Goal: Task Accomplishment & Management: Complete application form

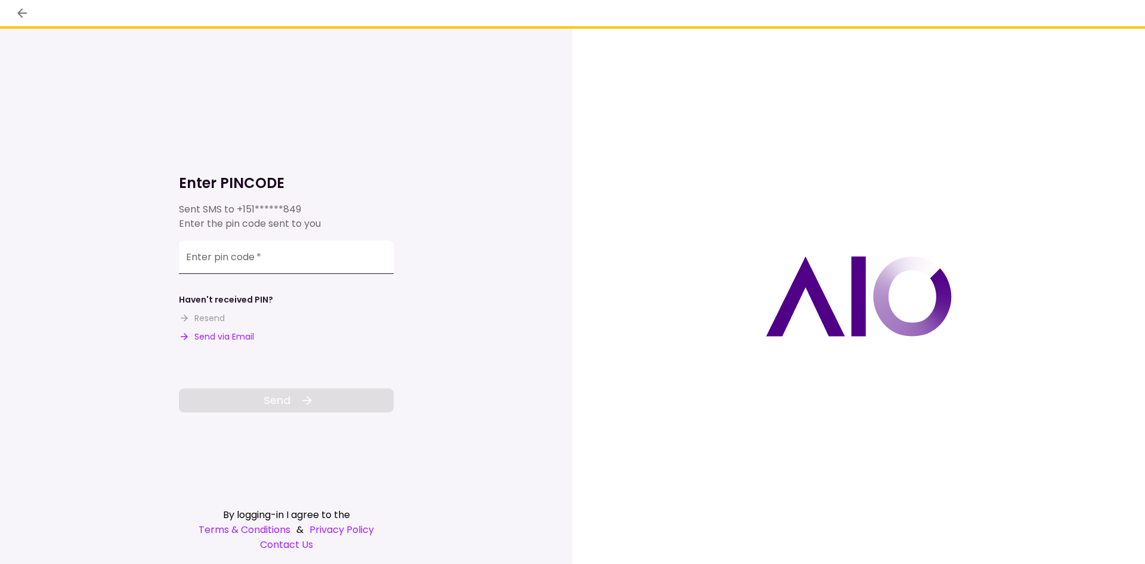
click at [289, 248] on input "Enter pin code   *" at bounding box center [286, 256] width 215 height 33
click at [220, 327] on div "Haven't received PIN? Resend Send via Email" at bounding box center [286, 319] width 215 height 50
click at [221, 330] on button "Send via Email" at bounding box center [216, 336] width 75 height 13
click at [267, 268] on input "Enter pin code   *" at bounding box center [286, 256] width 215 height 33
click at [268, 267] on input "Enter pin code   *" at bounding box center [286, 256] width 215 height 33
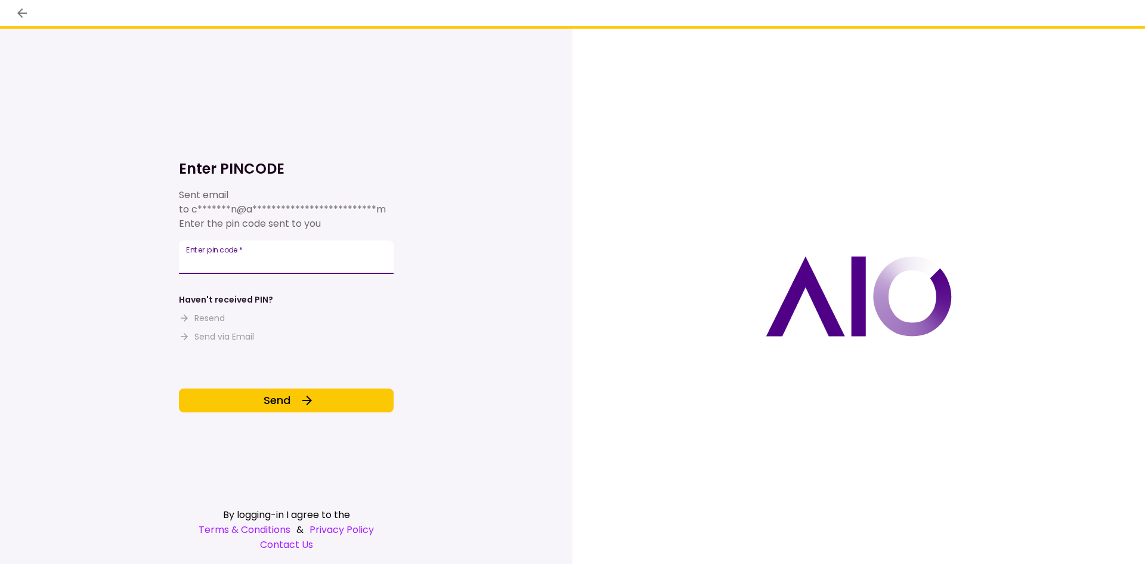
type input "******"
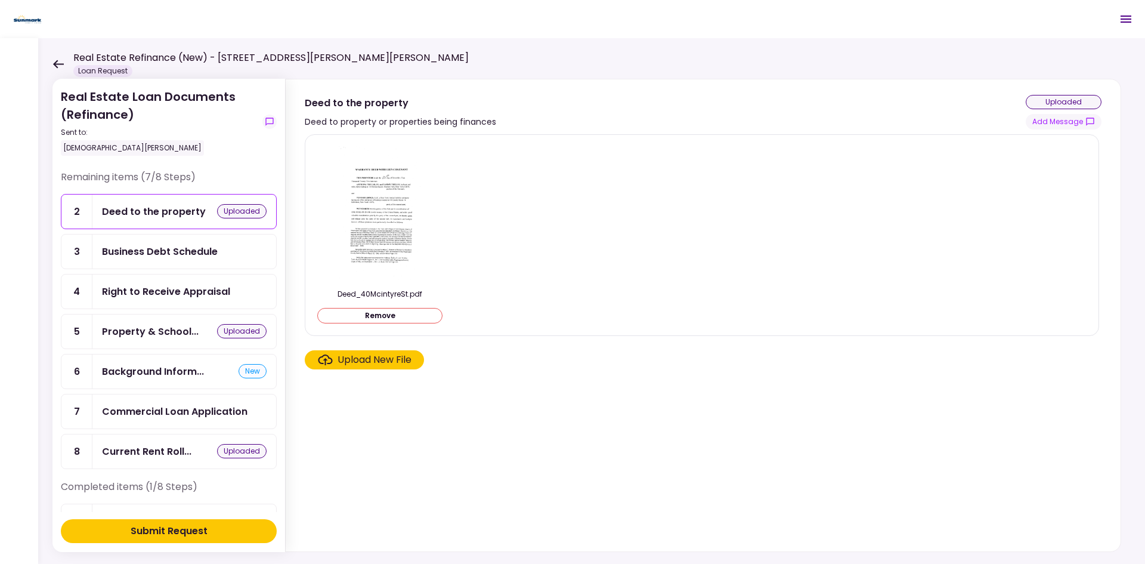
drag, startPoint x: 61, startPoint y: 60, endPoint x: 74, endPoint y: 91, distance: 33.1
click at [61, 60] on icon at bounding box center [57, 64] width 11 height 9
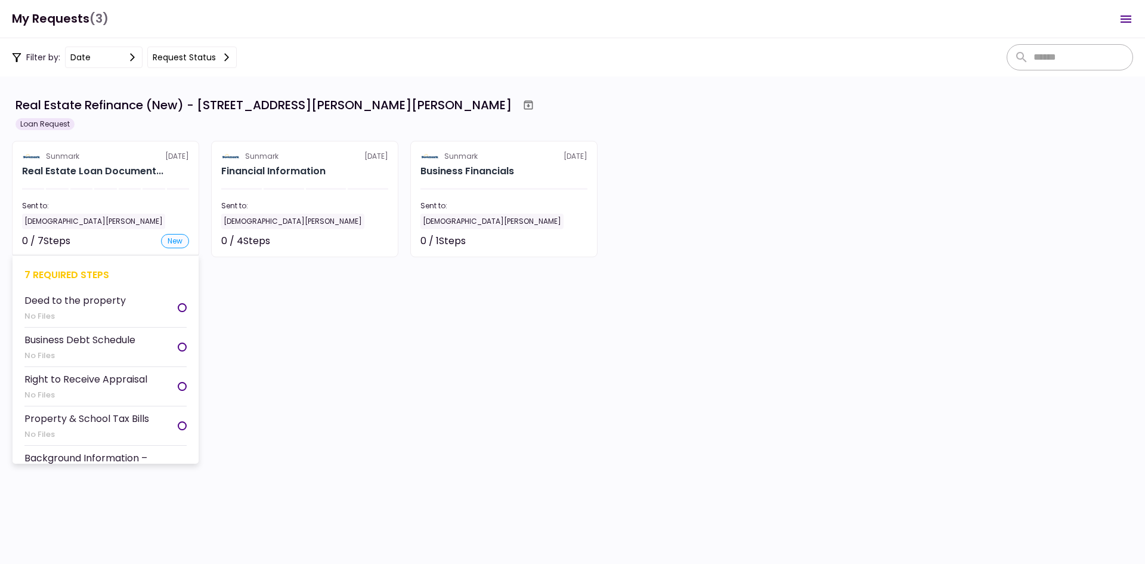
click at [159, 182] on section "Sunmark [DATE] Real Estate Loan Document... Sent to: [DEMOGRAPHIC_DATA][PERSON_…" at bounding box center [105, 199] width 187 height 116
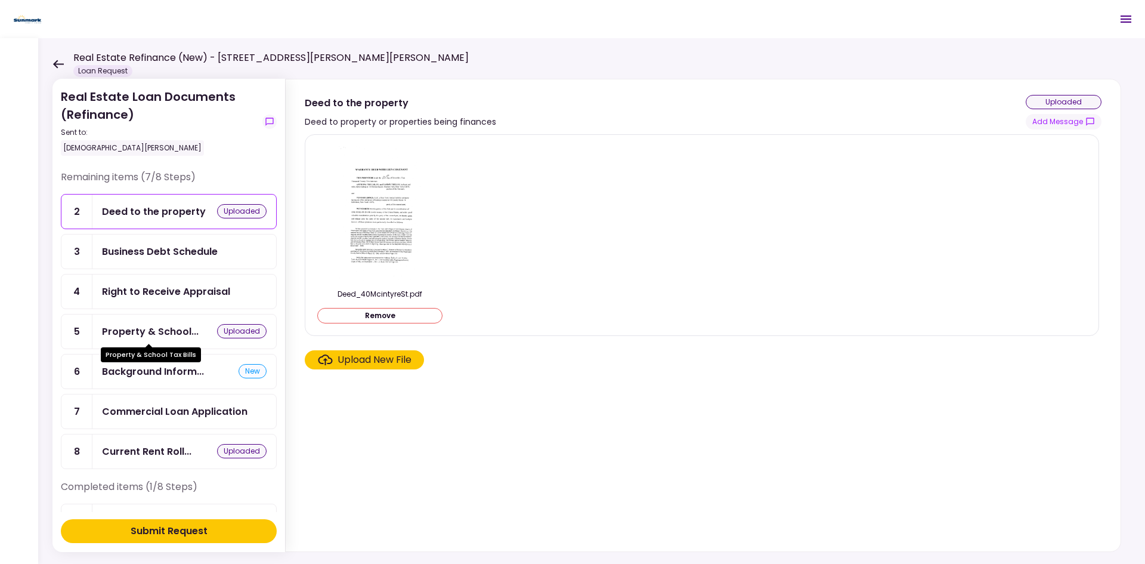
drag, startPoint x: 149, startPoint y: 326, endPoint x: 159, endPoint y: 328, distance: 9.7
click at [149, 325] on div "Property & School..." at bounding box center [150, 331] width 97 height 15
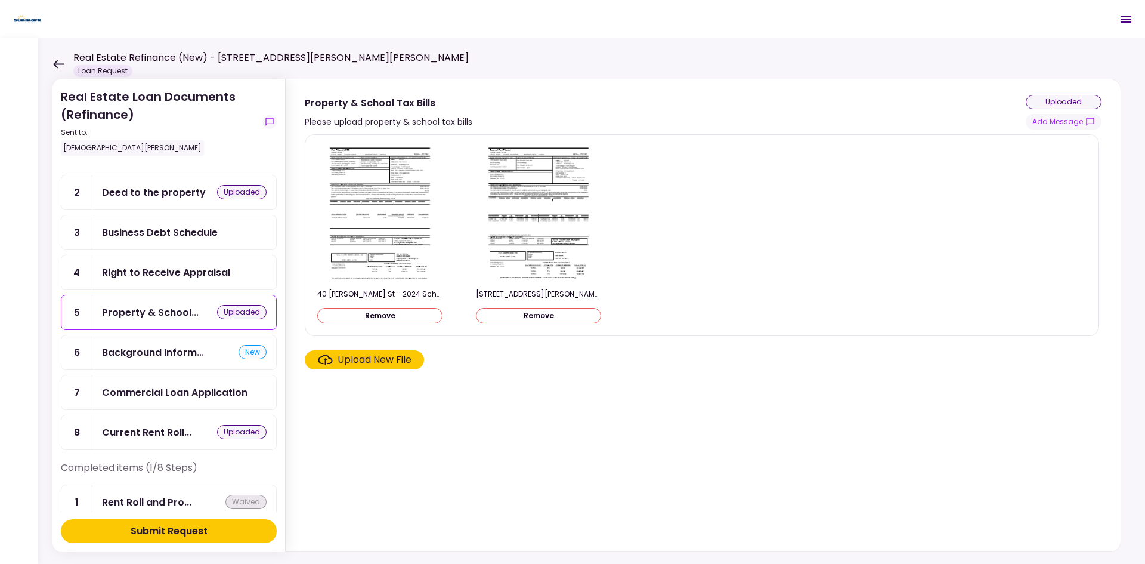
scroll to position [38, 0]
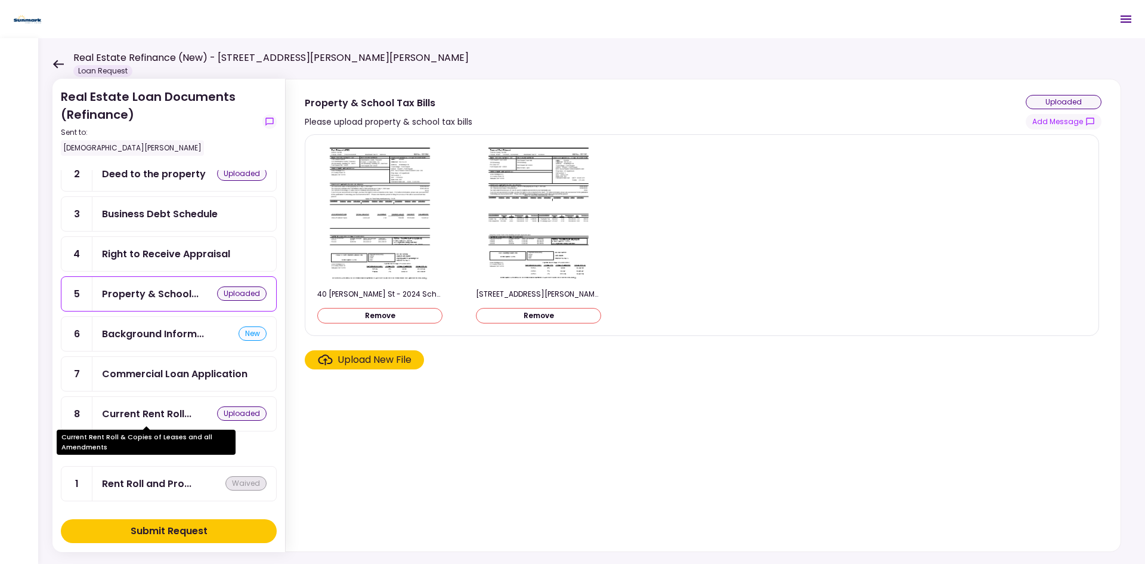
click at [183, 411] on div "Current Rent Roll..." at bounding box center [146, 413] width 89 height 15
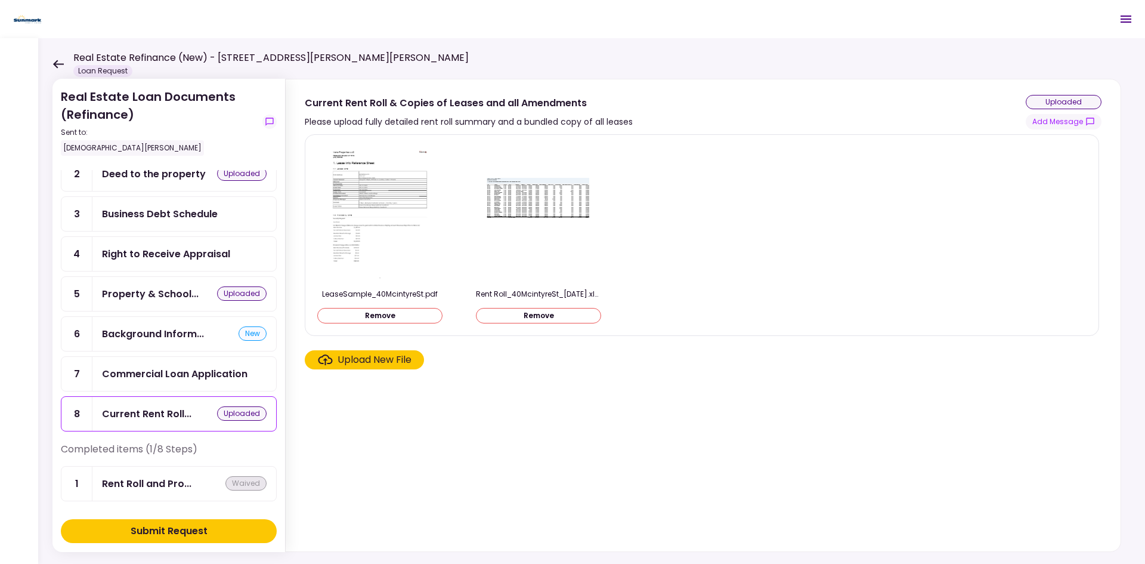
click at [137, 350] on div "Background Inform... new" at bounding box center [184, 334] width 184 height 34
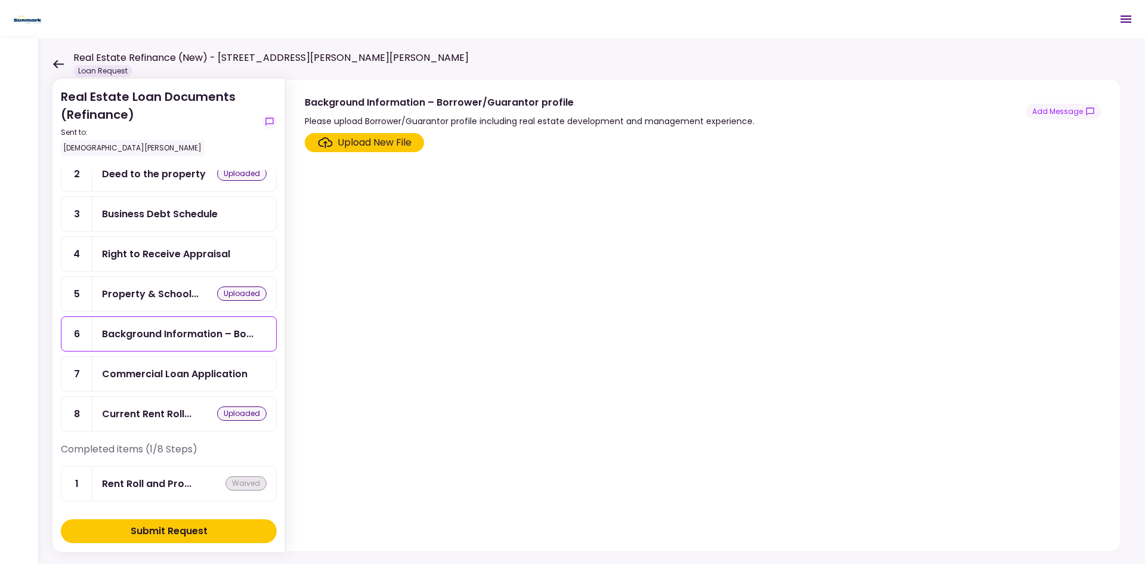
click at [180, 259] on div "Right to Receive Appraisal" at bounding box center [166, 253] width 128 height 15
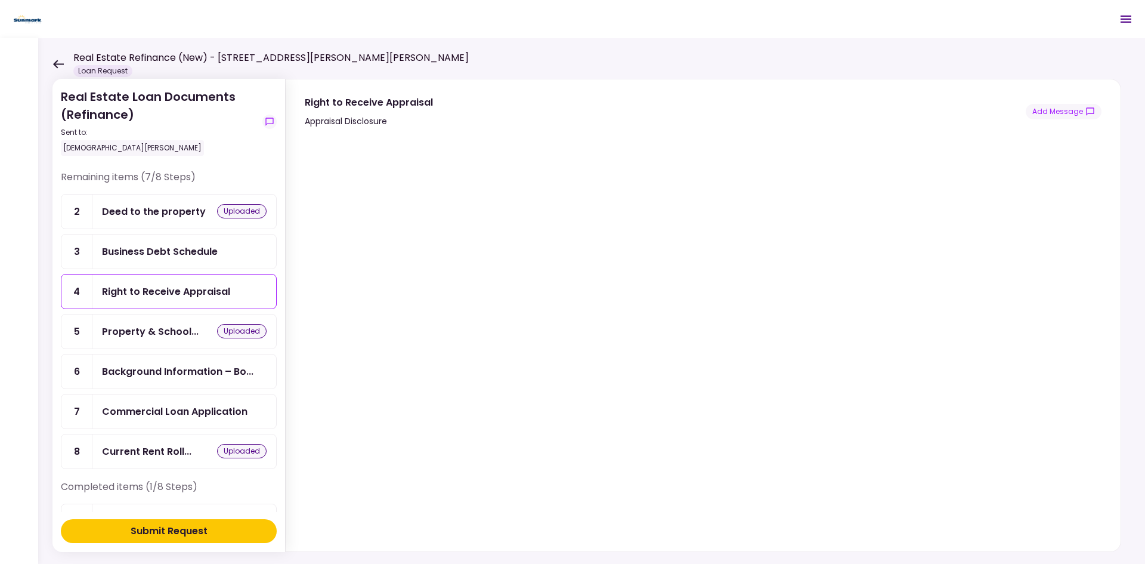
click at [176, 257] on div "Business Debt Schedule" at bounding box center [160, 251] width 116 height 15
click at [177, 279] on div "Right to Receive Appraisal" at bounding box center [184, 291] width 184 height 34
click at [189, 422] on div "Commercial Loan Application" at bounding box center [184, 411] width 184 height 34
click at [142, 266] on div "Business Debt Schedule" at bounding box center [184, 251] width 184 height 34
click at [50, 60] on div "Real Estate Loan Documents (Refinance) Sent to: [DEMOGRAPHIC_DATA][PERSON_NAME]…" at bounding box center [591, 301] width 1107 height 526
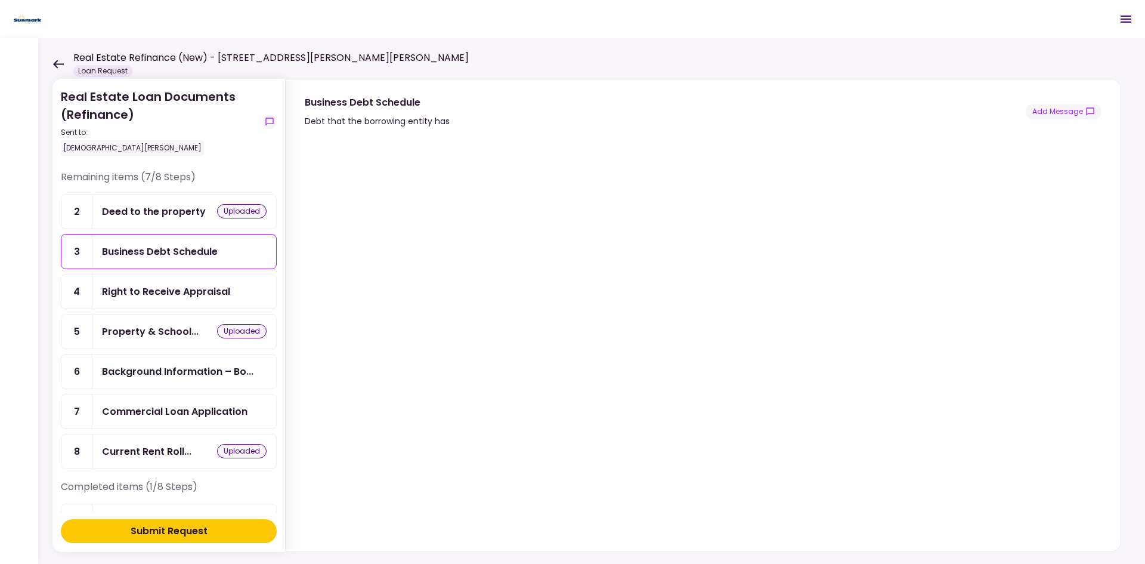
click at [41, 61] on div "Real Estate Loan Documents (Refinance) Sent to: [DEMOGRAPHIC_DATA][PERSON_NAME]…" at bounding box center [591, 301] width 1107 height 526
click at [51, 63] on div "Real Estate Loan Documents (Refinance) Sent to: [DEMOGRAPHIC_DATA][PERSON_NAME]…" at bounding box center [591, 301] width 1107 height 526
click at [54, 63] on icon at bounding box center [58, 64] width 11 height 8
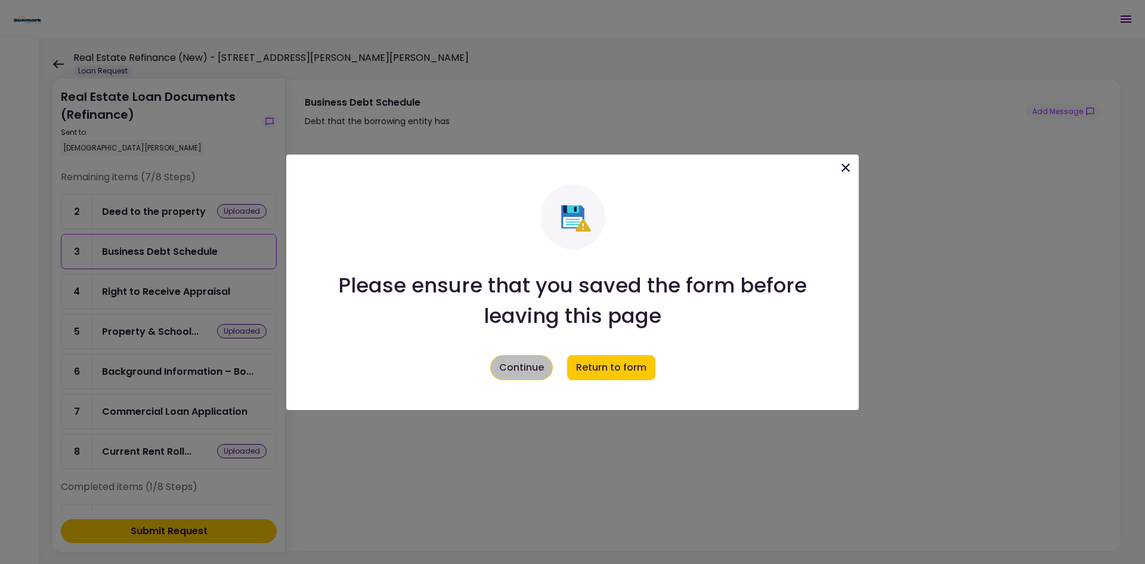
click at [518, 363] on button "Continue" at bounding box center [521, 367] width 63 height 25
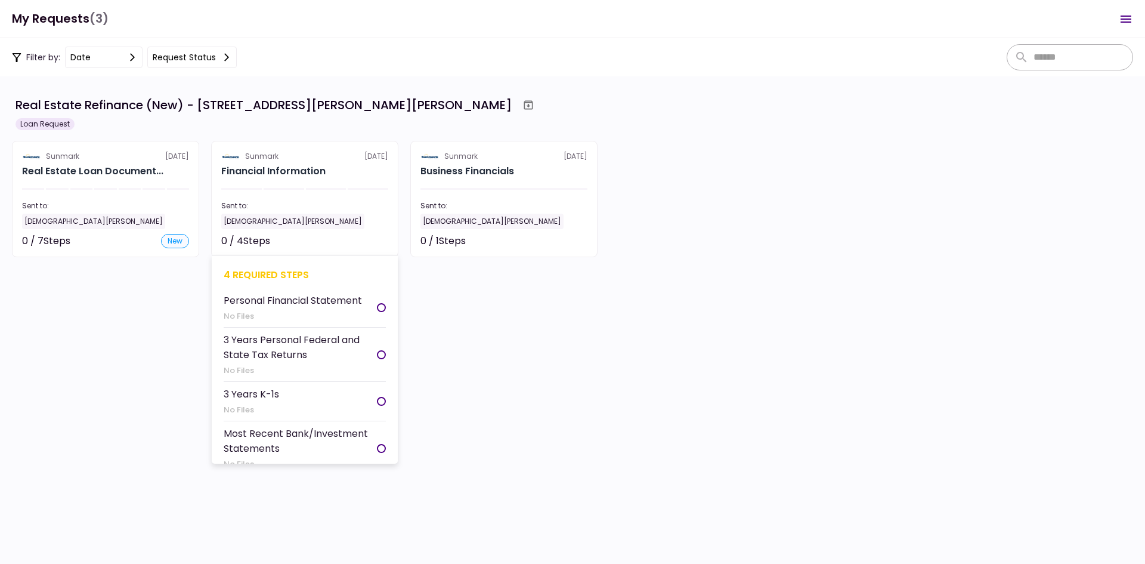
click at [368, 189] on div at bounding box center [368, 189] width 41 height 2
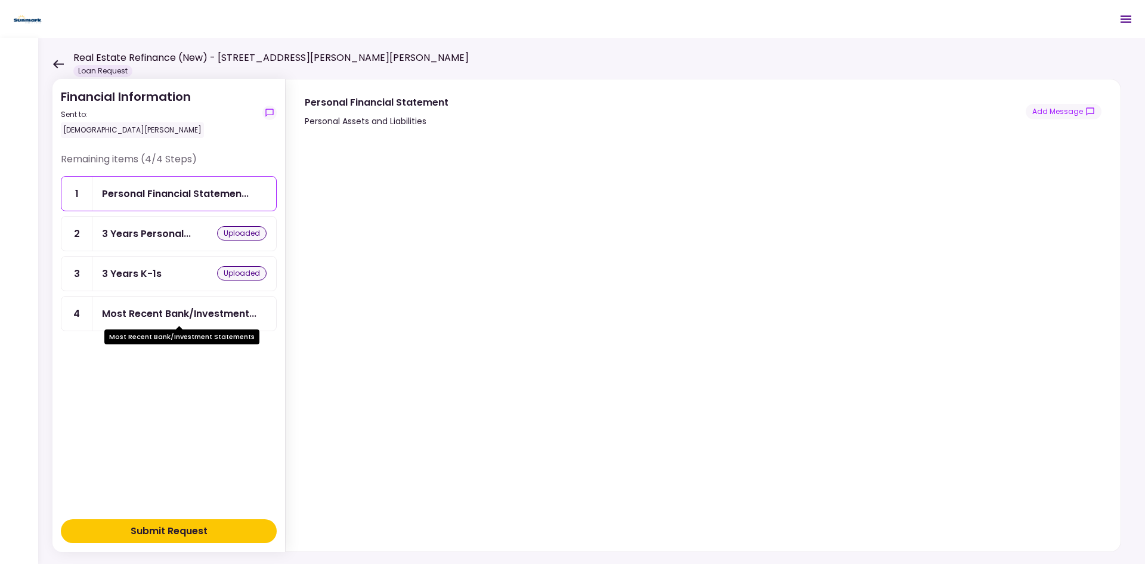
click at [161, 310] on div "Most Recent Bank/Investment..." at bounding box center [179, 313] width 155 height 15
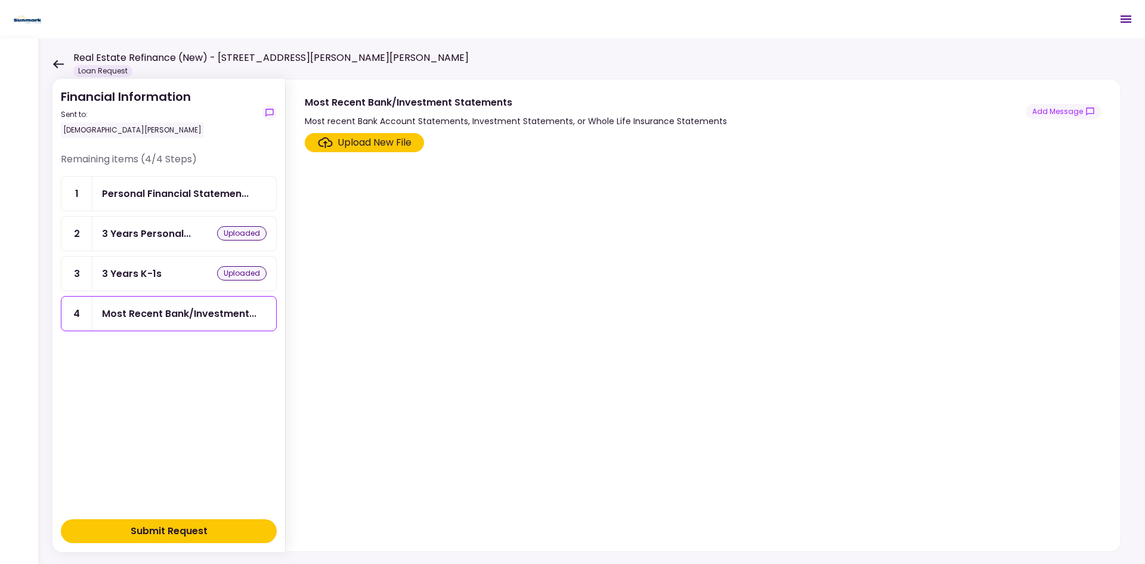
drag, startPoint x: 166, startPoint y: 260, endPoint x: 159, endPoint y: 240, distance: 20.9
click at [166, 259] on div "3 Years K-1s uploaded" at bounding box center [184, 274] width 184 height 34
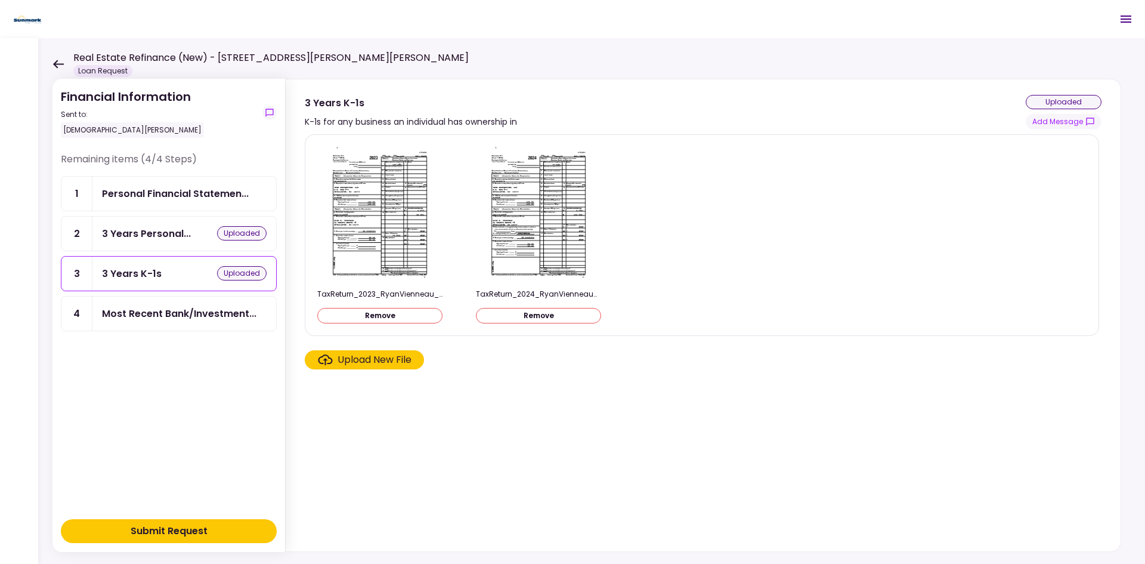
click at [178, 231] on div "3 Years Personal..." at bounding box center [146, 233] width 89 height 15
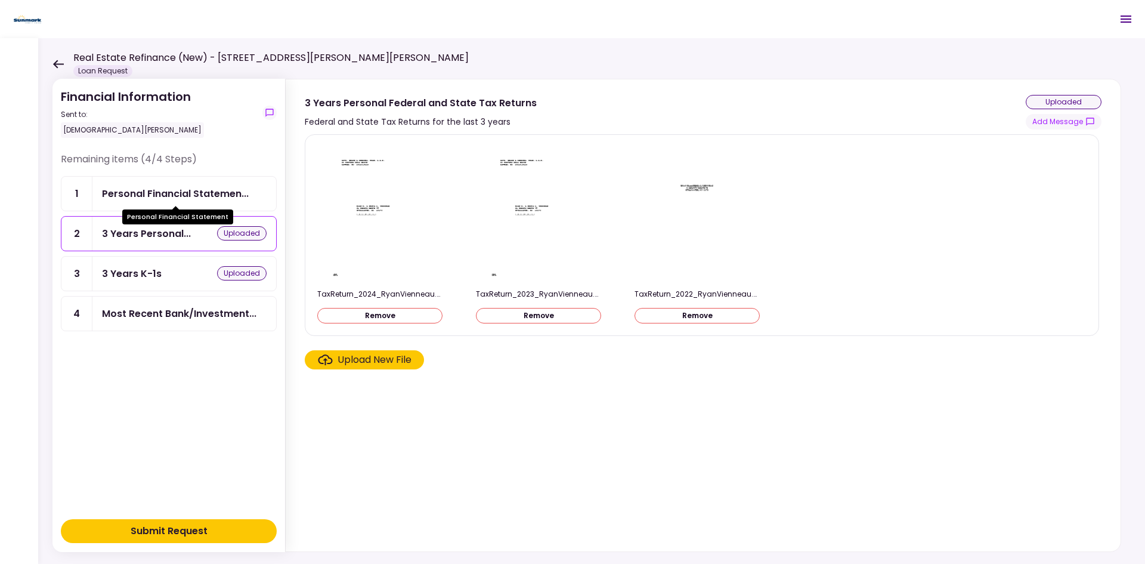
click at [177, 186] on div "Personal Financial Statemen..." at bounding box center [175, 193] width 147 height 15
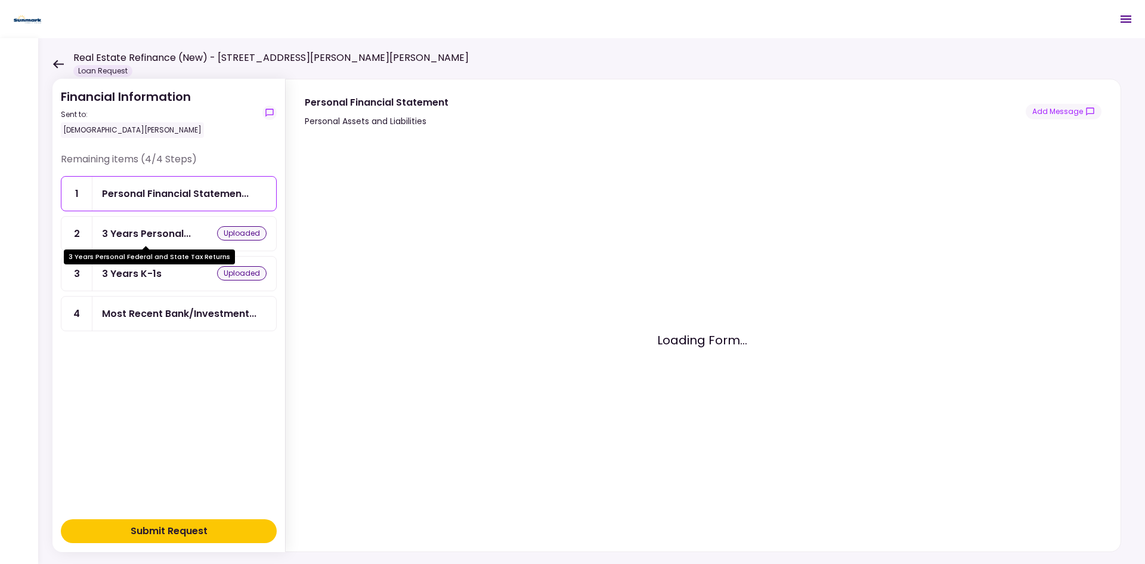
click at [171, 228] on div "3 Years Personal..." at bounding box center [146, 233] width 89 height 15
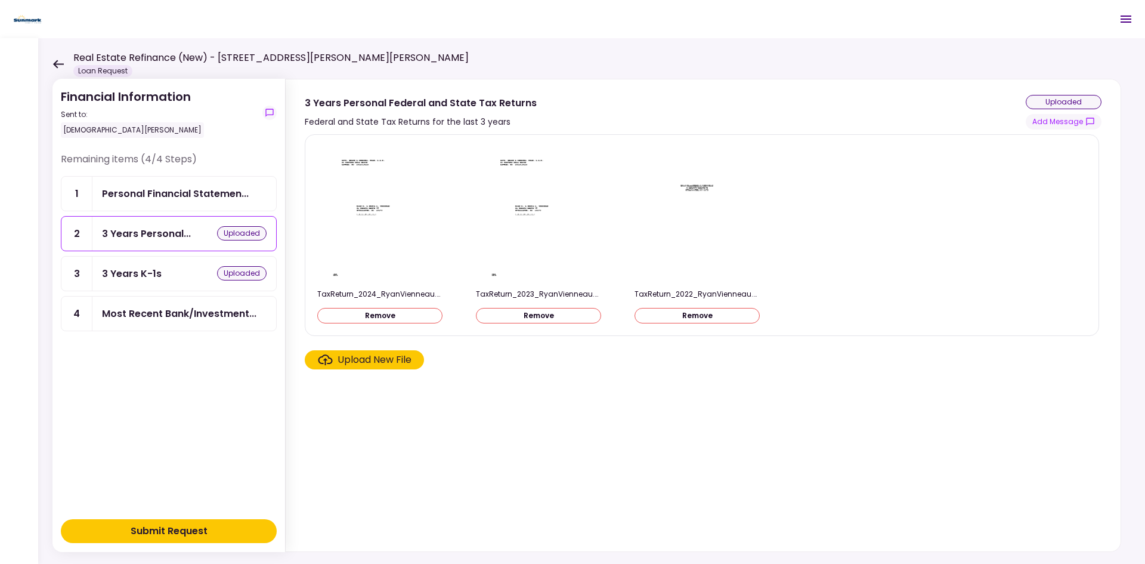
click at [207, 193] on div "Personal Financial Statemen..." at bounding box center [175, 193] width 147 height 15
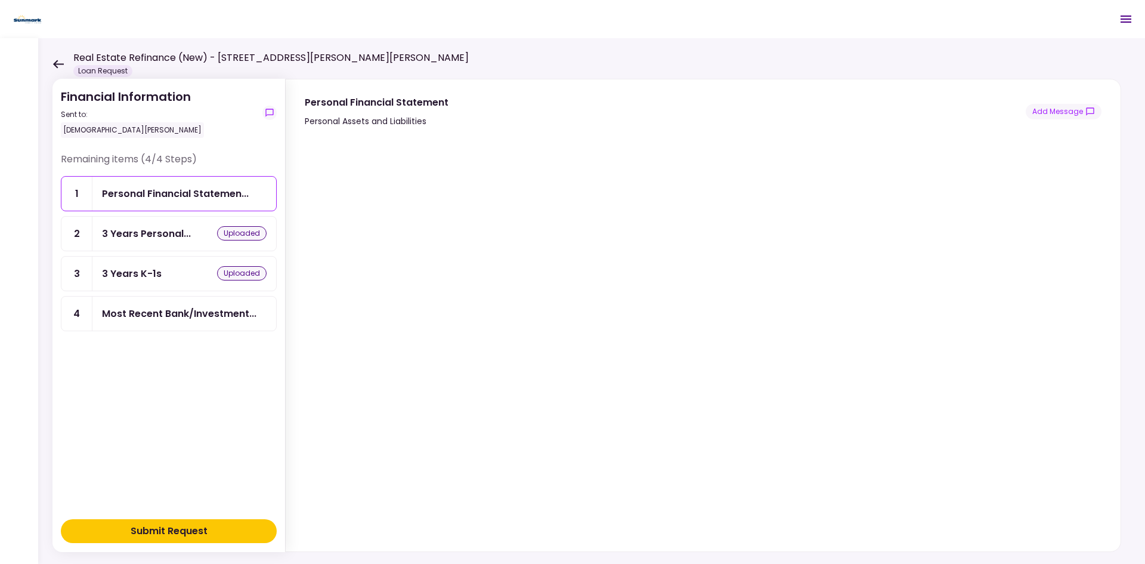
click at [141, 319] on div "Most Recent Bank/Investment..." at bounding box center [179, 313] width 155 height 15
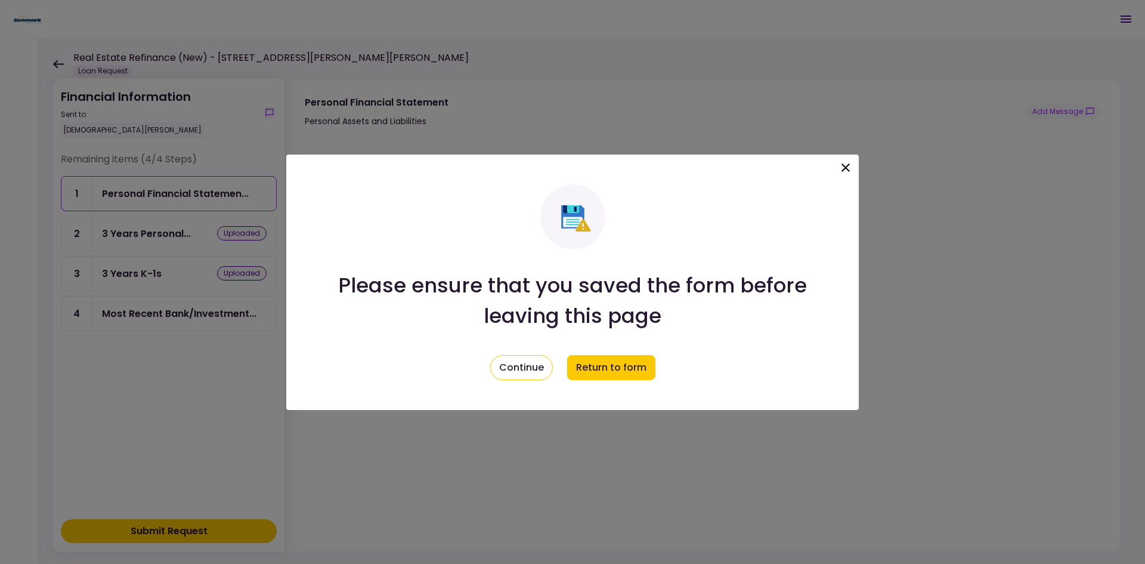
click at [843, 165] on icon at bounding box center [846, 167] width 8 height 8
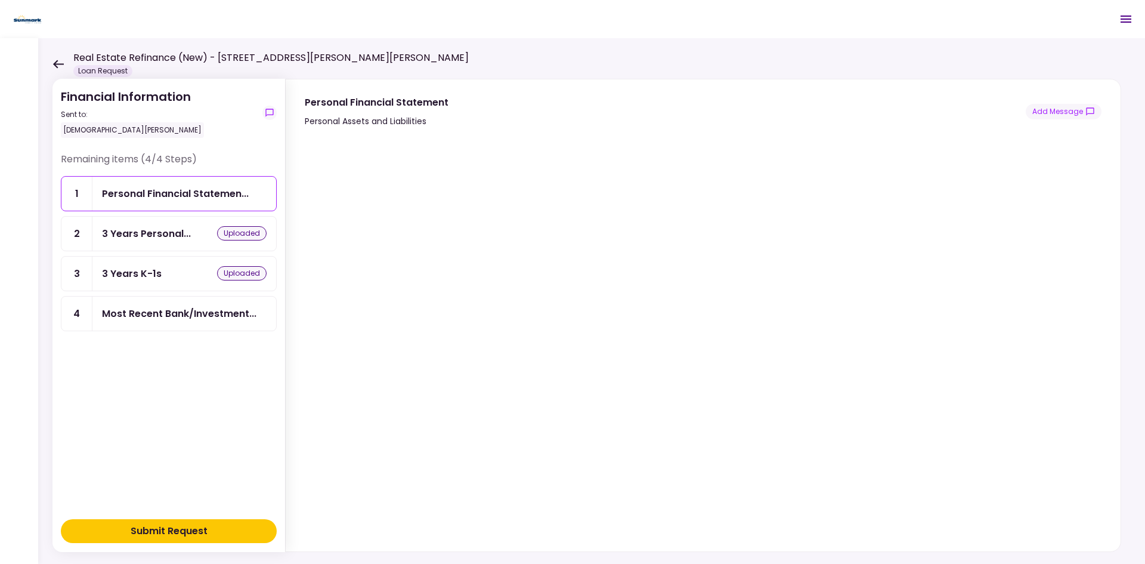
click at [166, 319] on div "Most Recent Bank/Investment..." at bounding box center [179, 313] width 155 height 15
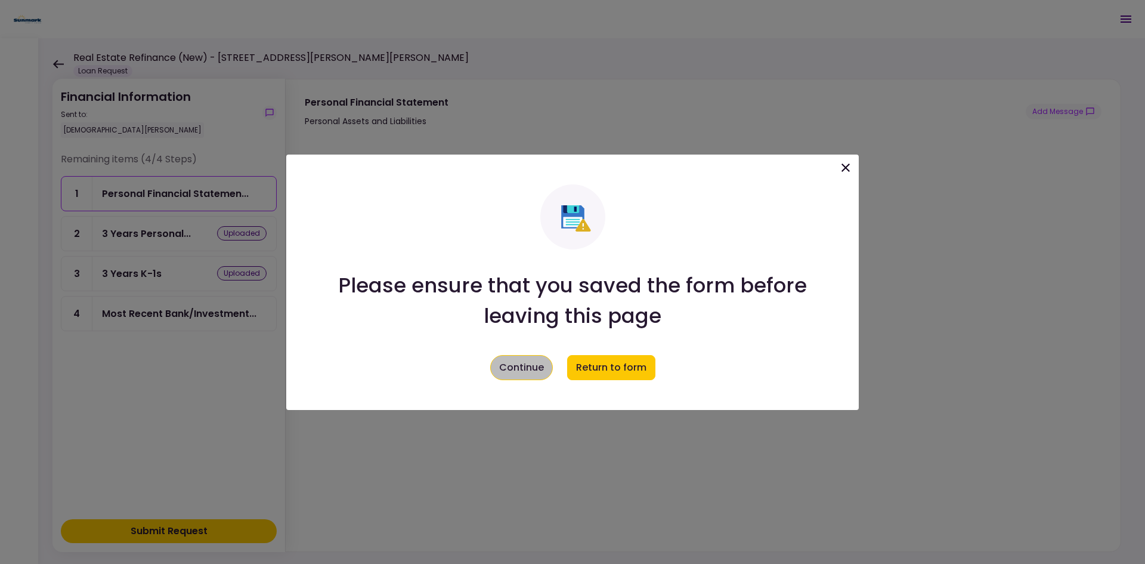
click at [530, 376] on button "Continue" at bounding box center [521, 367] width 63 height 25
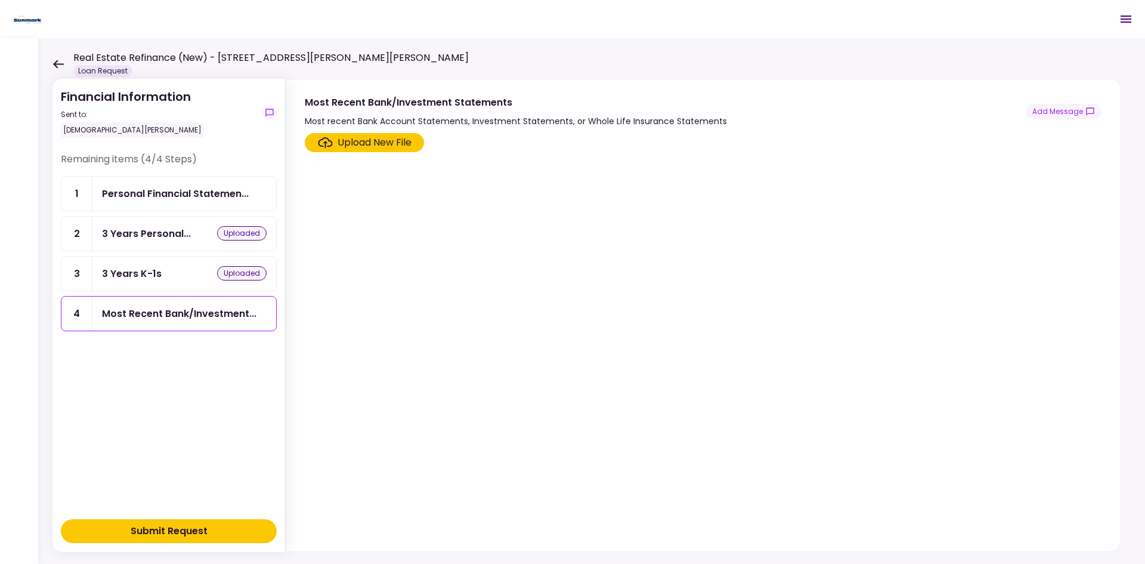
click at [470, 157] on section "Upload New File" at bounding box center [703, 339] width 797 height 413
click at [557, 113] on div "Most Recent Bank/Investment Statements Most recent Bank Account Statements, Inv…" at bounding box center [516, 111] width 422 height 33
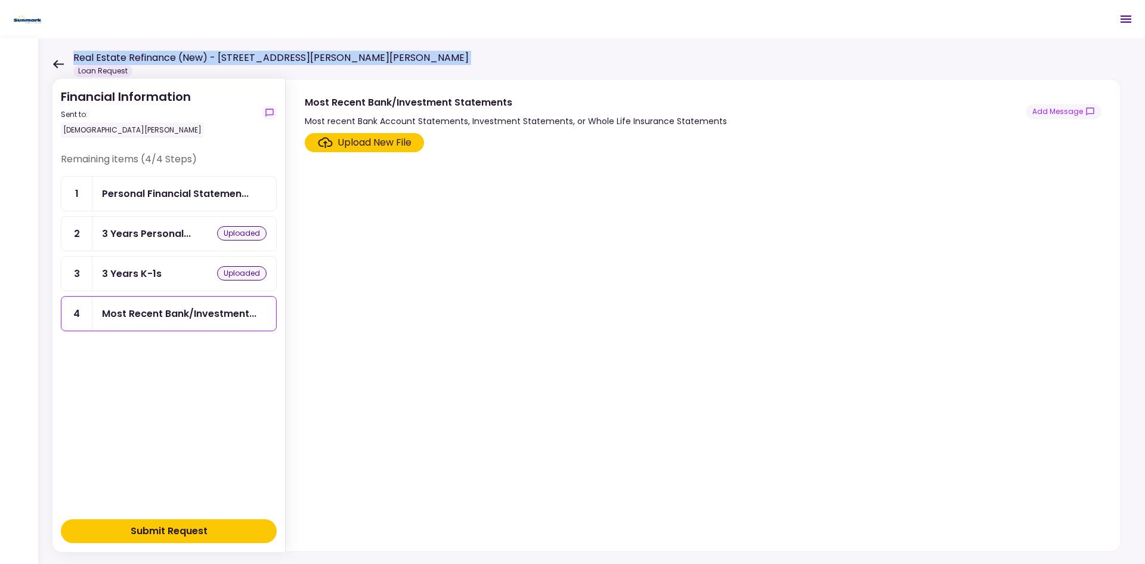
click at [70, 65] on div "Real Estate Refinance (New) - [STREET_ADDRESS][PERSON_NAME][PERSON_NAME] Loan R…" at bounding box center [260, 64] width 416 height 26
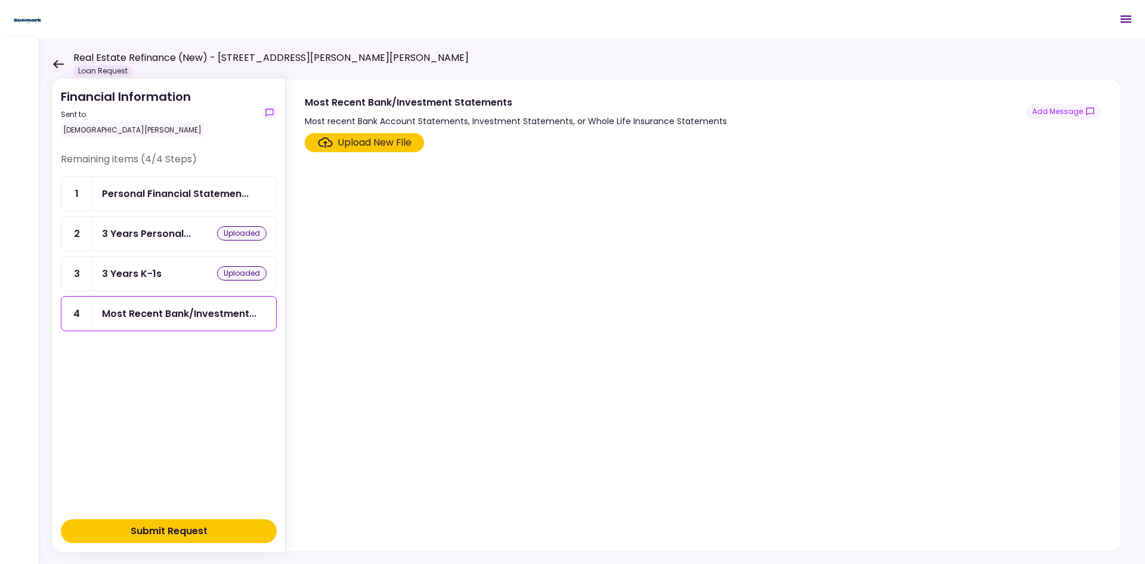
click at [150, 48] on div "Financial Information Sent to: [DEMOGRAPHIC_DATA][PERSON_NAME] Remaining items …" at bounding box center [591, 301] width 1107 height 526
click at [58, 64] on icon at bounding box center [58, 64] width 11 height 8
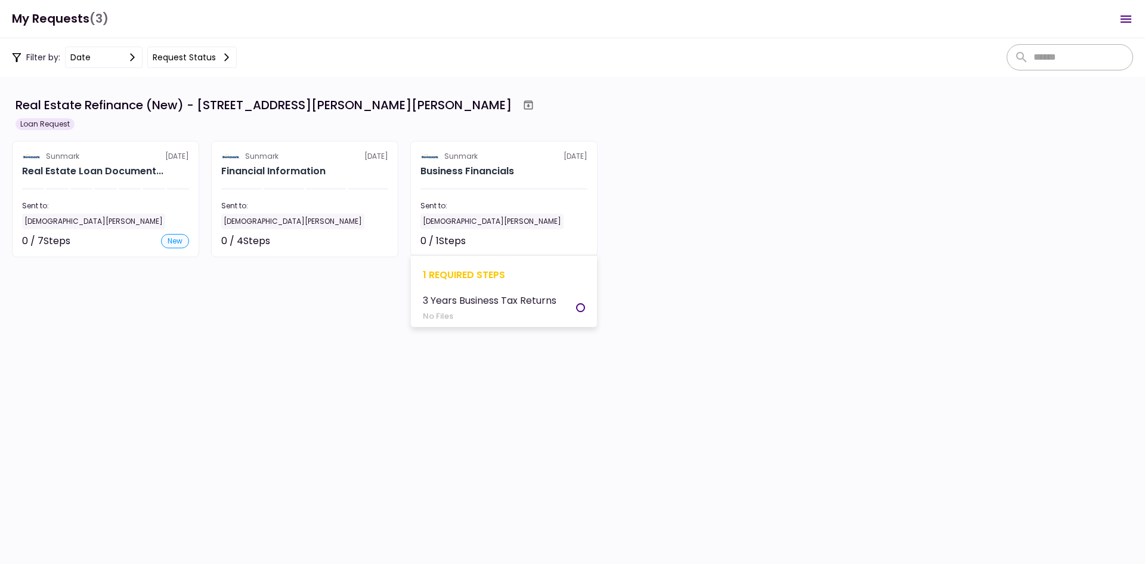
click at [508, 159] on div "Sunmark [DATE]" at bounding box center [504, 156] width 167 height 11
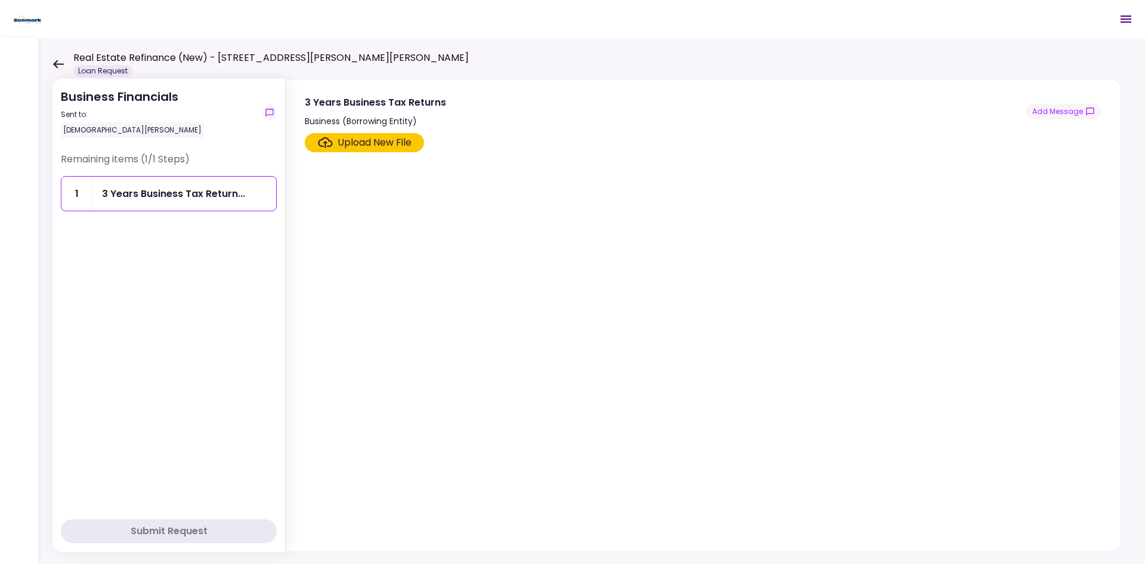
click at [540, 177] on section "Upload New File" at bounding box center [703, 339] width 797 height 413
click at [64, 56] on div "Real Estate Refinance (New) - [STREET_ADDRESS][PERSON_NAME][PERSON_NAME] Loan R…" at bounding box center [260, 64] width 416 height 26
click at [62, 60] on icon at bounding box center [57, 64] width 11 height 9
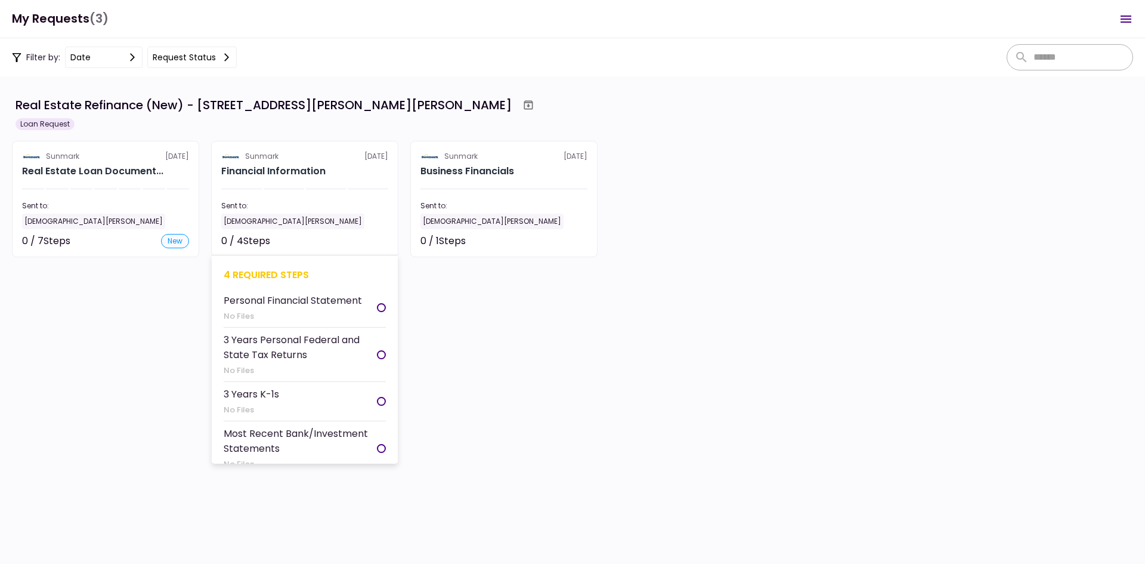
click at [341, 172] on div "Financial Information" at bounding box center [304, 171] width 167 height 14
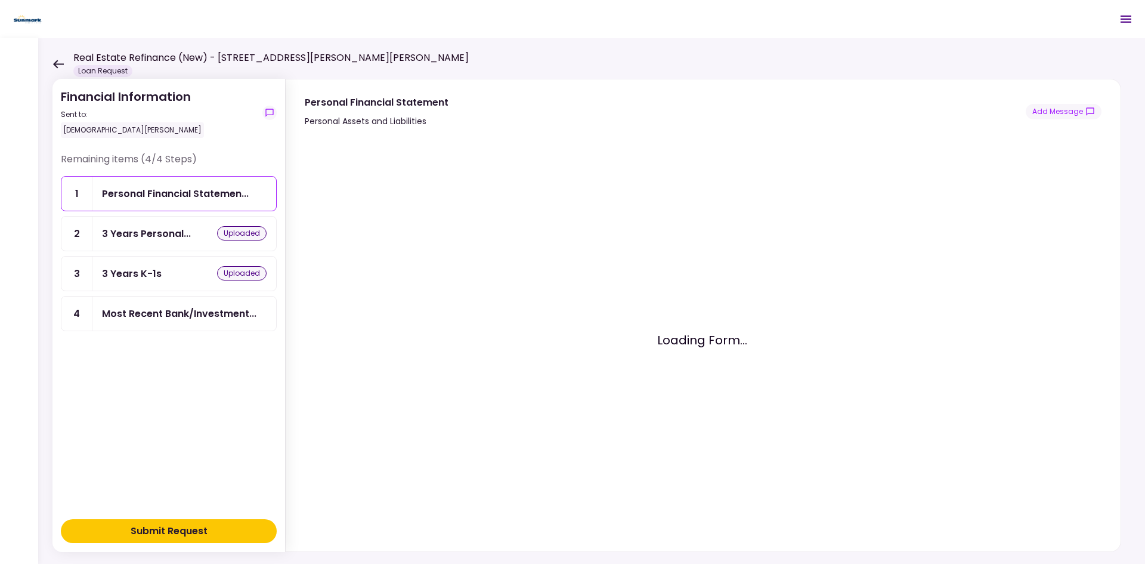
drag, startPoint x: 175, startPoint y: 308, endPoint x: 186, endPoint y: 312, distance: 12.1
click at [175, 308] on div "Most Recent Bank/Investment..." at bounding box center [179, 313] width 155 height 15
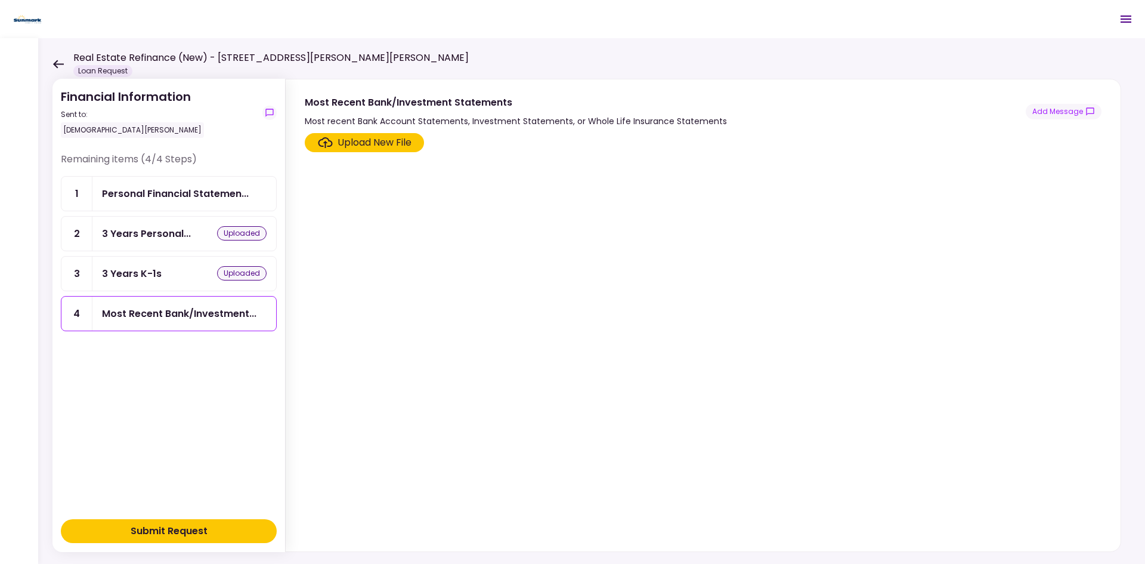
click at [509, 108] on div "Most Recent Bank/Investment Statements" at bounding box center [516, 102] width 422 height 15
drag, startPoint x: 446, startPoint y: 114, endPoint x: 326, endPoint y: 116, distance: 119.9
click at [326, 116] on div "Most recent Bank Account Statements, Investment Statements, or Whole Life Insur…" at bounding box center [516, 121] width 422 height 14
click at [365, 110] on div "Most Recent Bank/Investment Statements Most recent Bank Account Statements, Inv…" at bounding box center [516, 111] width 422 height 33
drag, startPoint x: 369, startPoint y: 122, endPoint x: 716, endPoint y: 125, distance: 346.6
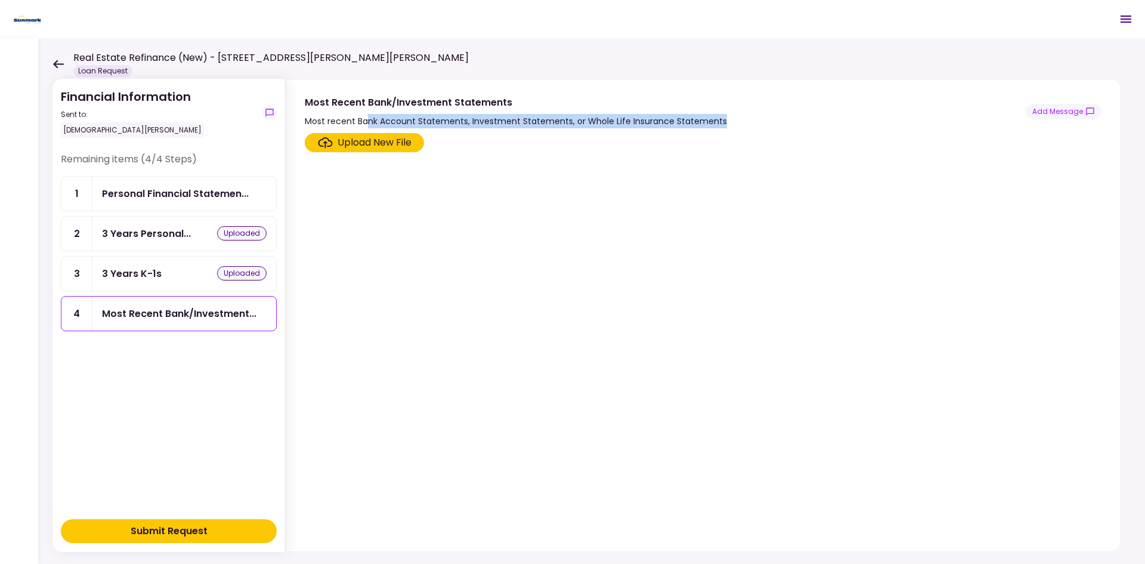
click at [716, 125] on div "Most recent Bank Account Statements, Investment Statements, or Whole Life Insur…" at bounding box center [516, 121] width 422 height 14
click at [539, 289] on section "Upload New File" at bounding box center [703, 339] width 797 height 413
click at [60, 60] on icon at bounding box center [57, 64] width 11 height 9
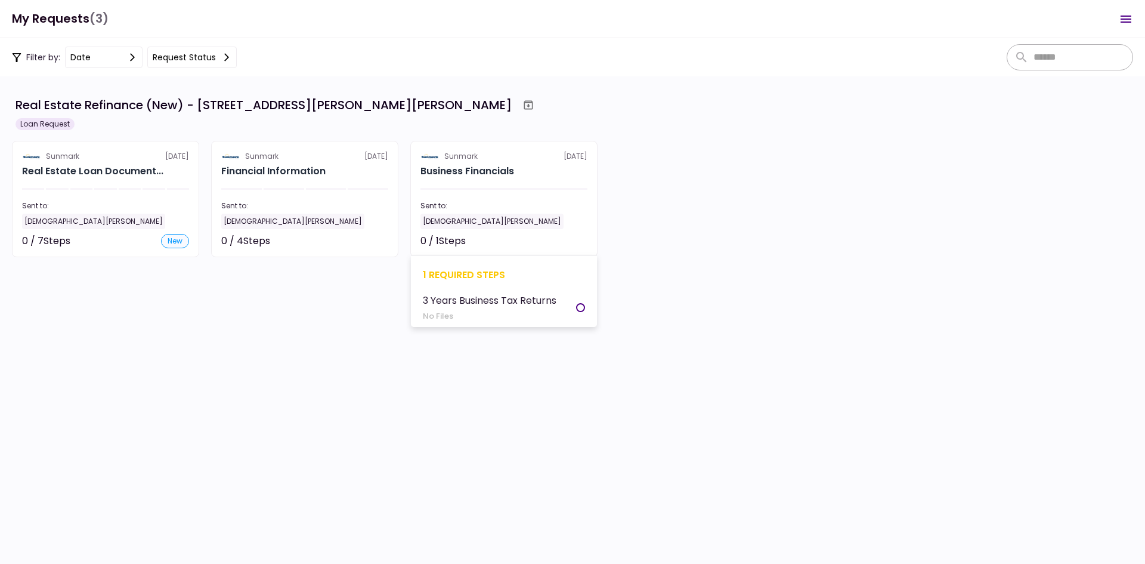
click at [534, 229] on section "Sunmark [DATE] Business Financials Sent to: [DEMOGRAPHIC_DATA][PERSON_NAME] 0 /…" at bounding box center [503, 199] width 187 height 116
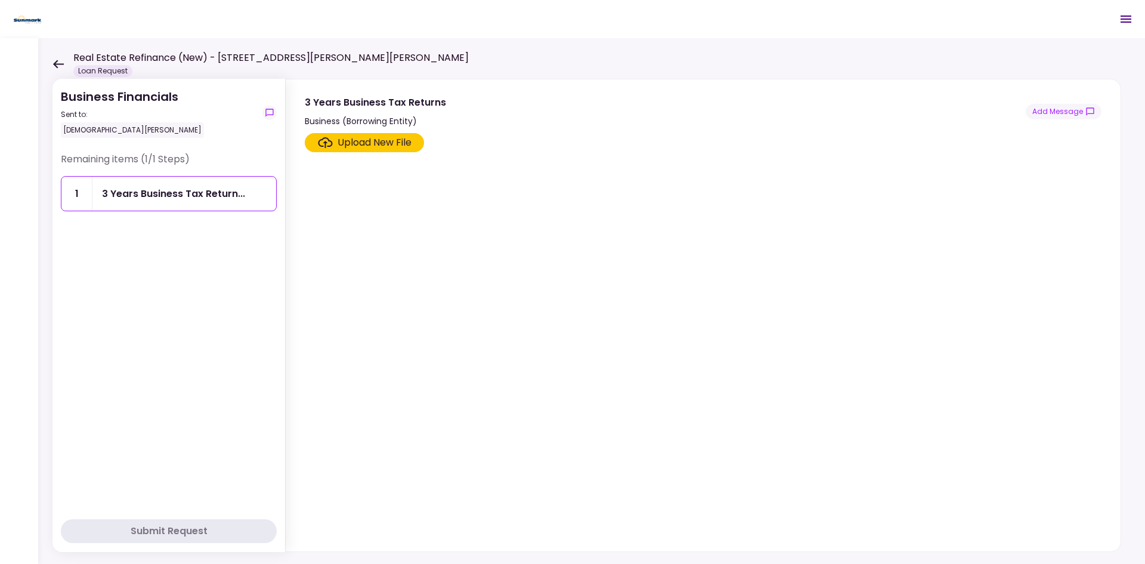
click at [493, 383] on section "Upload New File" at bounding box center [703, 339] width 797 height 413
click at [257, 312] on div "Remaining items (1/1 Steps) 1 3 Years Business Tax Return..." at bounding box center [169, 332] width 216 height 360
drag, startPoint x: 425, startPoint y: 193, endPoint x: 415, endPoint y: 184, distance: 13.9
click at [424, 192] on section "Upload New File" at bounding box center [703, 339] width 797 height 413
drag, startPoint x: 344, startPoint y: 118, endPoint x: 422, endPoint y: 124, distance: 77.8
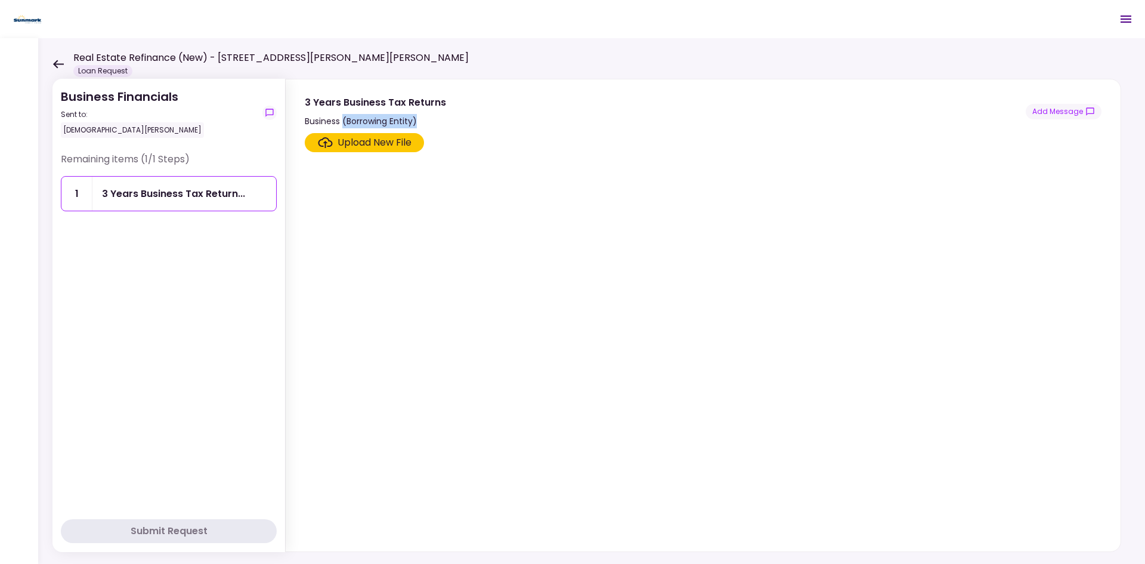
click at [422, 124] on div "Business (Borrowing Entity)" at bounding box center [375, 121] width 141 height 14
drag, startPoint x: 411, startPoint y: 120, endPoint x: 356, endPoint y: 115, distance: 55.7
click at [356, 115] on div "Business (Borrowing Entity)" at bounding box center [375, 121] width 141 height 14
click at [345, 126] on div "Business (Borrowing Entity)" at bounding box center [375, 121] width 141 height 14
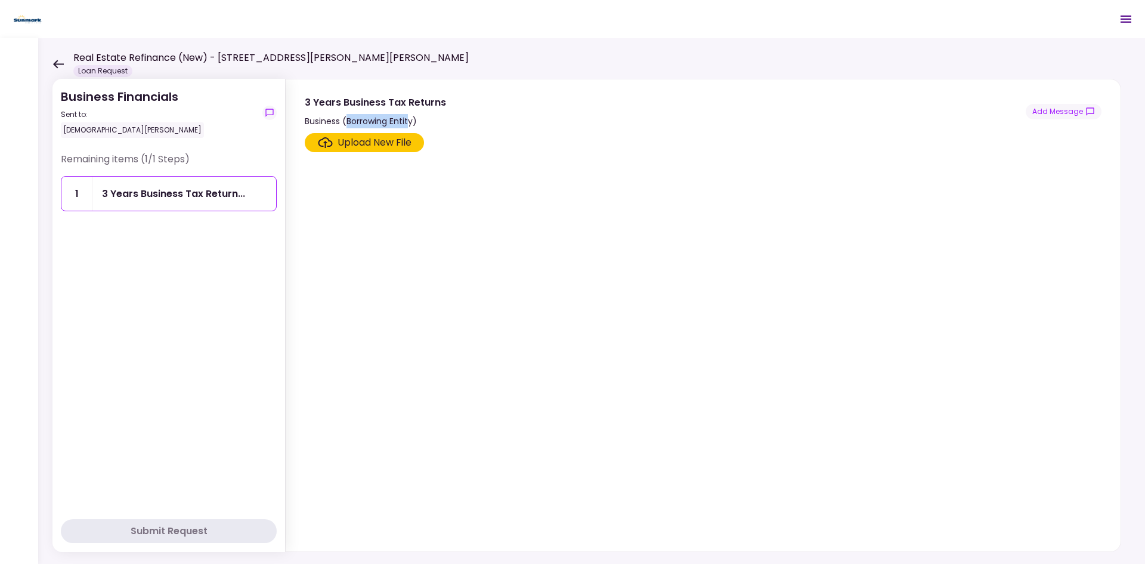
drag, startPoint x: 348, startPoint y: 125, endPoint x: 411, endPoint y: 122, distance: 63.3
click at [411, 122] on div "Business (Borrowing Entity)" at bounding box center [375, 121] width 141 height 14
click at [505, 252] on section "Upload New File" at bounding box center [703, 339] width 797 height 413
drag, startPoint x: 288, startPoint y: 343, endPoint x: 174, endPoint y: 221, distance: 166.7
click at [281, 340] on div "Business Financials Sent to: [DEMOGRAPHIC_DATA][PERSON_NAME] Remaining items (1…" at bounding box center [591, 301] width 1107 height 526
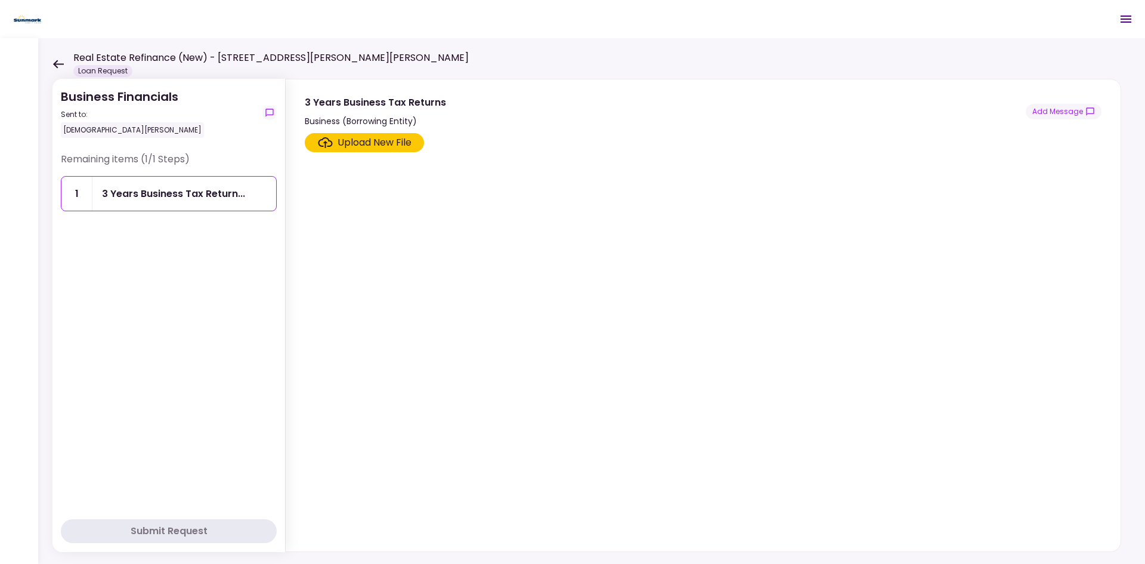
click at [55, 64] on icon at bounding box center [58, 64] width 11 height 8
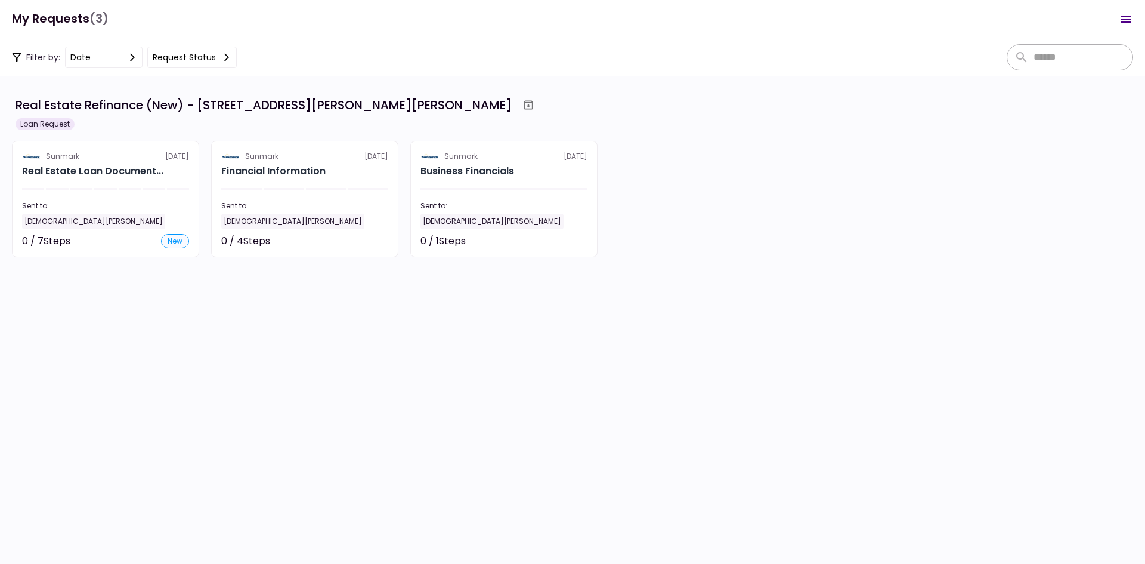
click at [339, 183] on section "Sunmark [DATE] Financial Information Sent to: [DEMOGRAPHIC_DATA][PERSON_NAME] 0…" at bounding box center [304, 199] width 187 height 116
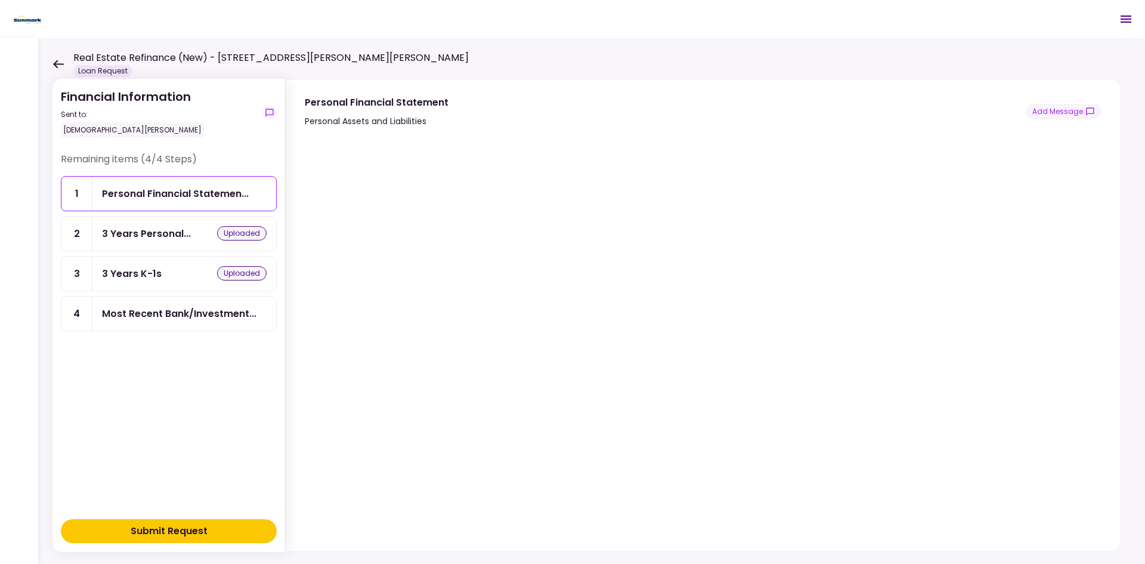
click at [57, 60] on icon at bounding box center [57, 64] width 11 height 9
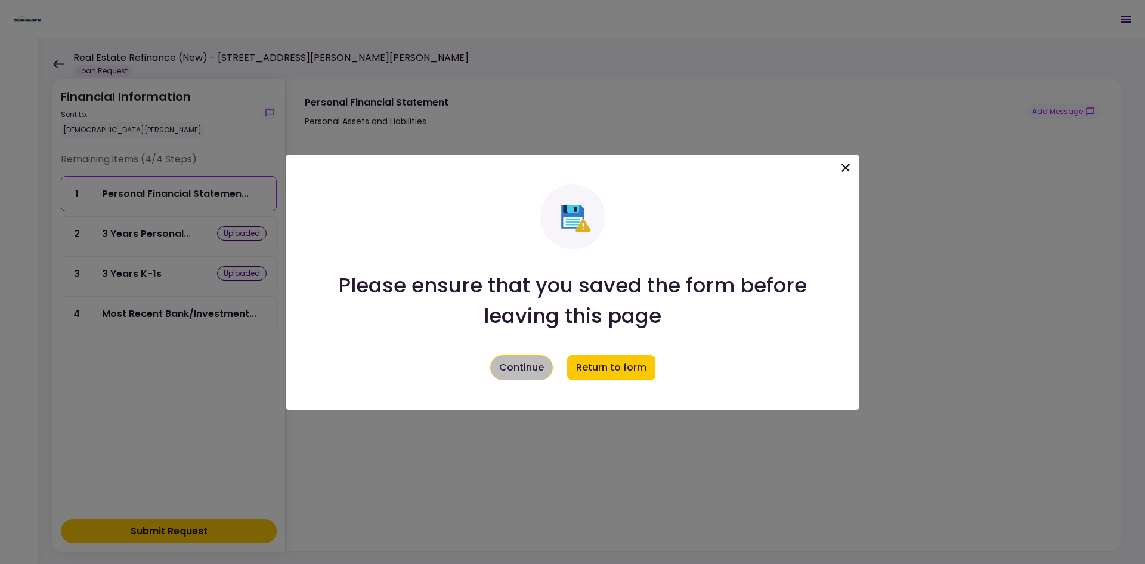
click at [511, 361] on button "Continue" at bounding box center [521, 367] width 63 height 25
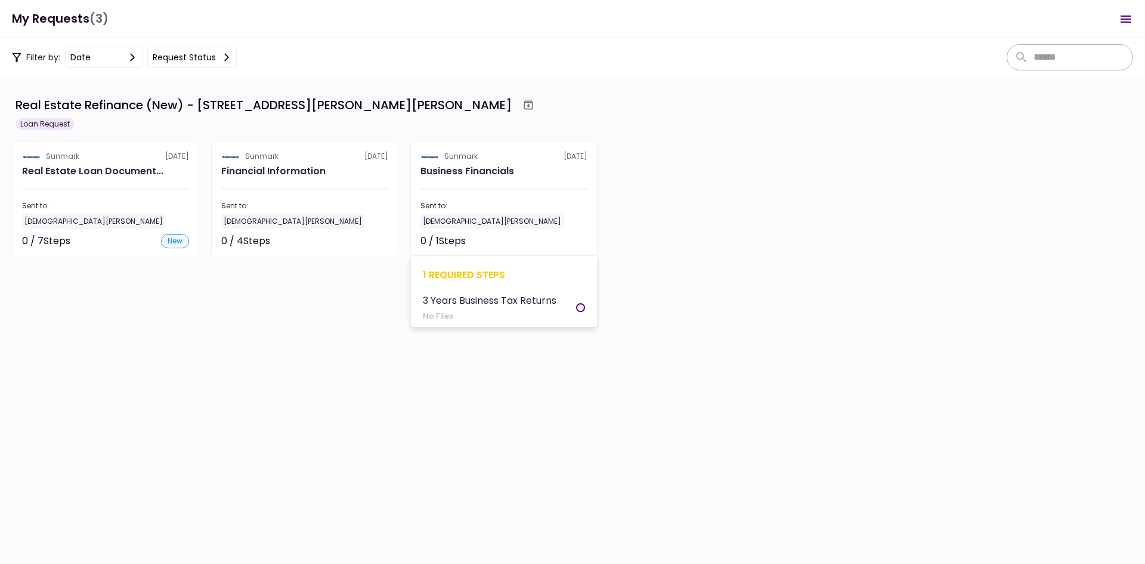
drag, startPoint x: 527, startPoint y: 179, endPoint x: 556, endPoint y: 201, distance: 36.2
click at [527, 179] on section "Sunmark [DATE] Business Financials Sent to: [DEMOGRAPHIC_DATA][PERSON_NAME] 0 /…" at bounding box center [503, 199] width 187 height 116
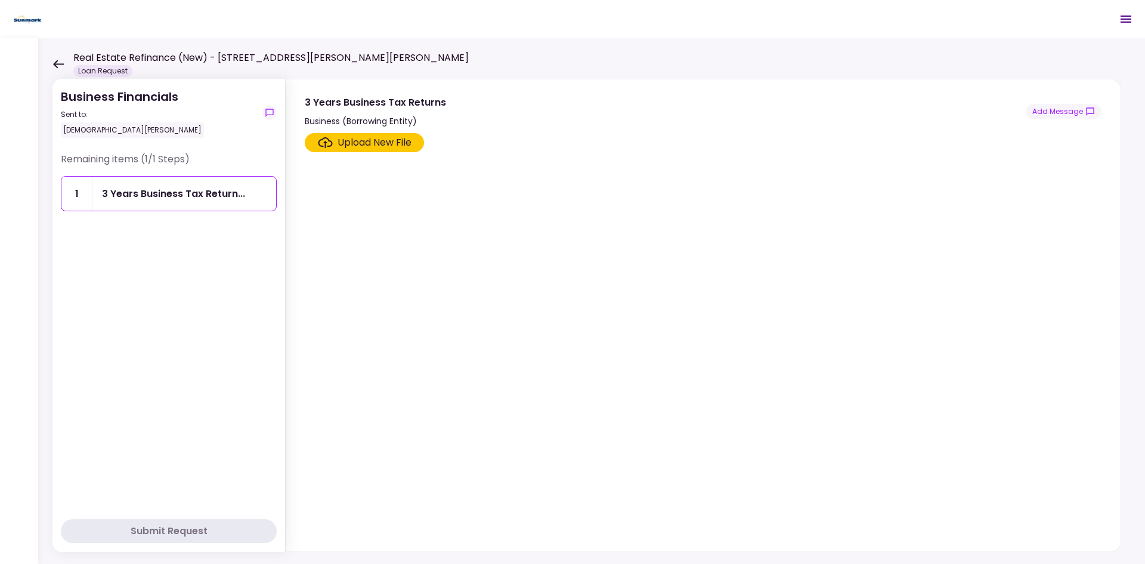
click at [193, 213] on div "Remaining items (1/1 Steps) 1 3 Years Business Tax Return..." at bounding box center [169, 187] width 216 height 70
click at [434, 310] on section "Upload New File" at bounding box center [703, 339] width 797 height 413
click at [147, 177] on div "3 Years Business Tax Return..." at bounding box center [184, 194] width 184 height 34
click at [266, 118] on button "show-messages" at bounding box center [269, 113] width 14 height 14
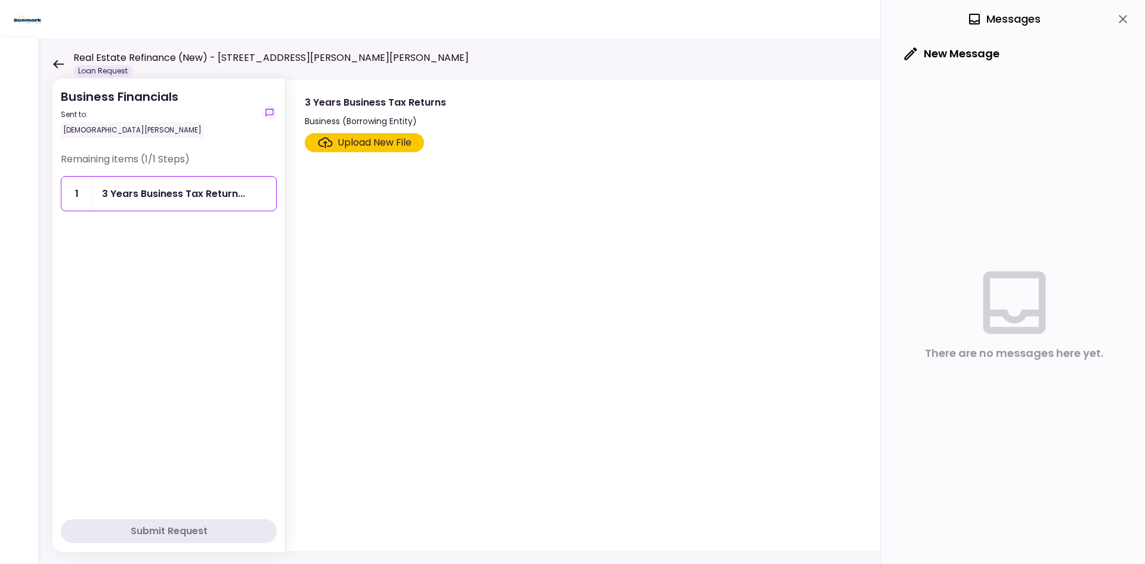
click at [915, 53] on icon "button" at bounding box center [911, 53] width 17 height 17
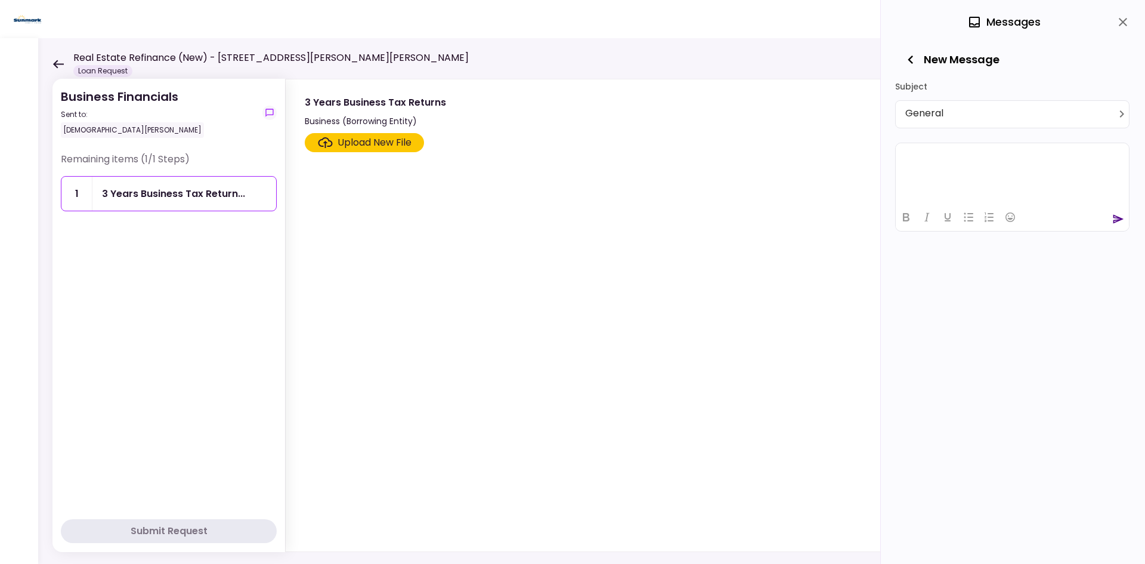
click at [916, 172] on html at bounding box center [1012, 157] width 233 height 29
click at [916, 215] on icon "send" at bounding box center [1119, 219] width 12 height 12
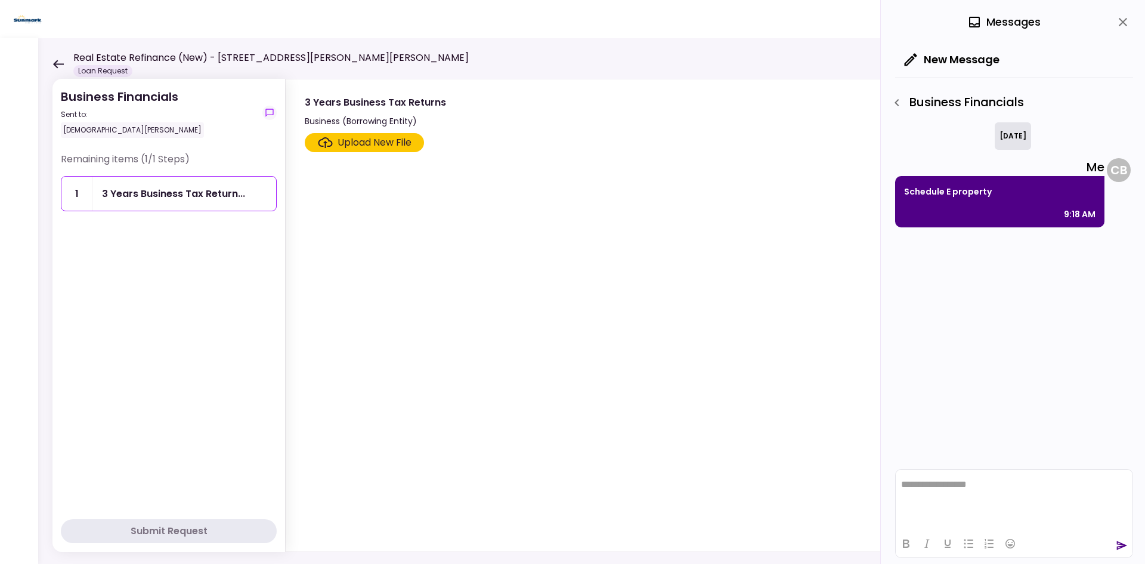
drag, startPoint x: 994, startPoint y: 1, endPoint x: 800, endPoint y: 251, distance: 316.3
click at [800, 251] on section "Upload New File" at bounding box center [703, 339] width 797 height 413
click at [916, 21] on div "**********" at bounding box center [1013, 282] width 264 height 564
drag, startPoint x: 1126, startPoint y: 21, endPoint x: 1095, endPoint y: 6, distance: 34.7
click at [916, 22] on icon "close" at bounding box center [1123, 22] width 14 height 14
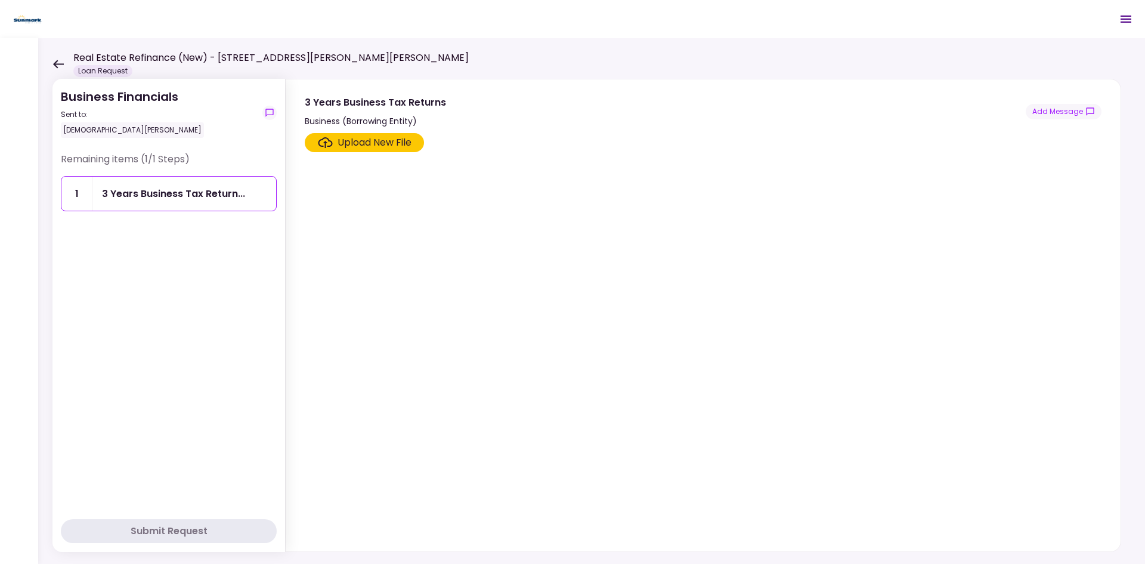
drag, startPoint x: 1092, startPoint y: 0, endPoint x: 986, endPoint y: 164, distance: 195.1
click at [816, 134] on div "Upload New File" at bounding box center [702, 142] width 795 height 19
drag, startPoint x: 492, startPoint y: 201, endPoint x: 476, endPoint y: 189, distance: 20.0
click at [483, 194] on section "Upload New File" at bounding box center [703, 339] width 797 height 413
click at [62, 67] on icon at bounding box center [57, 64] width 11 height 9
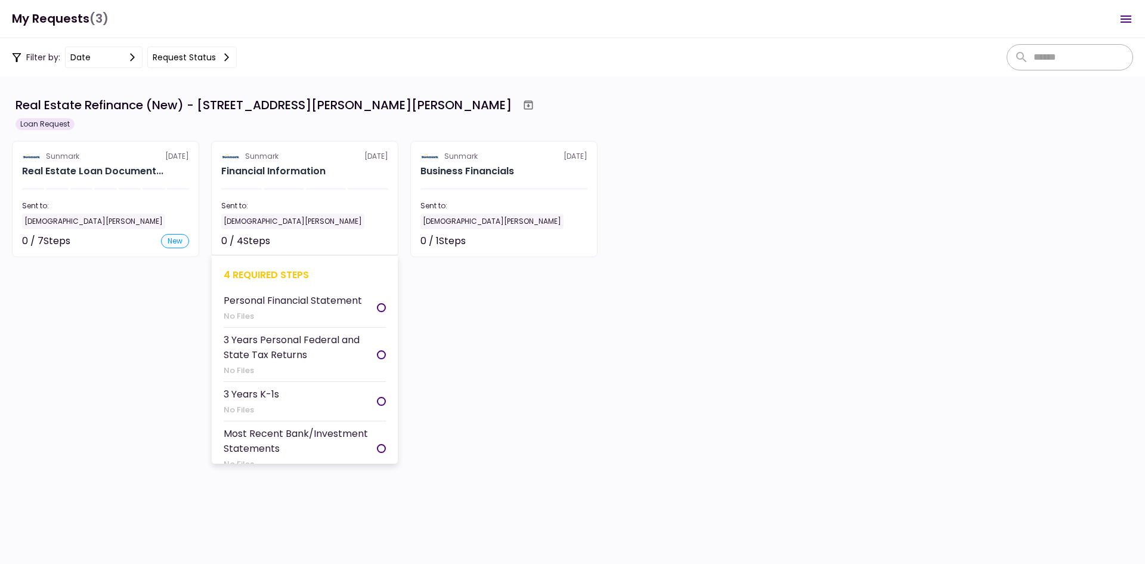
click at [290, 212] on div "Sent to: [DEMOGRAPHIC_DATA][PERSON_NAME]" at bounding box center [304, 214] width 167 height 29
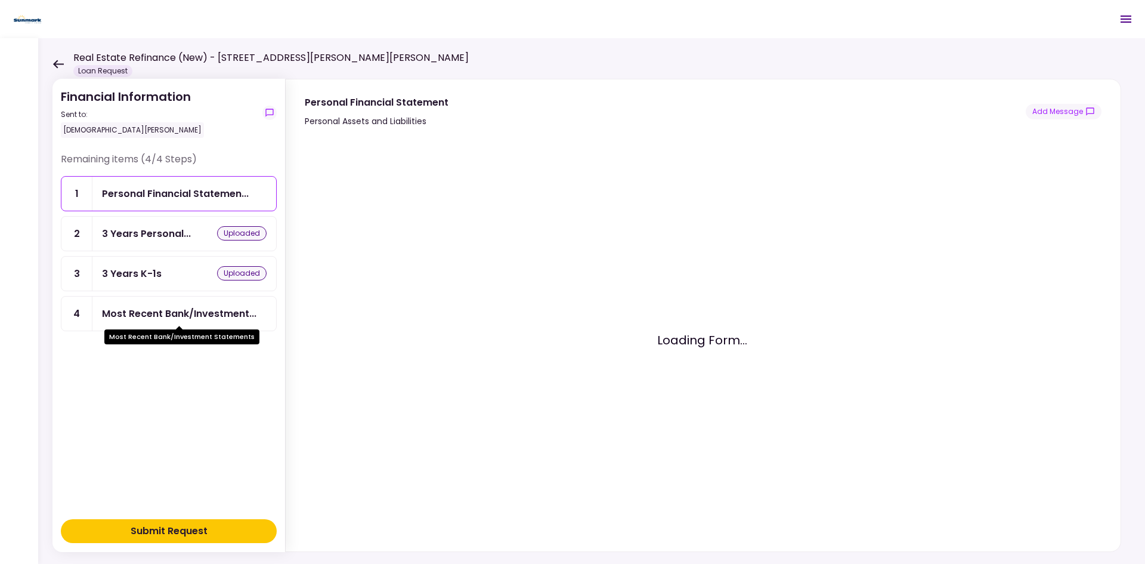
click at [230, 317] on div "Most Recent Bank/Investment..." at bounding box center [179, 313] width 155 height 15
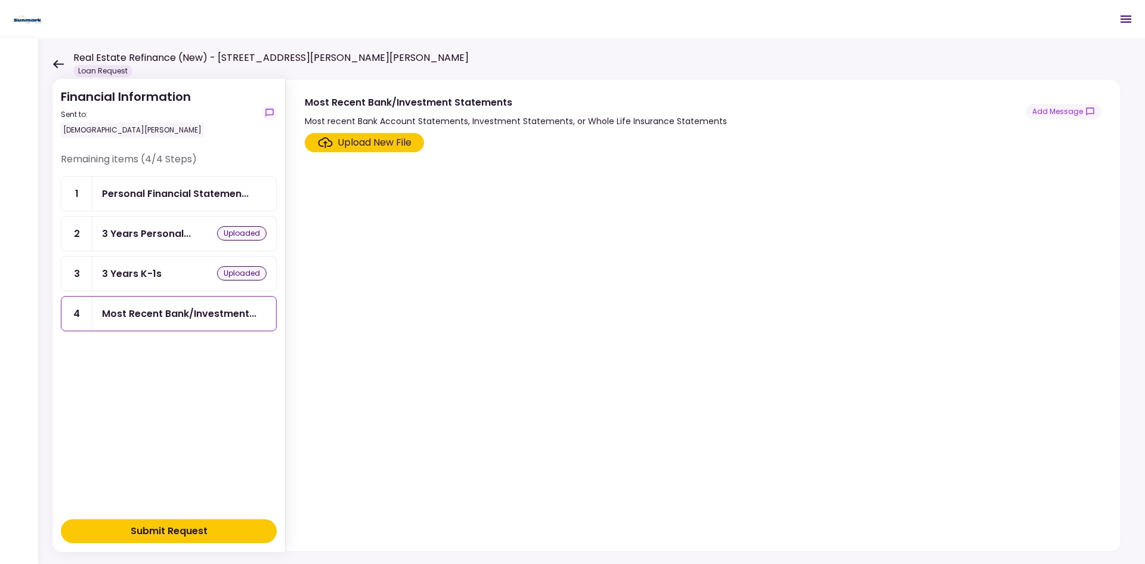
click at [61, 66] on icon at bounding box center [57, 64] width 11 height 9
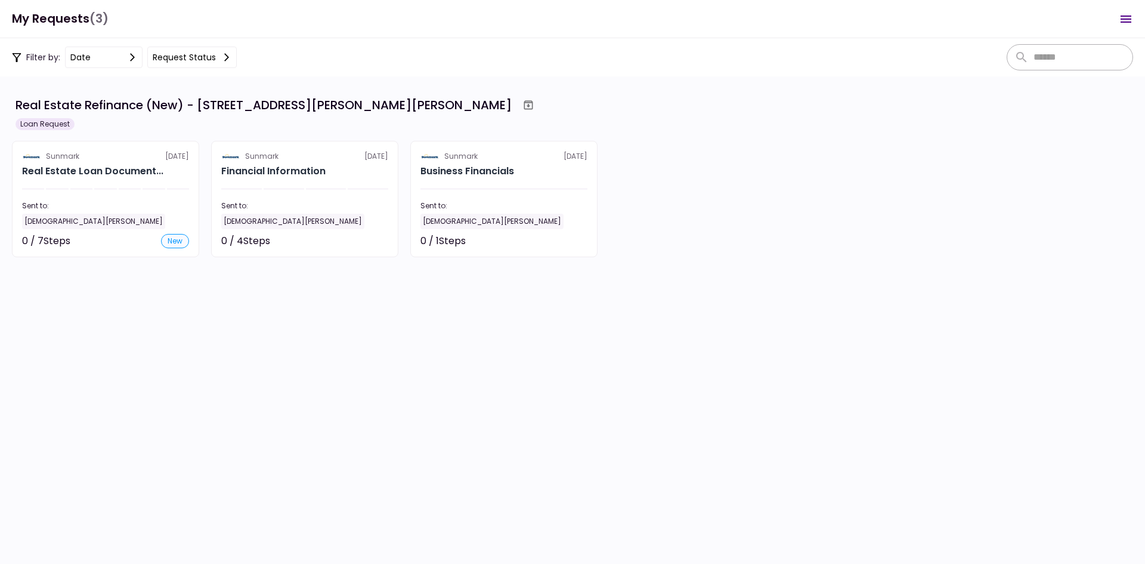
drag, startPoint x: 164, startPoint y: 172, endPoint x: 172, endPoint y: 178, distance: 9.4
click at [165, 173] on div "Real Estate Loan Document..." at bounding box center [105, 171] width 167 height 14
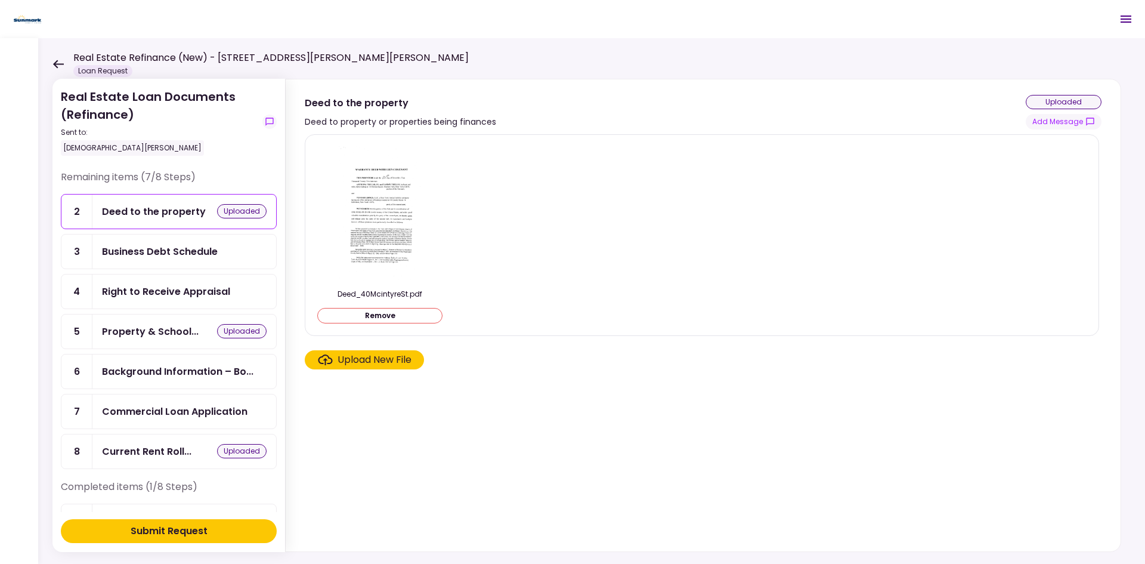
click at [217, 288] on div "Right to Receive Appraisal" at bounding box center [166, 291] width 128 height 15
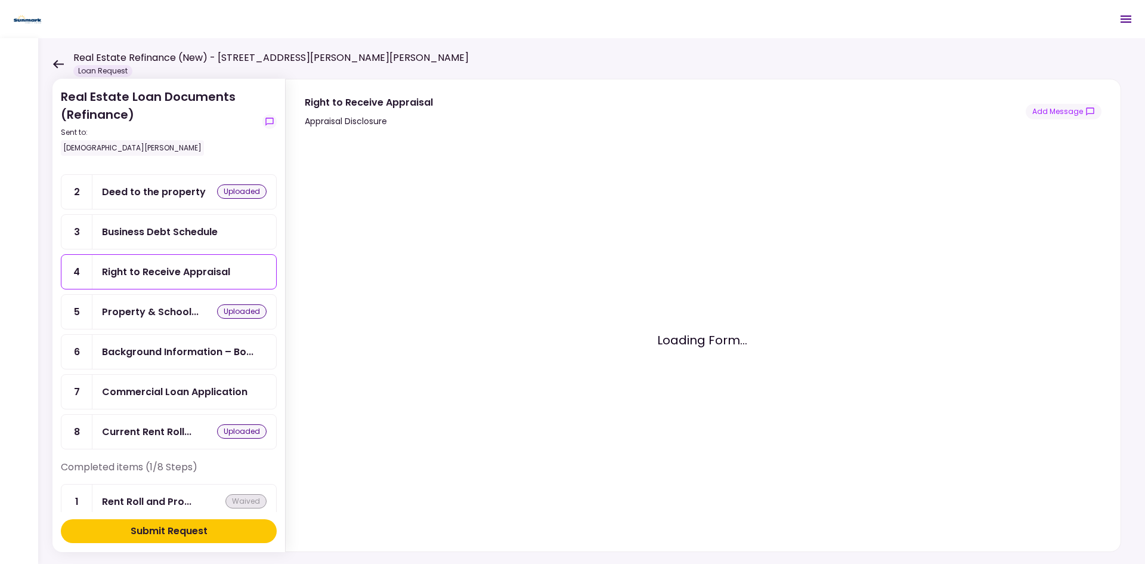
scroll to position [38, 0]
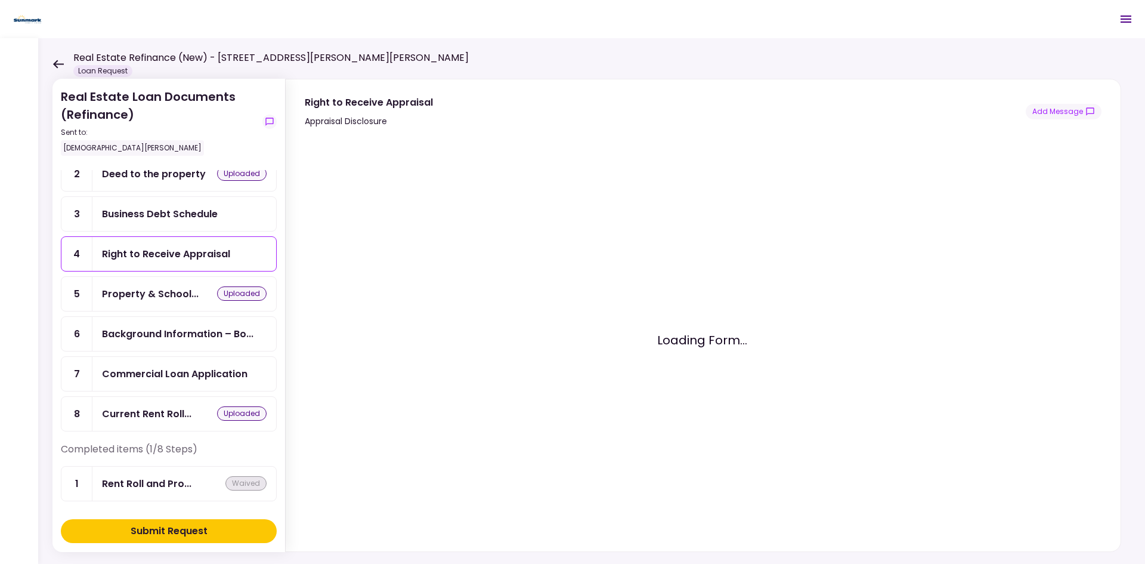
click at [201, 366] on div "Commercial Loan Application" at bounding box center [184, 374] width 184 height 34
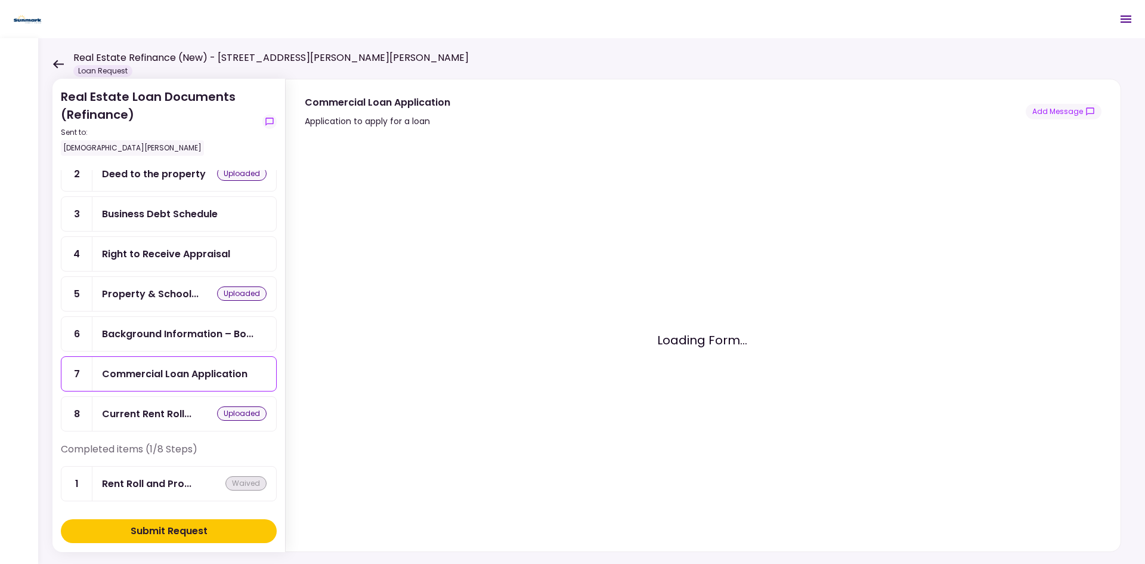
click at [185, 245] on div "Right to Receive Appraisal" at bounding box center [184, 254] width 184 height 34
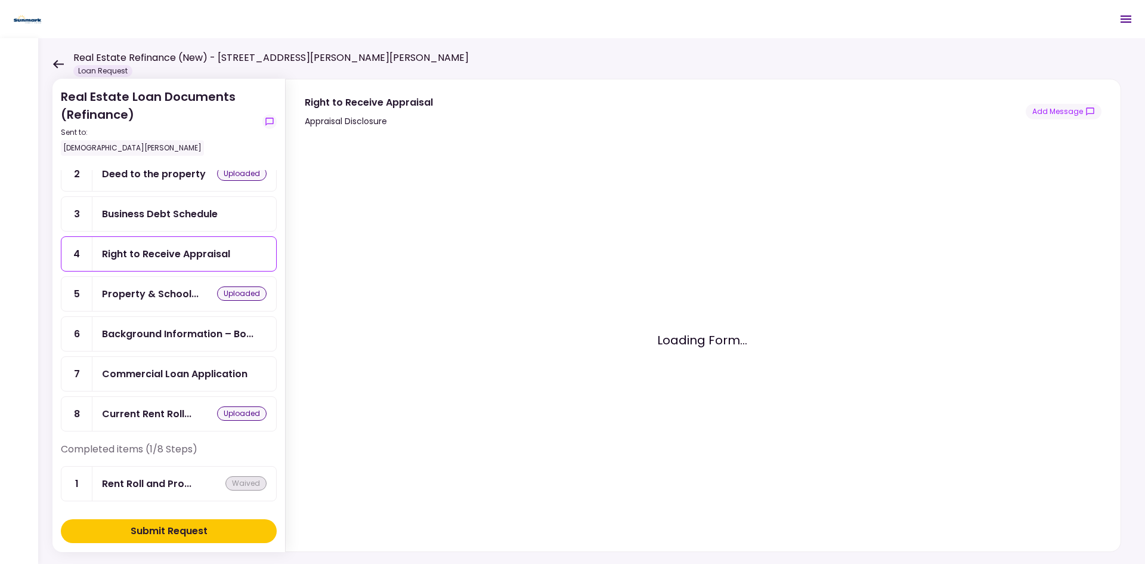
click at [174, 213] on div "Business Debt Schedule" at bounding box center [160, 213] width 116 height 15
click at [187, 316] on div "Property & School Tax Bills" at bounding box center [151, 317] width 100 height 15
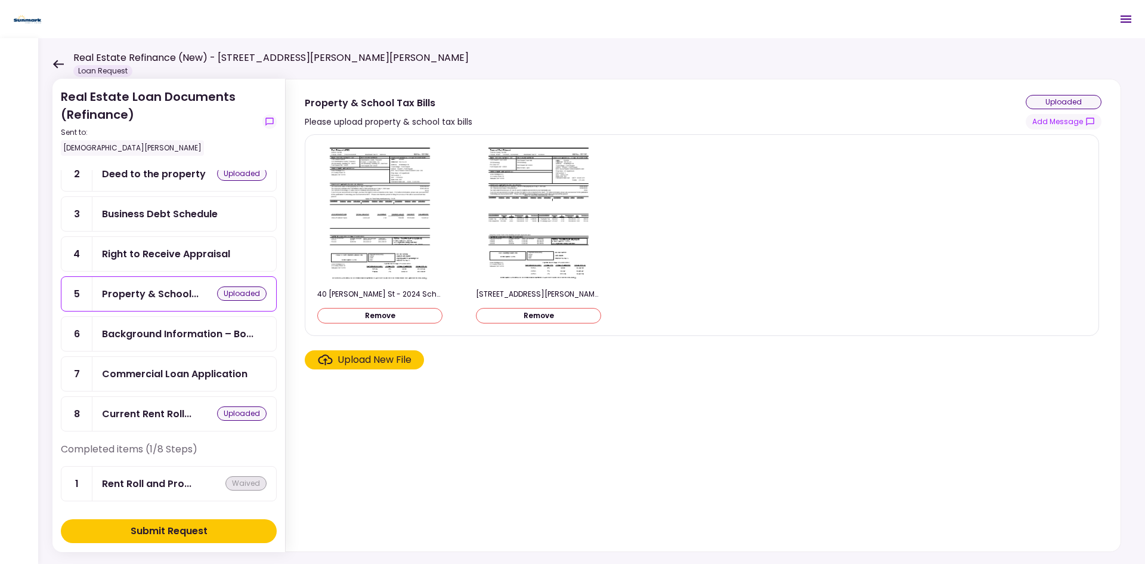
click at [227, 339] on div "Background Information – Bo..." at bounding box center [178, 333] width 152 height 15
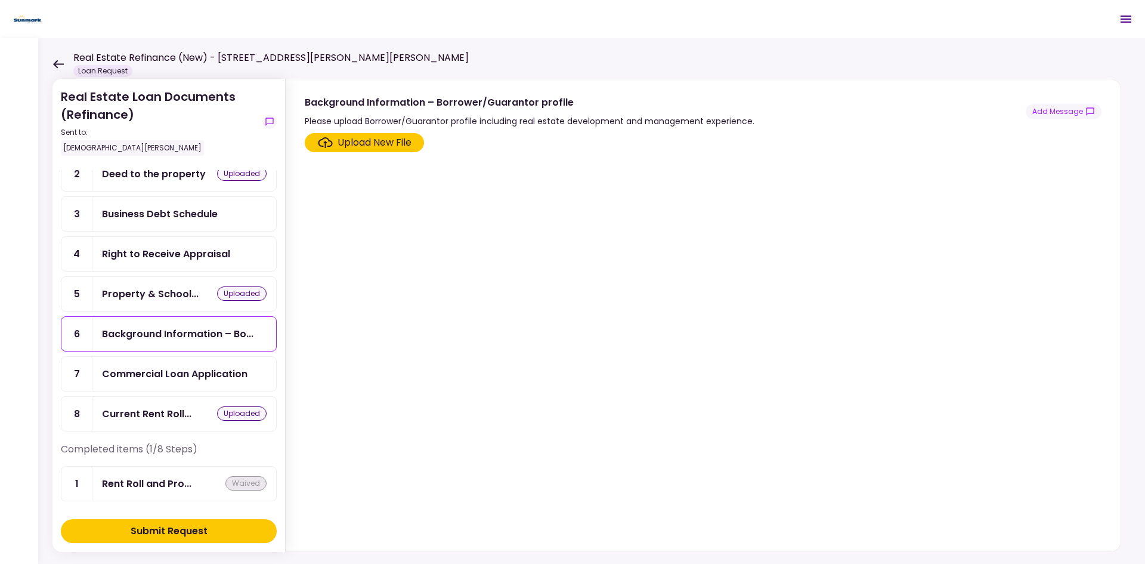
click at [379, 251] on section "Upload New File" at bounding box center [703, 339] width 797 height 413
click at [663, 258] on section "Upload New File" at bounding box center [703, 339] width 797 height 413
click at [620, 416] on section "Upload New File" at bounding box center [703, 339] width 797 height 413
click at [800, 390] on section "Upload New File" at bounding box center [703, 339] width 797 height 413
click at [504, 435] on section "Upload New File" at bounding box center [703, 339] width 797 height 413
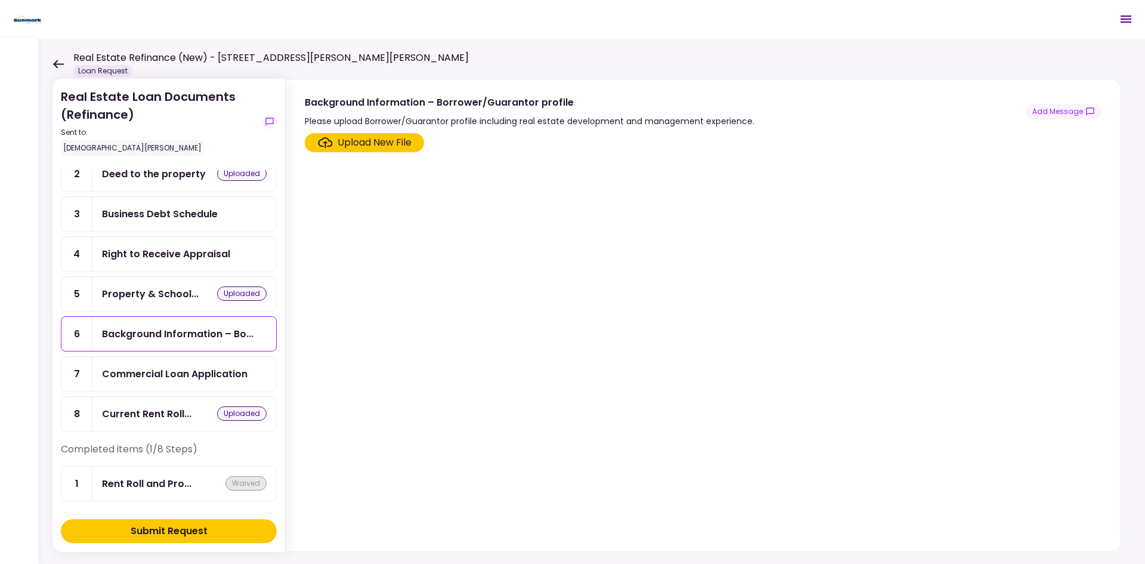
click at [51, 72] on div "Real Estate Loan Documents (Refinance) Sent to: [DEMOGRAPHIC_DATA][PERSON_NAME]…" at bounding box center [591, 301] width 1107 height 526
click at [55, 67] on icon at bounding box center [57, 64] width 11 height 9
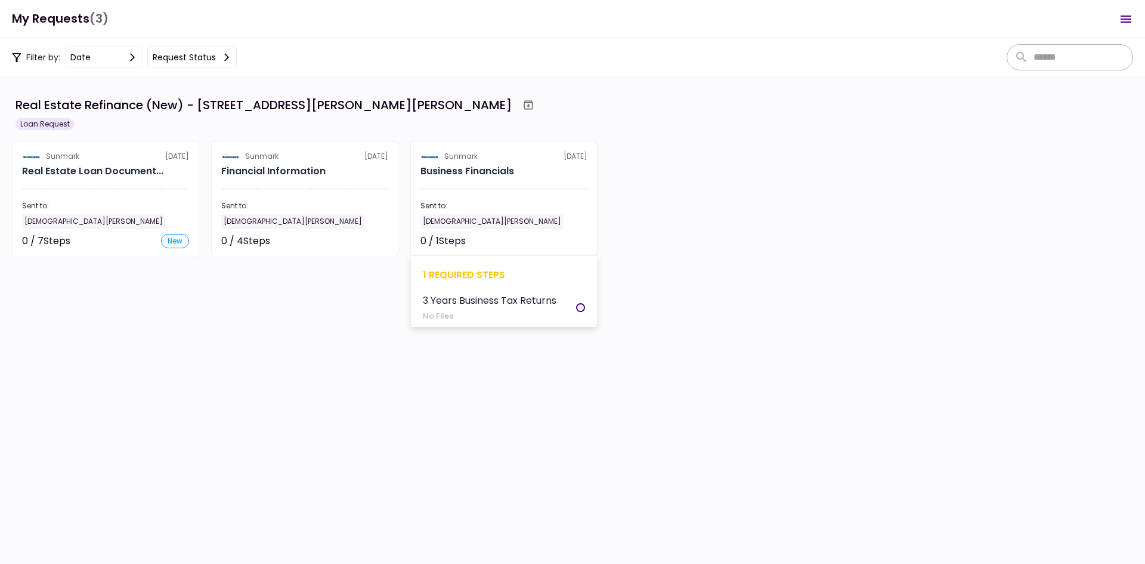
click at [491, 202] on div "Sent to:" at bounding box center [504, 205] width 167 height 11
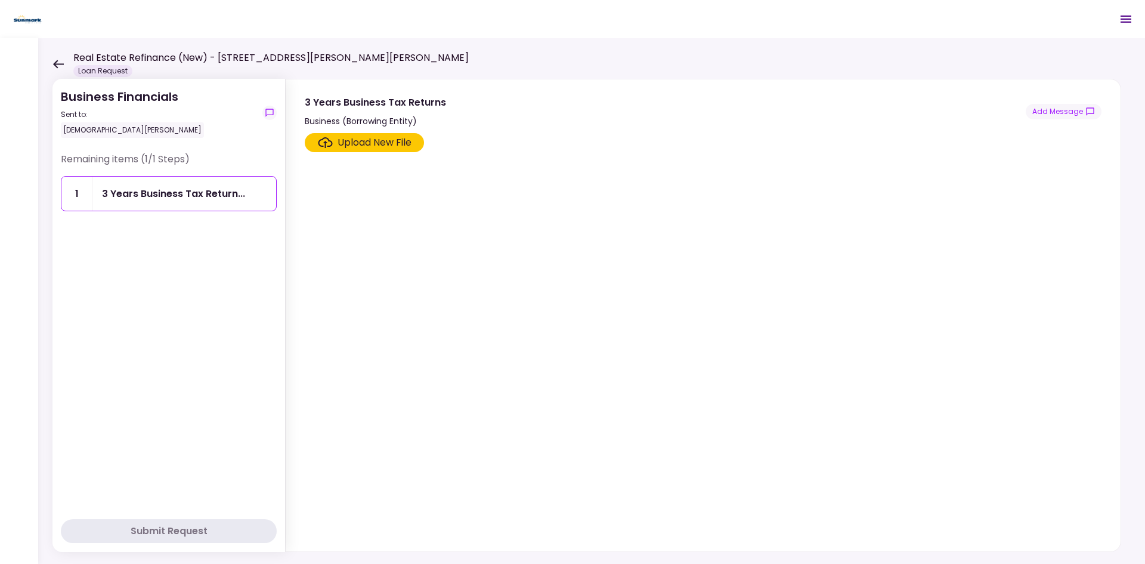
click at [400, 136] on div "Upload New File" at bounding box center [375, 142] width 74 height 14
click at [0, 0] on input "Upload New File" at bounding box center [0, 0] width 0 height 0
click at [334, 135] on label "Upload New File" at bounding box center [364, 142] width 119 height 19
click at [0, 0] on input "Upload New File" at bounding box center [0, 0] width 0 height 0
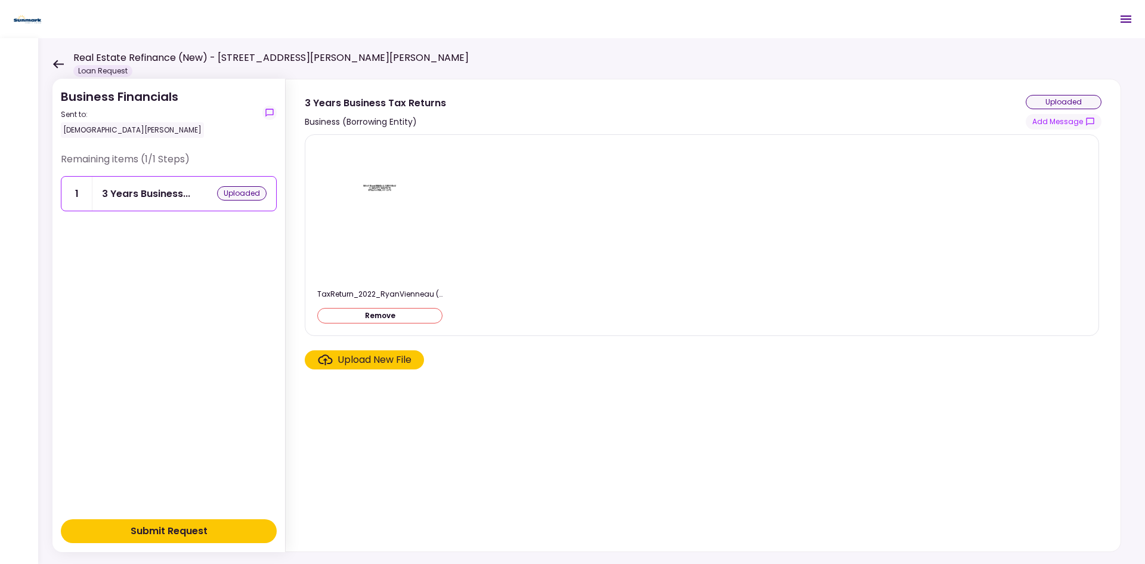
click at [397, 362] on div "Upload New File" at bounding box center [375, 360] width 74 height 14
click at [400, 362] on div "Upload New File" at bounding box center [375, 360] width 74 height 14
click at [0, 0] on input "Upload New File" at bounding box center [0, 0] width 0 height 0
click at [350, 359] on div "Upload New File" at bounding box center [375, 360] width 74 height 14
click at [0, 0] on input "Upload New File" at bounding box center [0, 0] width 0 height 0
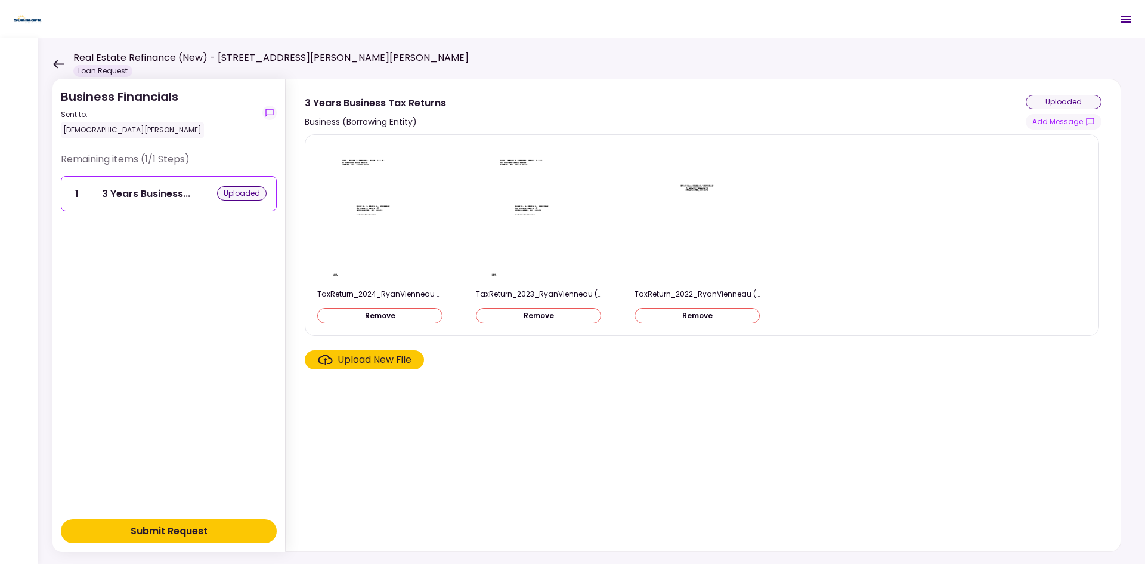
drag, startPoint x: 827, startPoint y: 444, endPoint x: 834, endPoint y: 447, distance: 7.5
click at [829, 435] on section "TaxReturn_2024_RyanVienneau (1).pdf Remove TaxReturn_2023_RyanVienneau (1).pdf …" at bounding box center [703, 340] width 797 height 412
click at [216, 435] on button "Submit Request" at bounding box center [169, 531] width 216 height 24
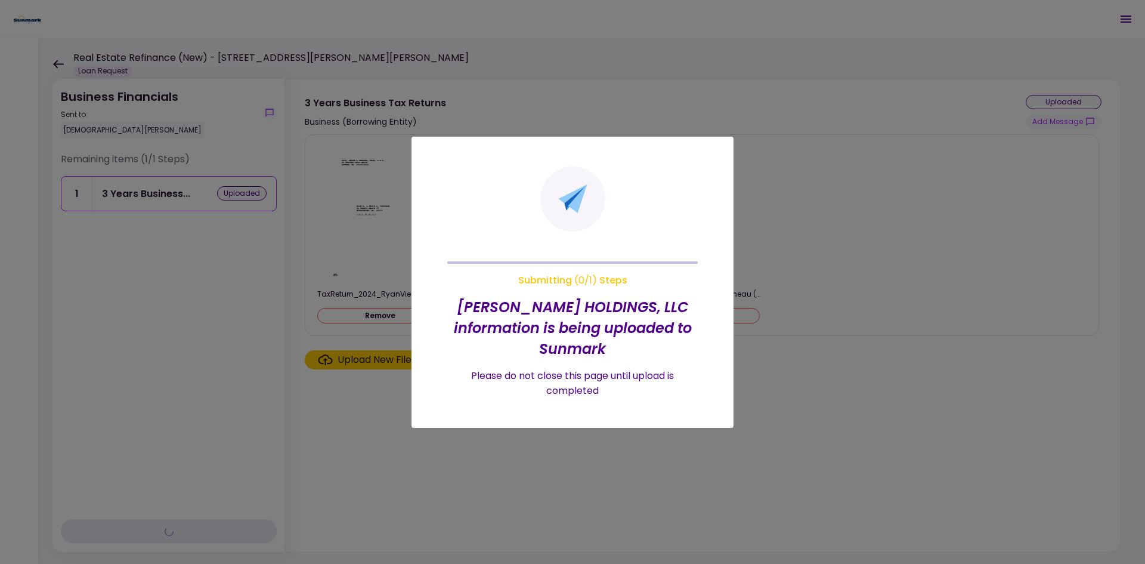
click at [588, 288] on div "Submitting ( 0 / 1 ) Steps" at bounding box center [572, 280] width 109 height 15
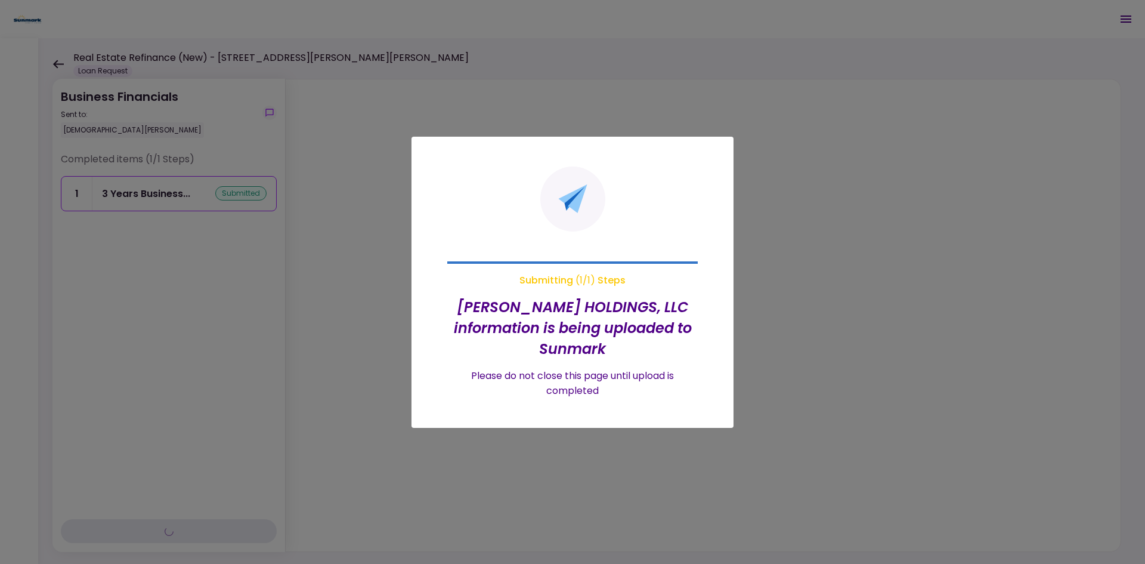
drag, startPoint x: 173, startPoint y: 321, endPoint x: 193, endPoint y: 328, distance: 21.5
click at [169, 323] on div at bounding box center [572, 282] width 1145 height 564
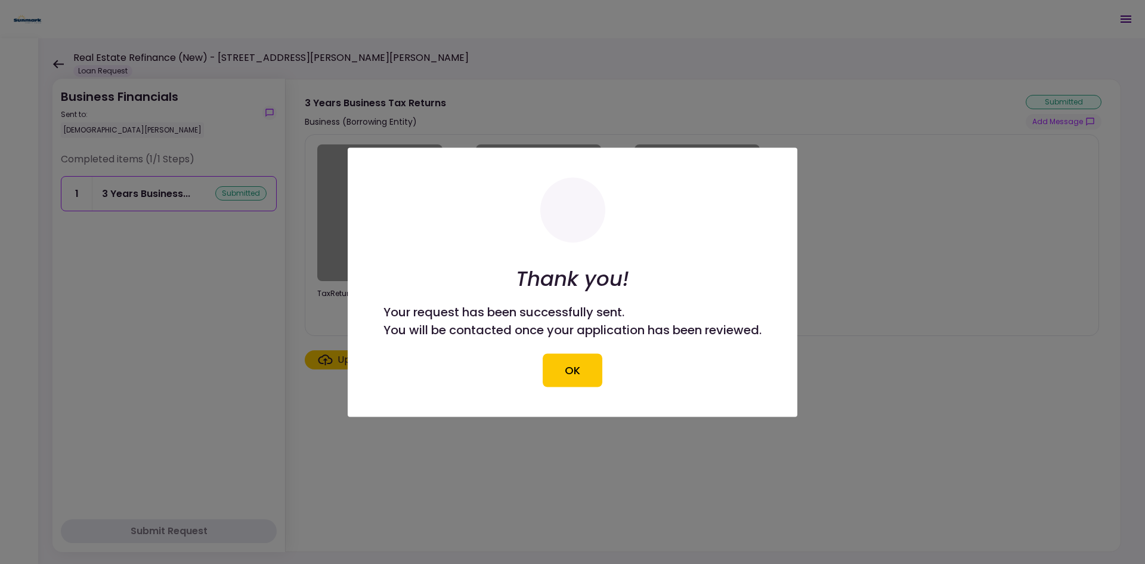
click at [601, 369] on button "OK" at bounding box center [573, 369] width 60 height 33
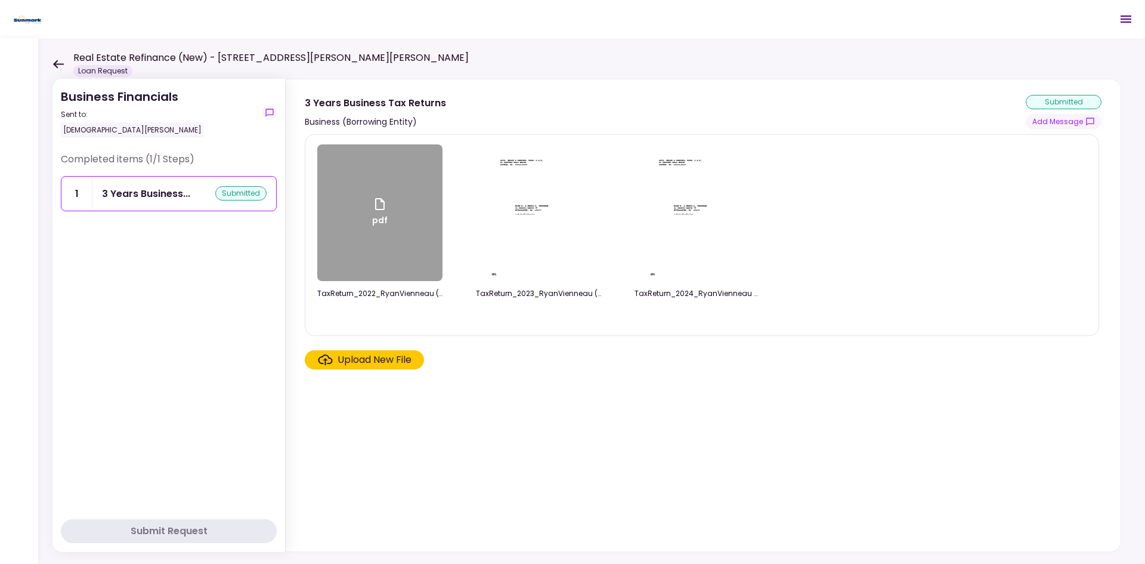
click at [53, 66] on icon at bounding box center [57, 64] width 11 height 9
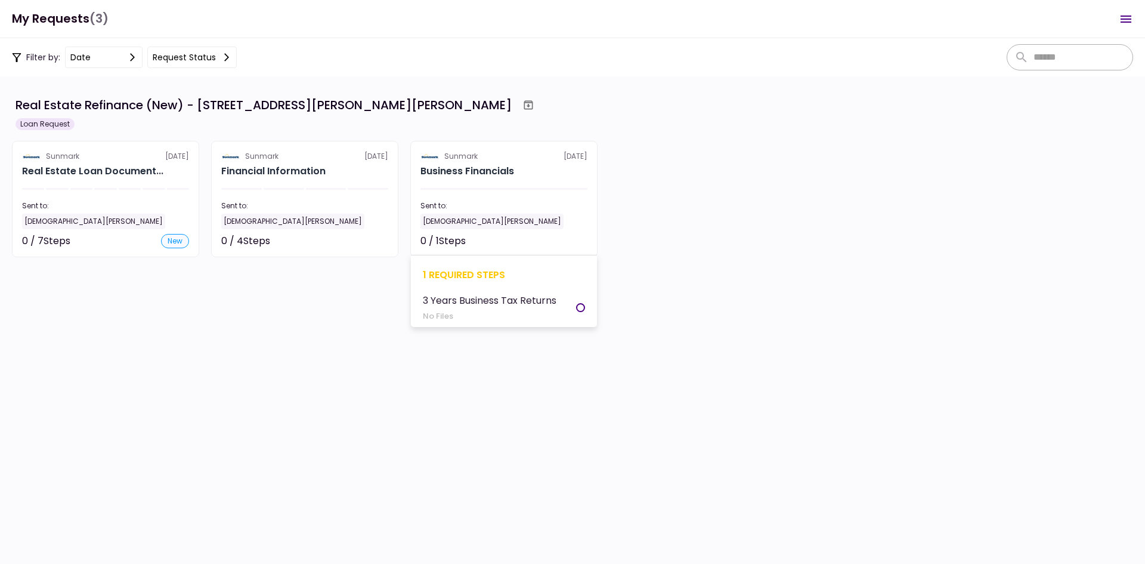
click at [523, 245] on div "0 / 1 Steps Not started" at bounding box center [504, 241] width 167 height 14
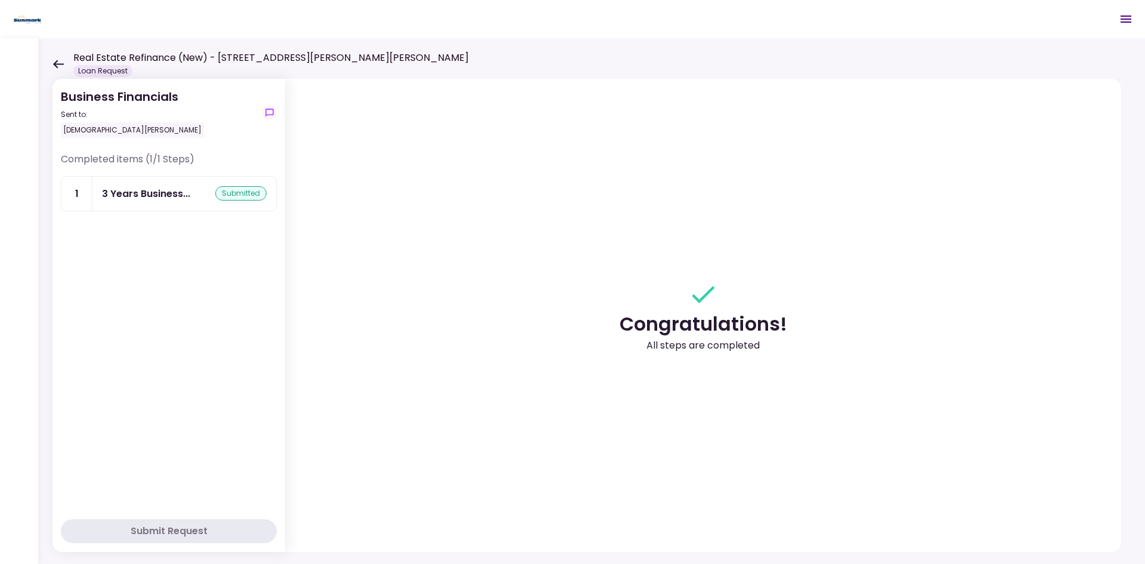
click at [54, 55] on div "Real Estate Refinance (New) - [STREET_ADDRESS][PERSON_NAME][PERSON_NAME] Loan R…" at bounding box center [260, 64] width 416 height 26
click at [57, 61] on icon at bounding box center [58, 64] width 11 height 8
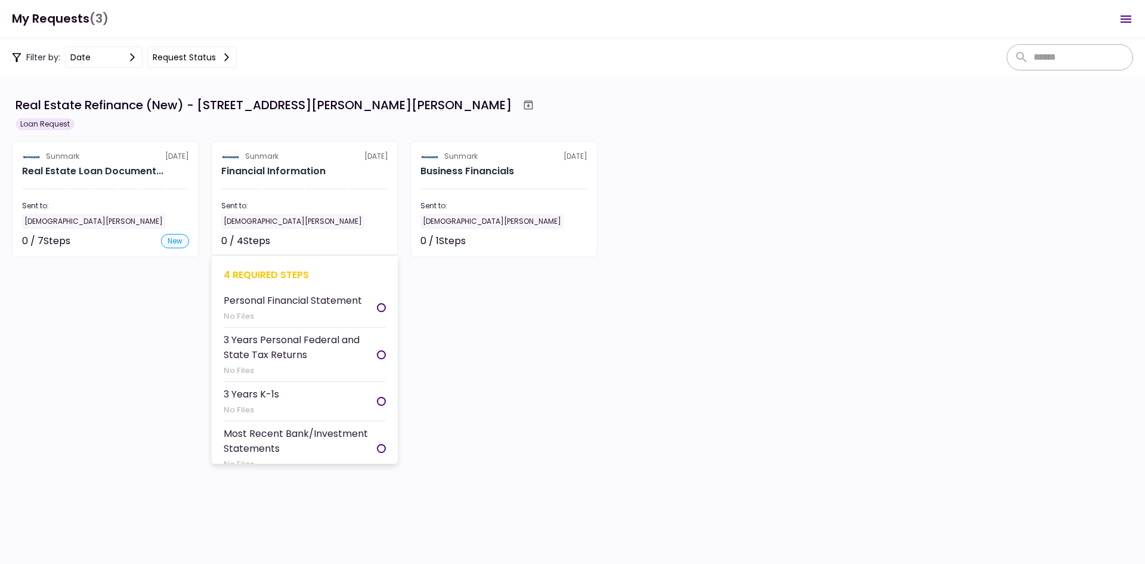
click at [316, 175] on h2 "Financial Information" at bounding box center [273, 171] width 104 height 14
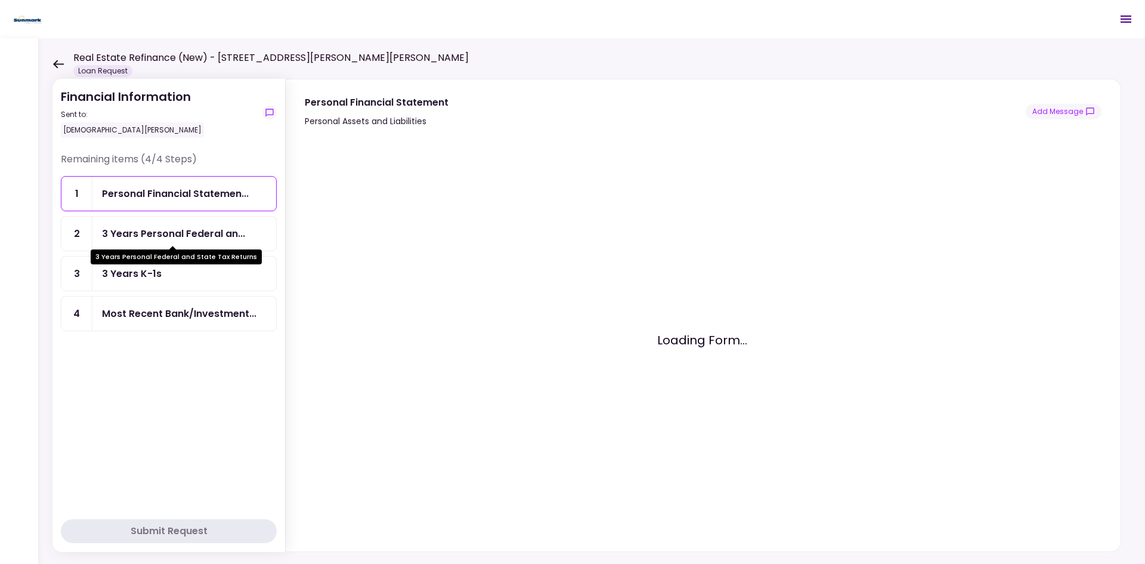
click at [184, 232] on div "3 Years Personal Federal an..." at bounding box center [173, 233] width 143 height 15
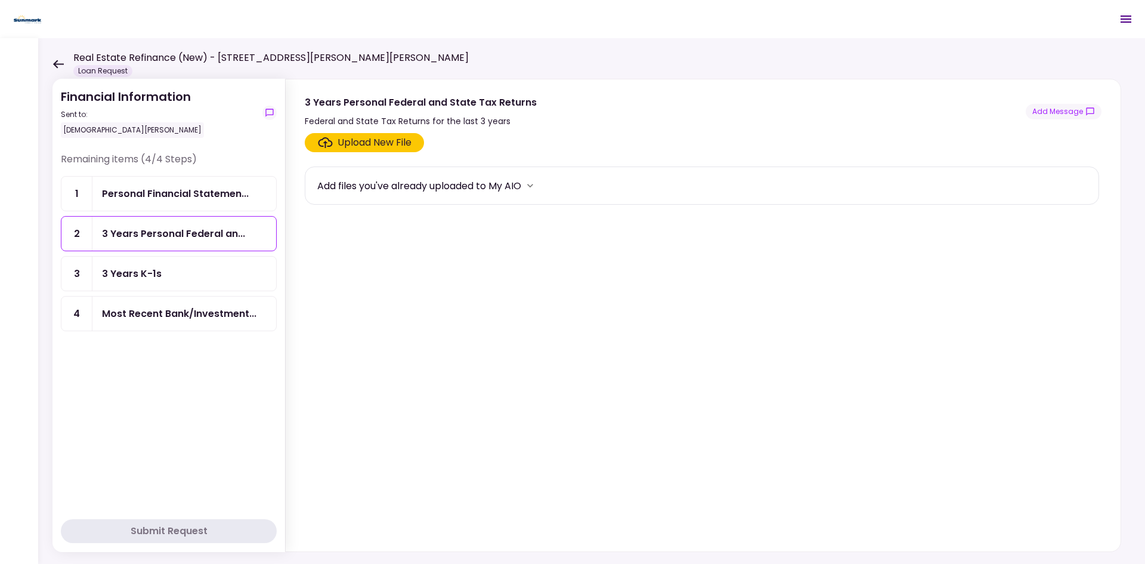
click at [399, 338] on section "Upload New File Add files you've already uploaded to My AIO" at bounding box center [703, 339] width 797 height 413
click at [231, 275] on div "3 Years K-1s" at bounding box center [184, 273] width 165 height 15
click at [235, 305] on div "Most Recent Bank/Investment..." at bounding box center [184, 313] width 184 height 34
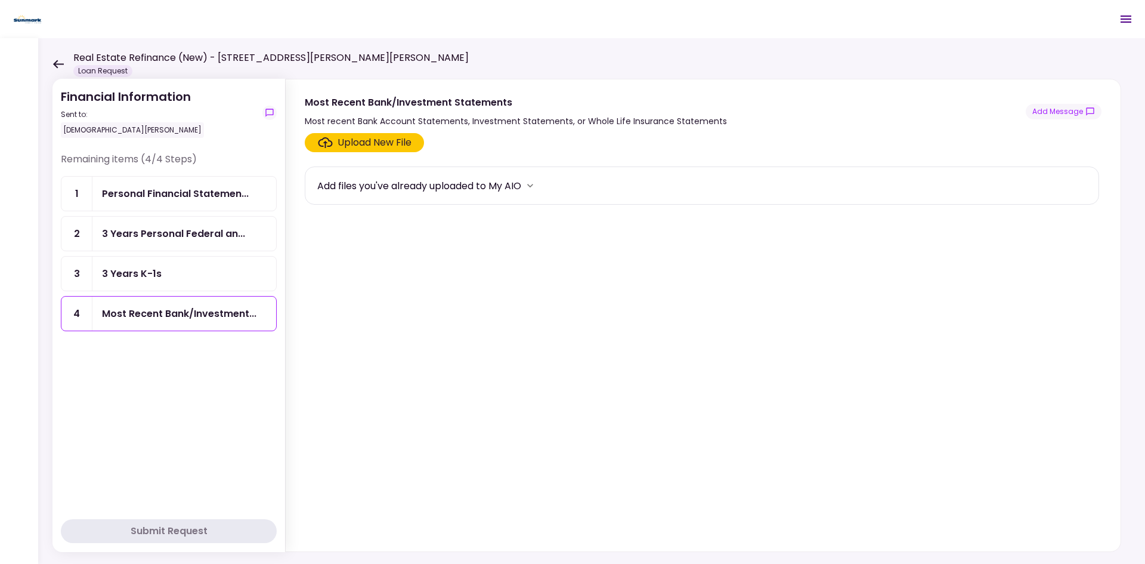
click at [226, 280] on div "3 Years K-1s" at bounding box center [184, 273] width 165 height 15
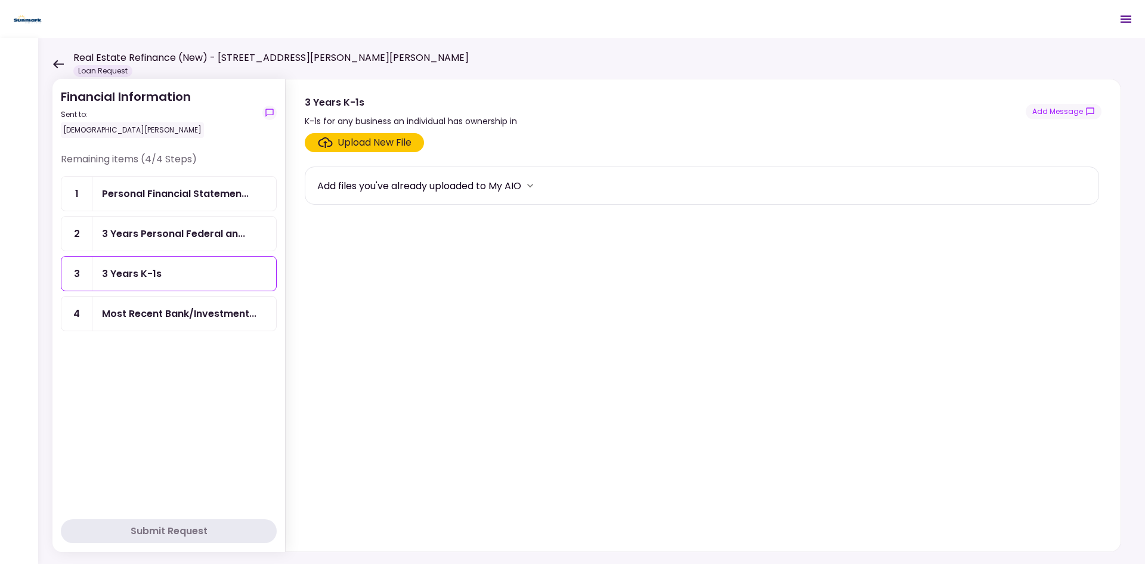
click at [225, 254] on ul "1 Personal Financial Statemen... 2 3 Years Personal Federal an... 3 3 Years K-1…" at bounding box center [169, 253] width 216 height 155
drag, startPoint x: 243, startPoint y: 230, endPoint x: 275, endPoint y: 245, distance: 35.3
click at [245, 231] on div "3 Years Personal Federal an..." at bounding box center [184, 233] width 165 height 15
click at [58, 64] on icon at bounding box center [58, 64] width 11 height 8
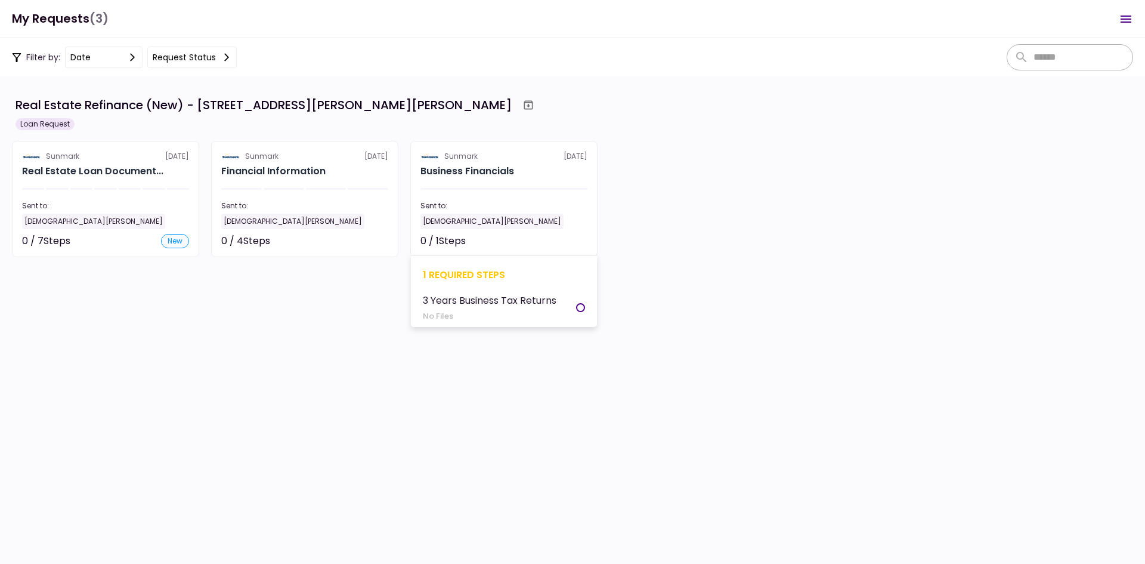
click at [479, 185] on section "Sunmark [DATE] Business Financials Sent to: [DEMOGRAPHIC_DATA][PERSON_NAME] 0 /…" at bounding box center [503, 199] width 187 height 116
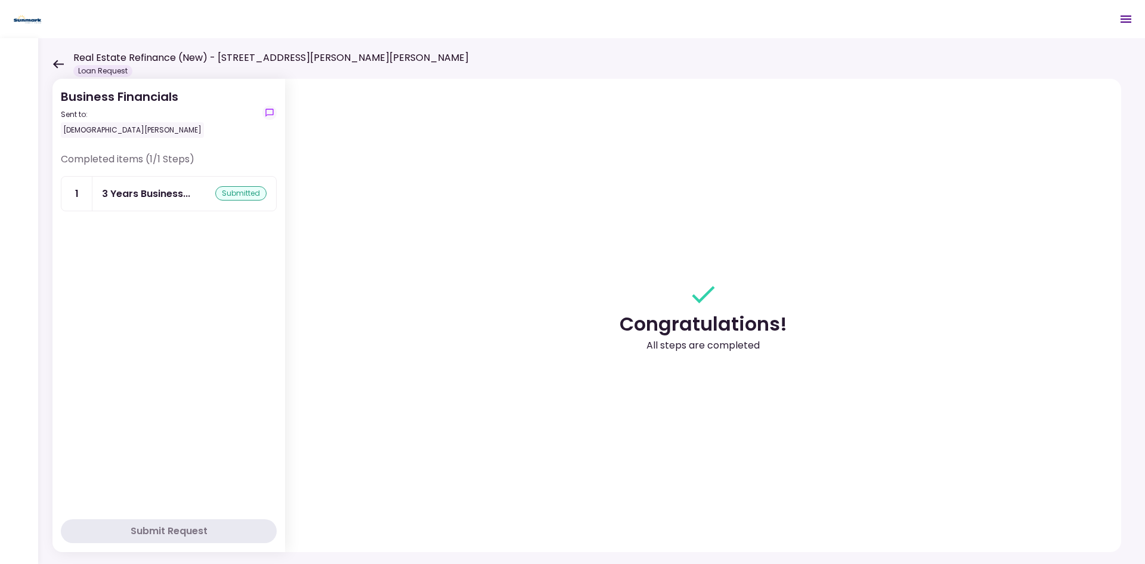
click at [45, 65] on div "Business Financials Sent to: [PERSON_NAME] Completed items (1/1 Steps) 1 3 Year…" at bounding box center [591, 301] width 1107 height 526
click at [65, 64] on div "Real Estate Refinance (New) - [STREET_ADDRESS][PERSON_NAME][PERSON_NAME] Loan R…" at bounding box center [260, 64] width 416 height 26
click at [54, 62] on icon at bounding box center [57, 64] width 11 height 9
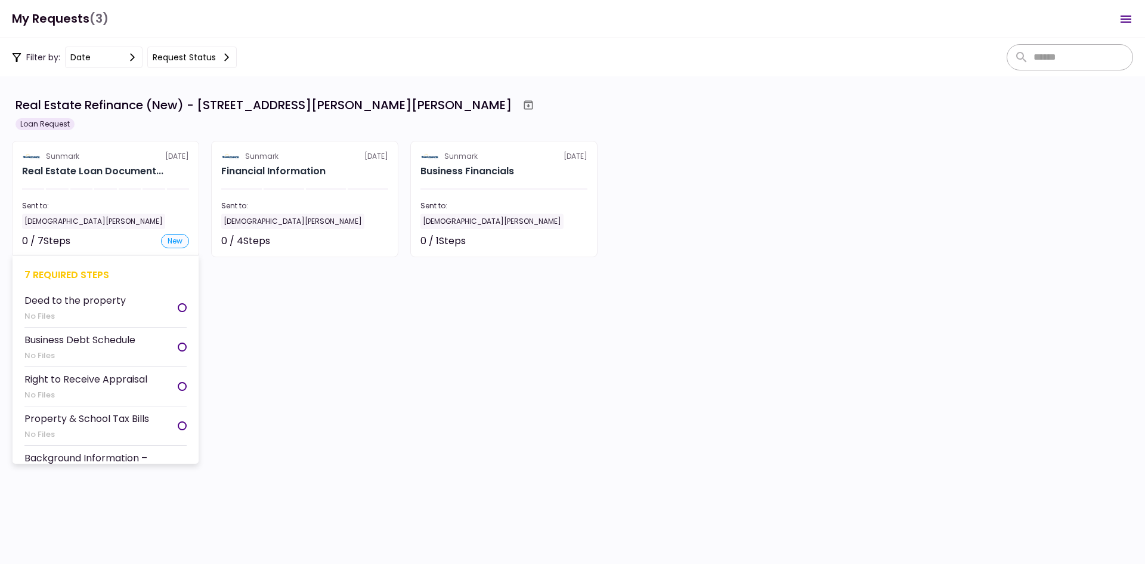
click at [137, 230] on section "Sunmark [DATE] Real Estate Loan Document... Sent to: [DEMOGRAPHIC_DATA][PERSON_…" at bounding box center [105, 199] width 187 height 116
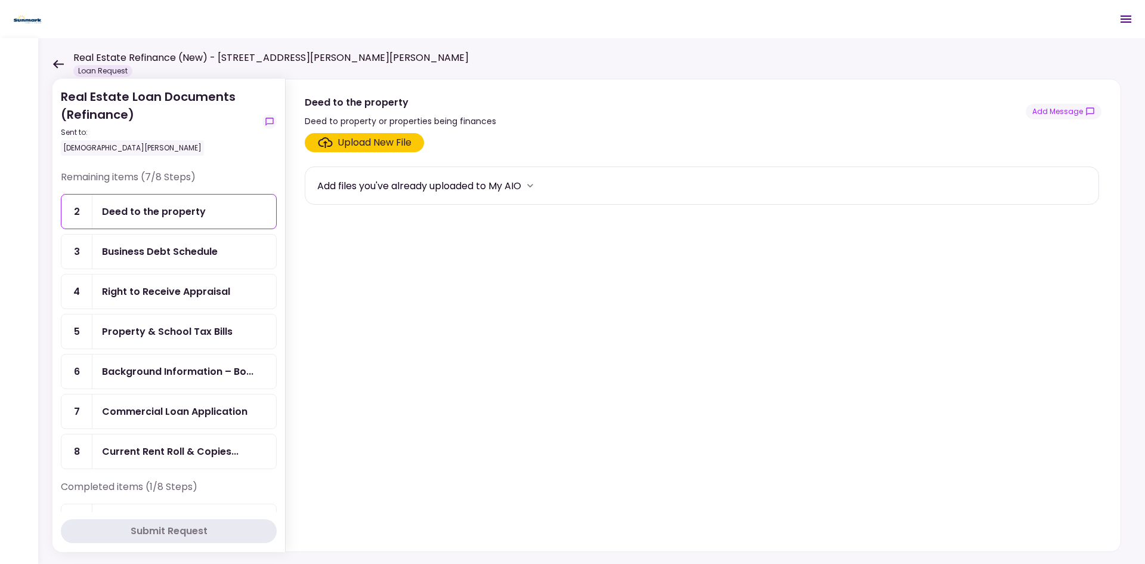
scroll to position [38, 0]
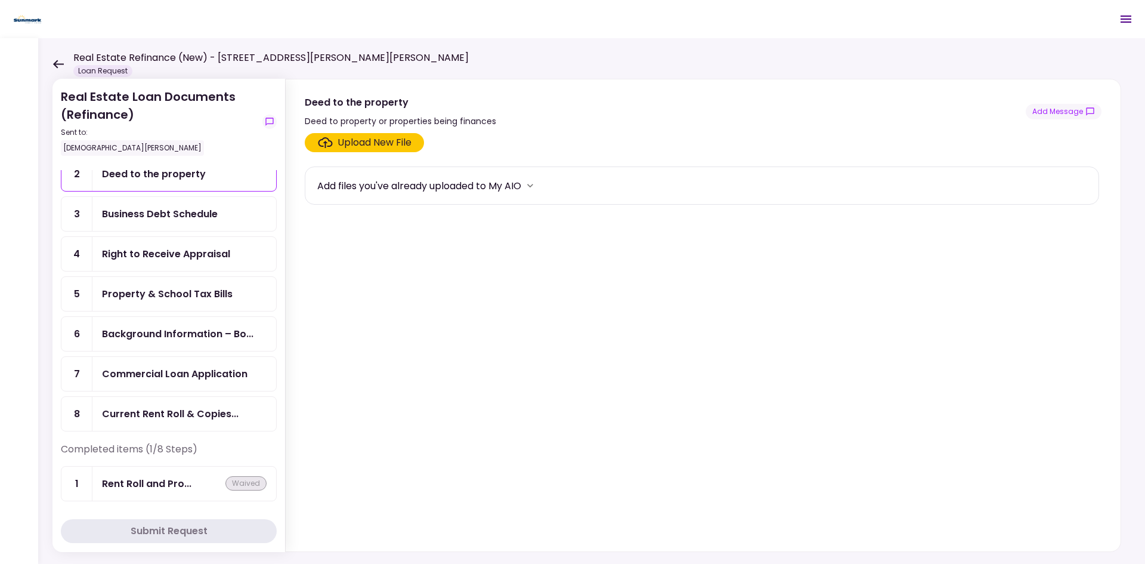
click at [444, 189] on div "Add files you've already uploaded to My AIO" at bounding box center [419, 185] width 204 height 15
click at [536, 183] on icon "more" at bounding box center [530, 186] width 12 height 12
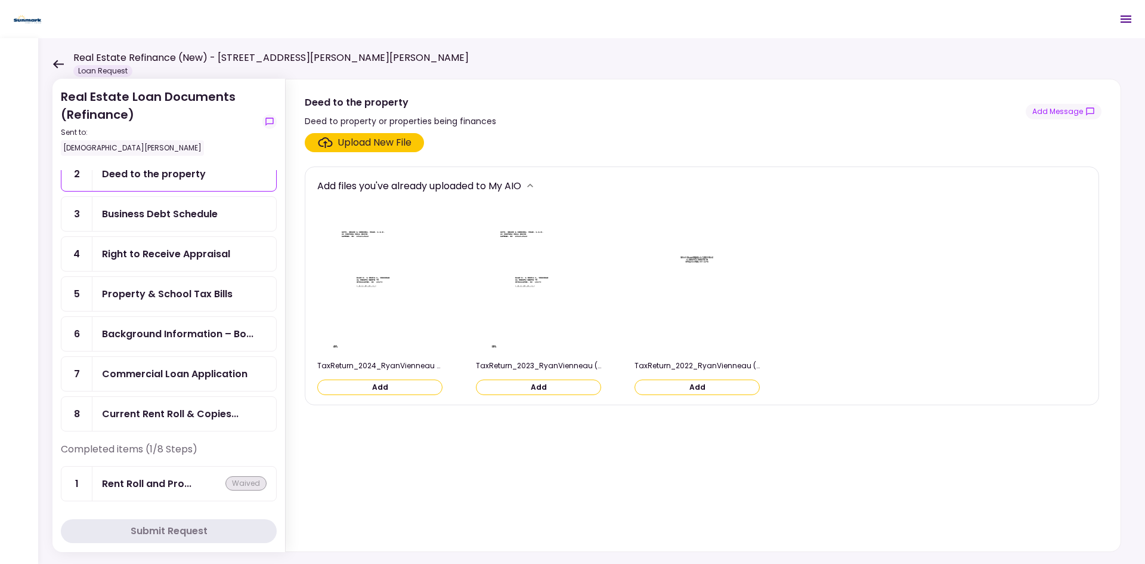
click at [527, 189] on button "more" at bounding box center [530, 186] width 18 height 18
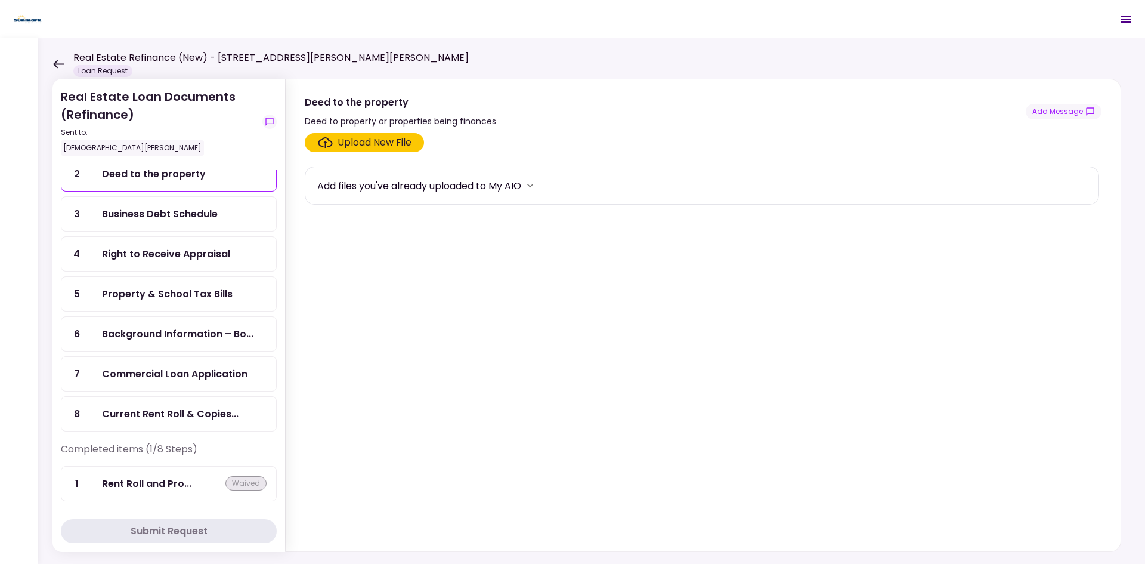
click at [582, 392] on section "Upload New File Add files you've already uploaded to My AIO" at bounding box center [703, 339] width 797 height 413
click at [214, 414] on div "Current Rent Roll & Copies..." at bounding box center [170, 413] width 137 height 15
drag, startPoint x: 215, startPoint y: 372, endPoint x: 216, endPoint y: 378, distance: 6.1
click at [214, 372] on div "Commercial Loan Application" at bounding box center [175, 373] width 146 height 15
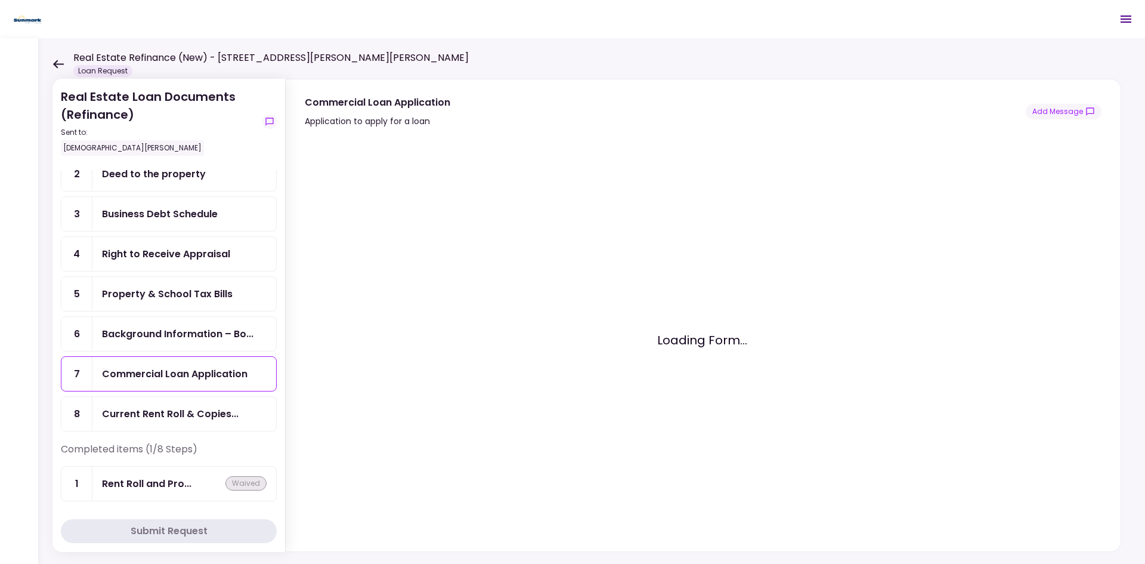
click at [179, 200] on div "Business Debt Schedule" at bounding box center [184, 214] width 184 height 34
click at [173, 181] on div "Deed to the property" at bounding box center [154, 173] width 104 height 15
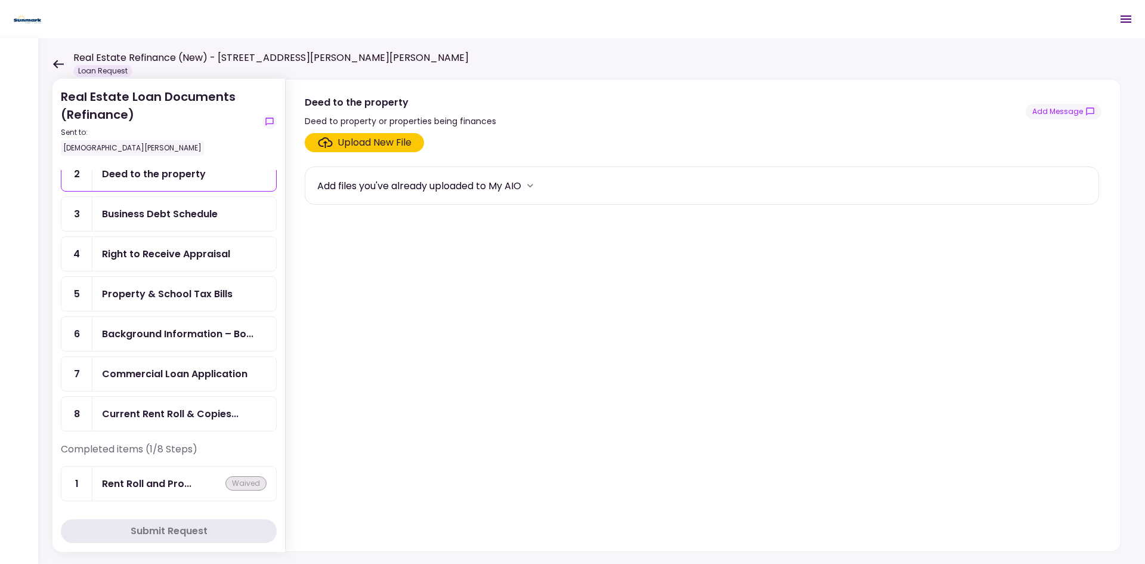
click at [836, 178] on div "Add files you've already uploaded to My AIO" at bounding box center [702, 186] width 770 height 18
drag, startPoint x: 150, startPoint y: 226, endPoint x: 164, endPoint y: 258, distance: 35.0
click at [151, 226] on div "Business Debt Schedule" at bounding box center [184, 214] width 184 height 34
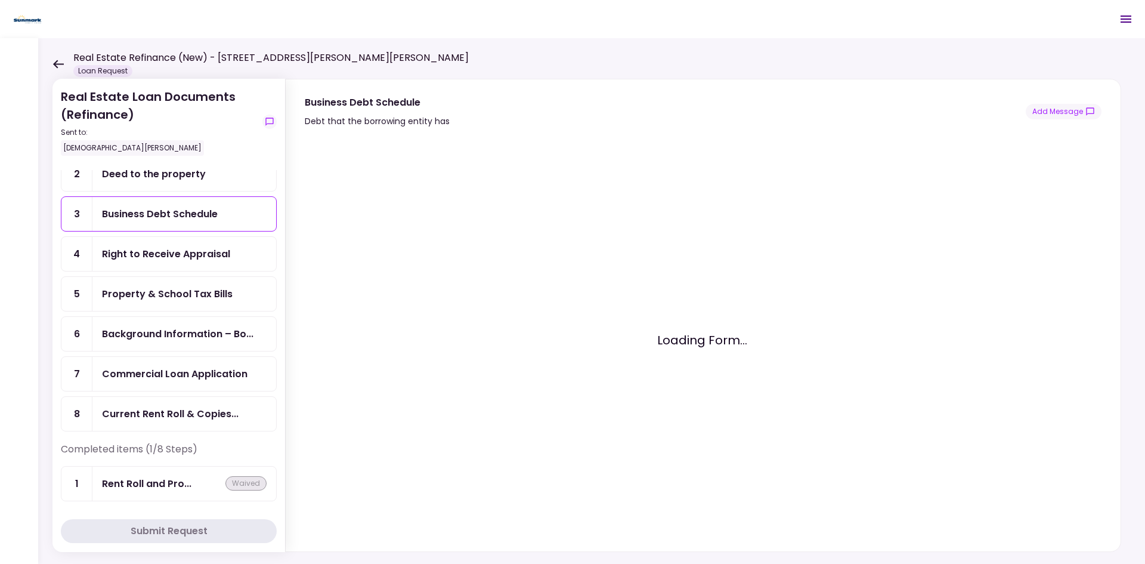
click at [164, 260] on div "Right to Receive Appraisal" at bounding box center [166, 253] width 128 height 15
click at [183, 294] on div "Property & School Tax Bills" at bounding box center [167, 293] width 131 height 15
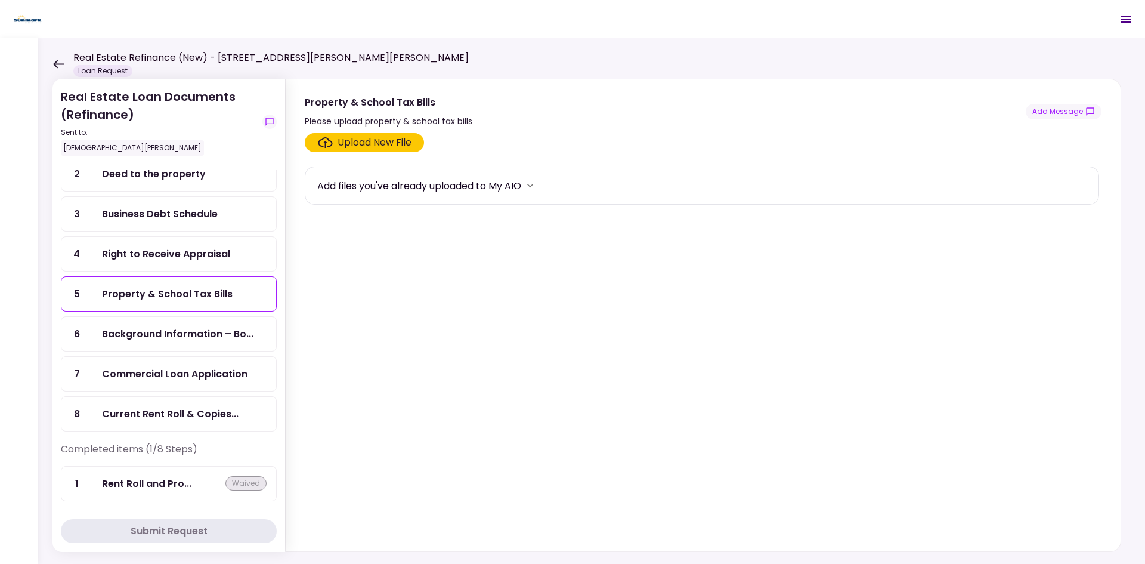
click at [205, 325] on div "Background Information – Bo..." at bounding box center [184, 334] width 184 height 34
click at [218, 355] on ul "2 Deed to the property 3 Business Debt Schedule 4 Right to Receive Appraisal 5 …" at bounding box center [169, 293] width 216 height 275
click at [230, 397] on link "8 Current Rent Roll & Copies..." at bounding box center [169, 413] width 216 height 35
click at [219, 375] on div "Commercial Loan Application" at bounding box center [175, 373] width 146 height 15
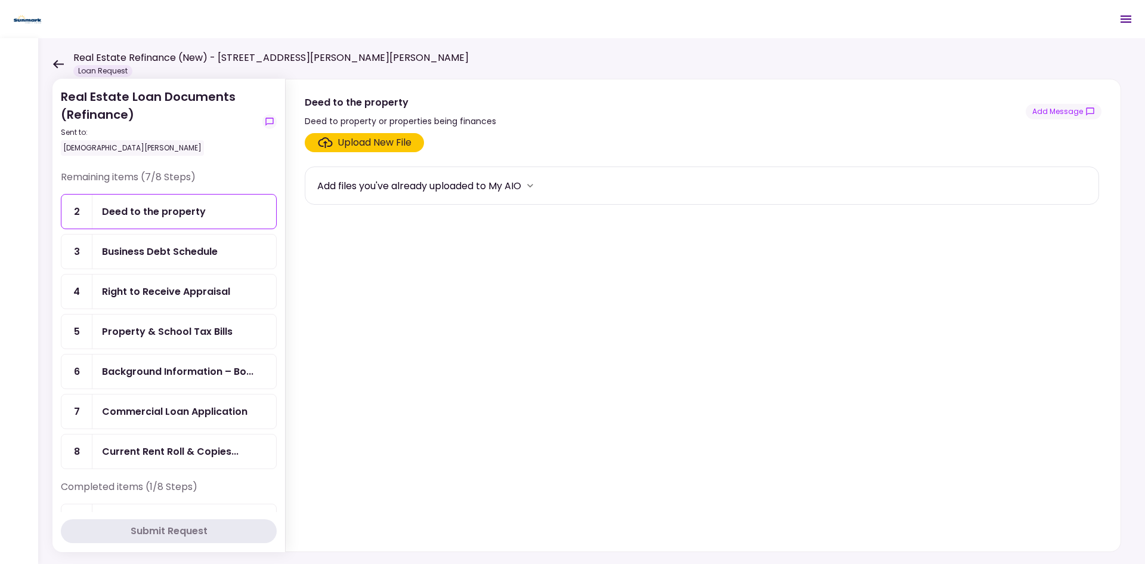
scroll to position [38, 0]
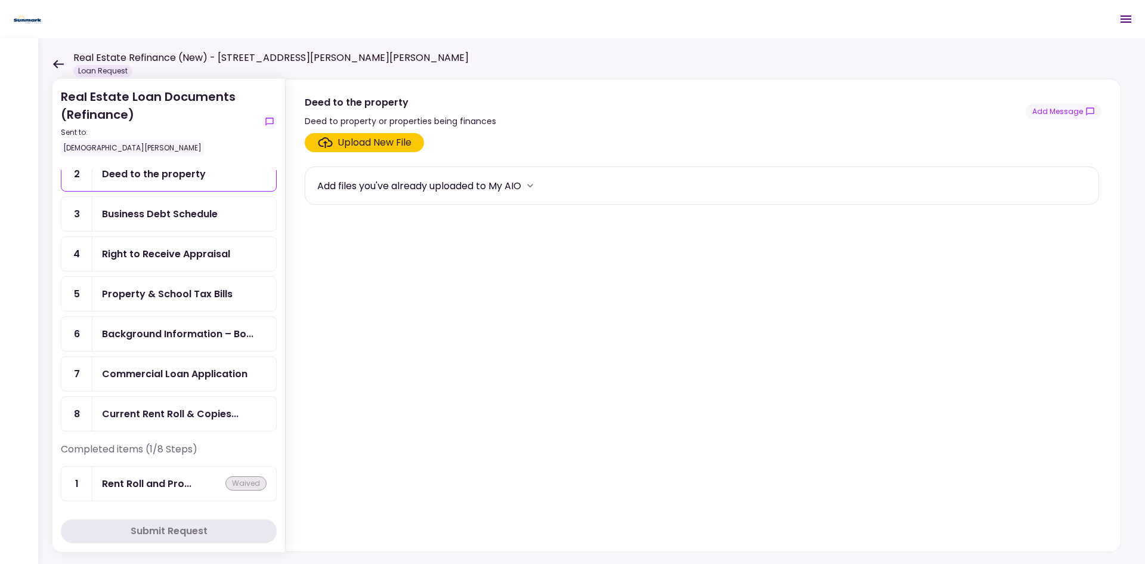
click at [61, 58] on div "Real Estate Refinance (New) - [STREET_ADDRESS][PERSON_NAME][PERSON_NAME] Loan R…" at bounding box center [260, 64] width 416 height 26
click at [55, 66] on icon at bounding box center [58, 64] width 11 height 8
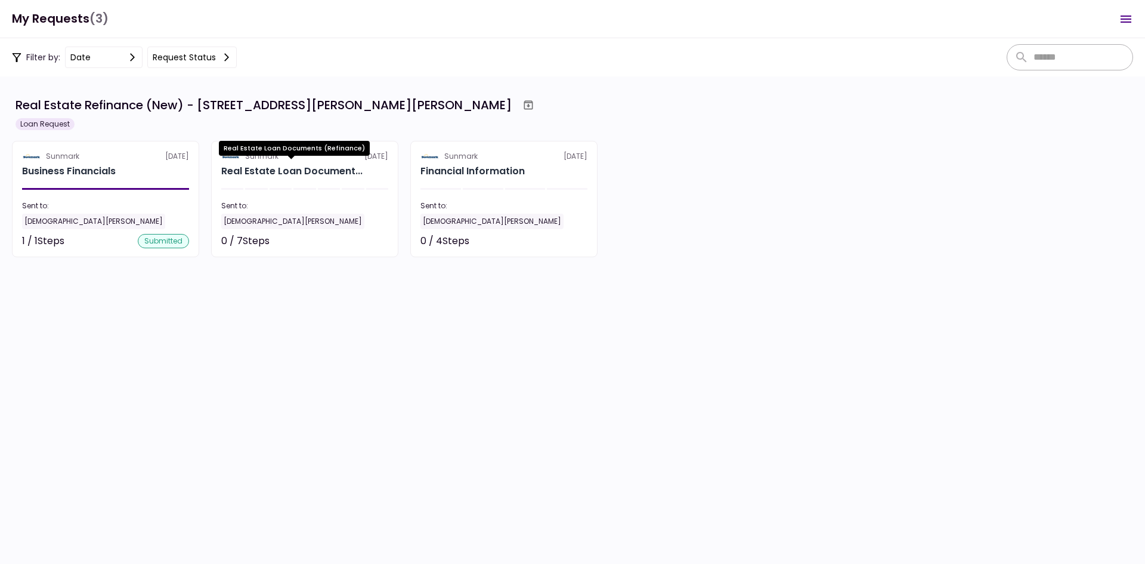
click at [333, 167] on div "Real Estate Loan Document..." at bounding box center [291, 171] width 141 height 14
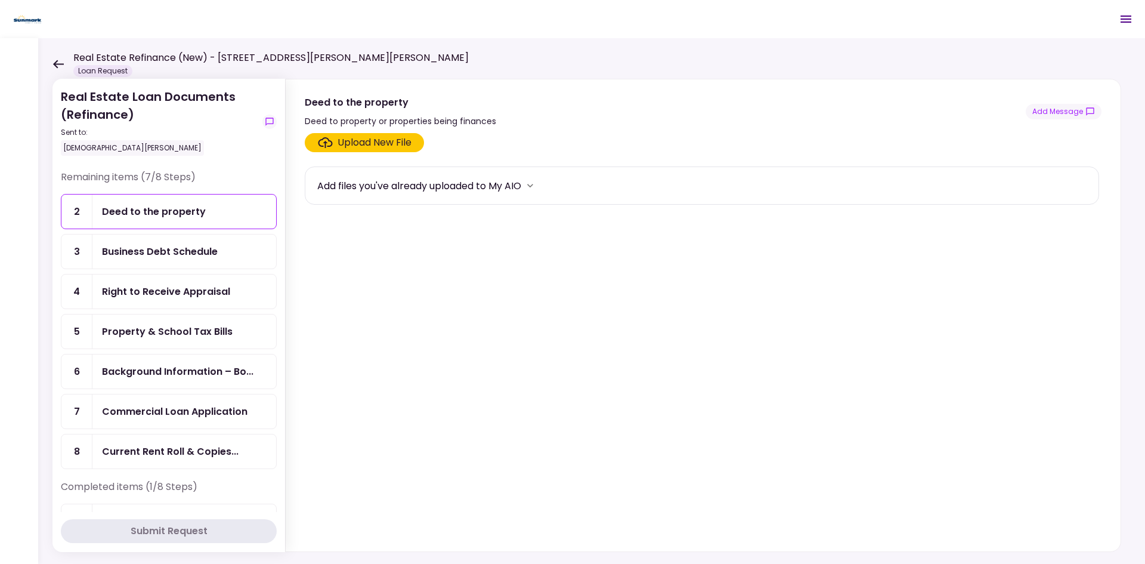
click at [163, 242] on div "Business Debt Schedule" at bounding box center [184, 251] width 184 height 34
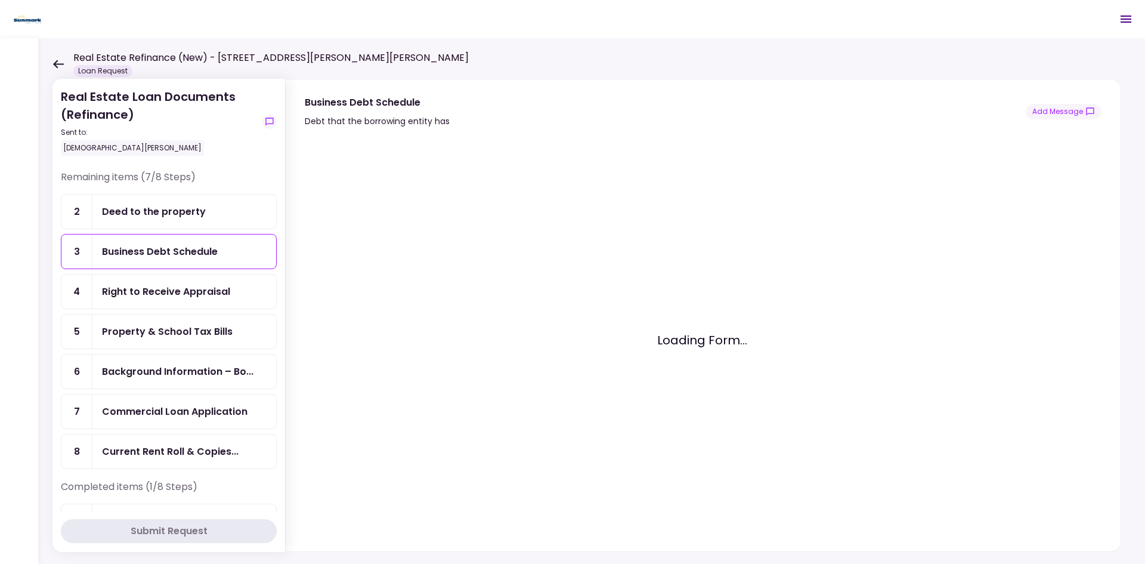
click at [197, 217] on div "Deed to the property" at bounding box center [154, 211] width 104 height 15
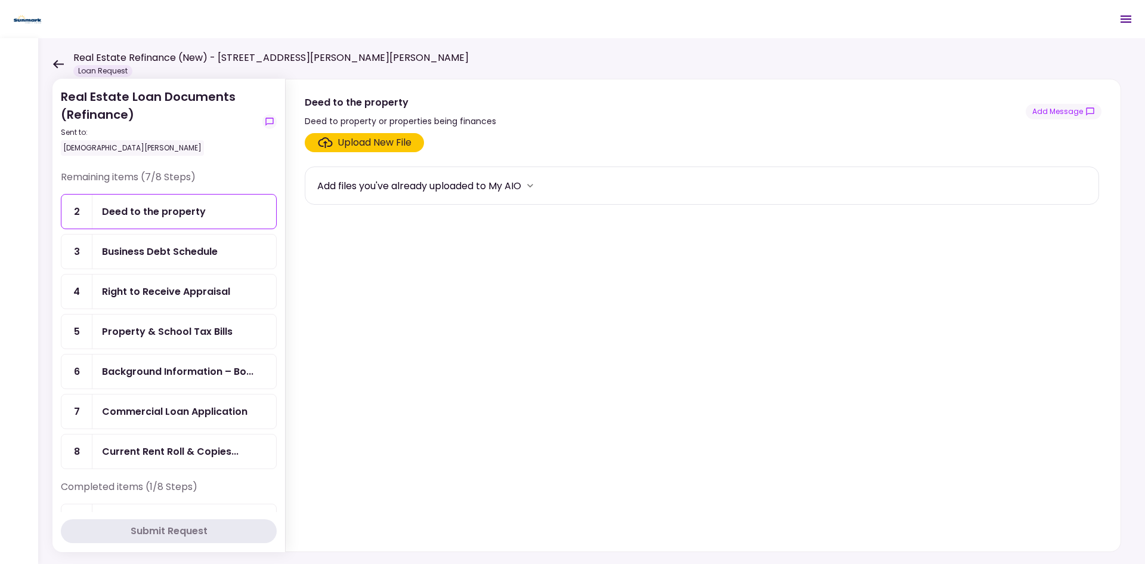
drag, startPoint x: 388, startPoint y: 316, endPoint x: 345, endPoint y: 299, distance: 45.9
click at [387, 314] on section "Upload New File Add files you've already uploaded to My AIO" at bounding box center [703, 339] width 797 height 413
click at [763, 416] on section "Upload New File Add files you've already uploaded to My AIO" at bounding box center [703, 339] width 797 height 413
drag, startPoint x: 727, startPoint y: 120, endPoint x: 777, endPoint y: 159, distance: 63.8
click at [723, 117] on div "Deed to the property Deed to property or properties being finances Add Message" at bounding box center [703, 111] width 797 height 33
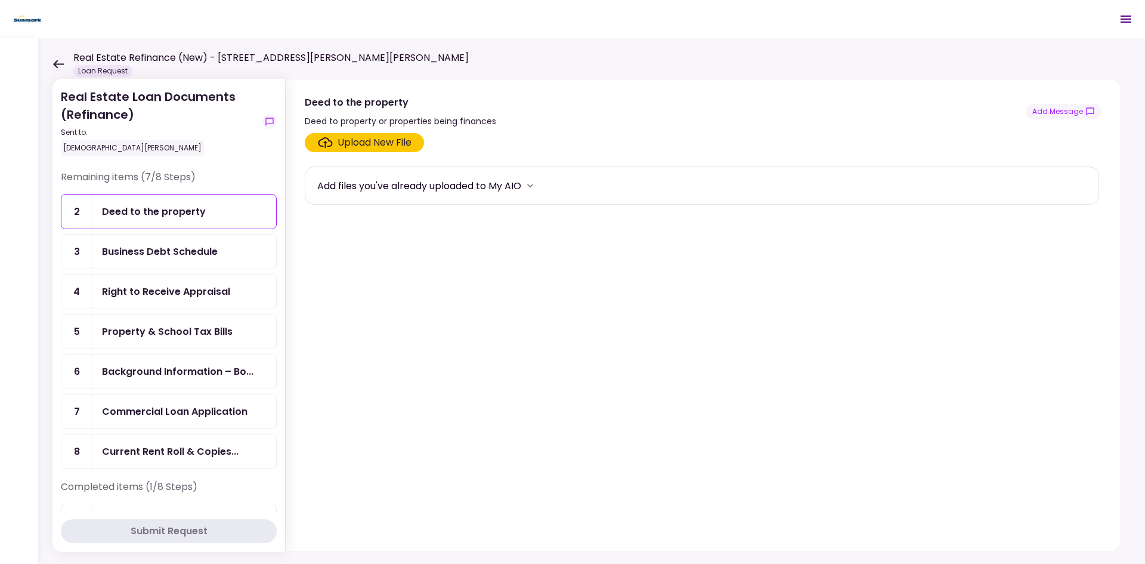
click at [680, 191] on div "Add files you've already uploaded to My AIO" at bounding box center [702, 186] width 770 height 18
click at [472, 337] on section "Upload New File Add files you've already uploaded to My AIO" at bounding box center [703, 339] width 797 height 413
click at [567, 424] on section "Upload New File Add files you've already uploaded to My AIO" at bounding box center [703, 339] width 797 height 413
click at [703, 286] on section "Upload New File Add files you've already uploaded to My AIO" at bounding box center [703, 339] width 797 height 413
click at [123, 304] on div "Right to Receive Appraisal" at bounding box center [184, 291] width 184 height 34
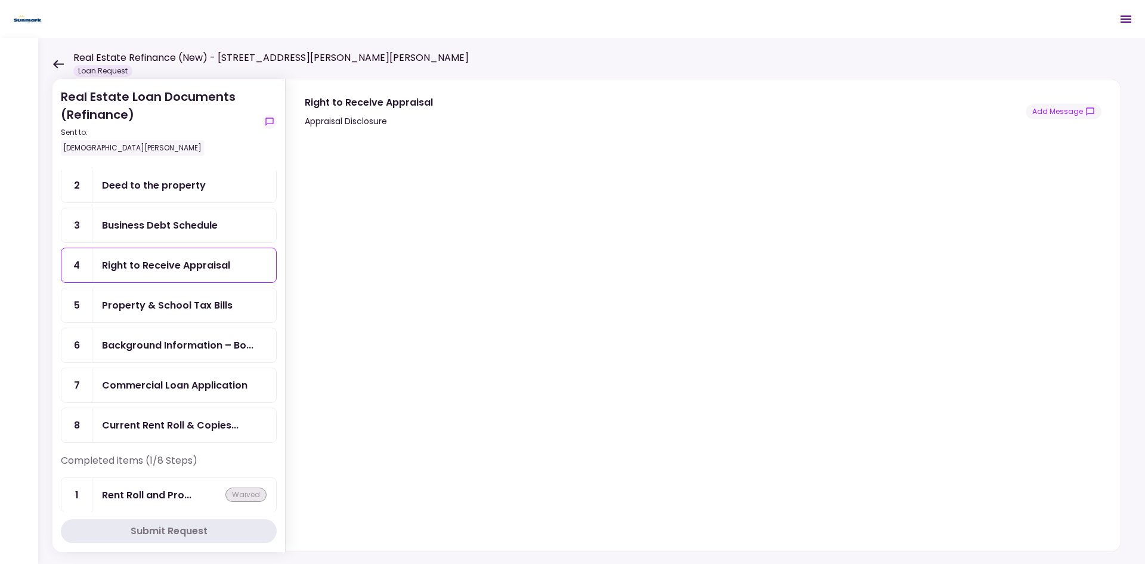
scroll to position [38, 0]
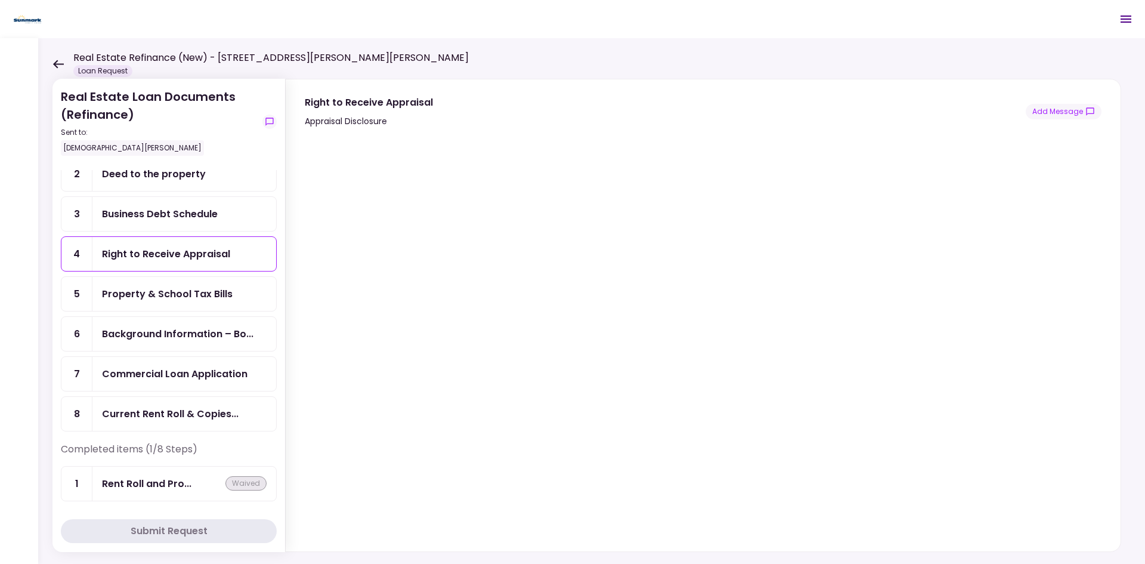
click at [188, 297] on div "Property & School Tax Bills" at bounding box center [167, 293] width 131 height 15
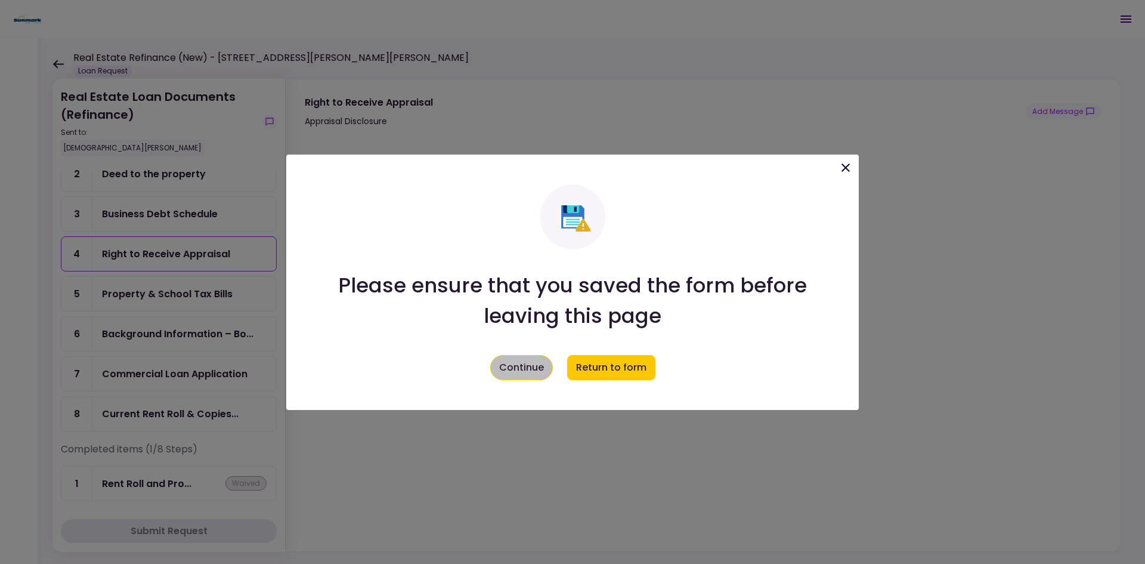
click at [523, 366] on button "Continue" at bounding box center [521, 367] width 63 height 25
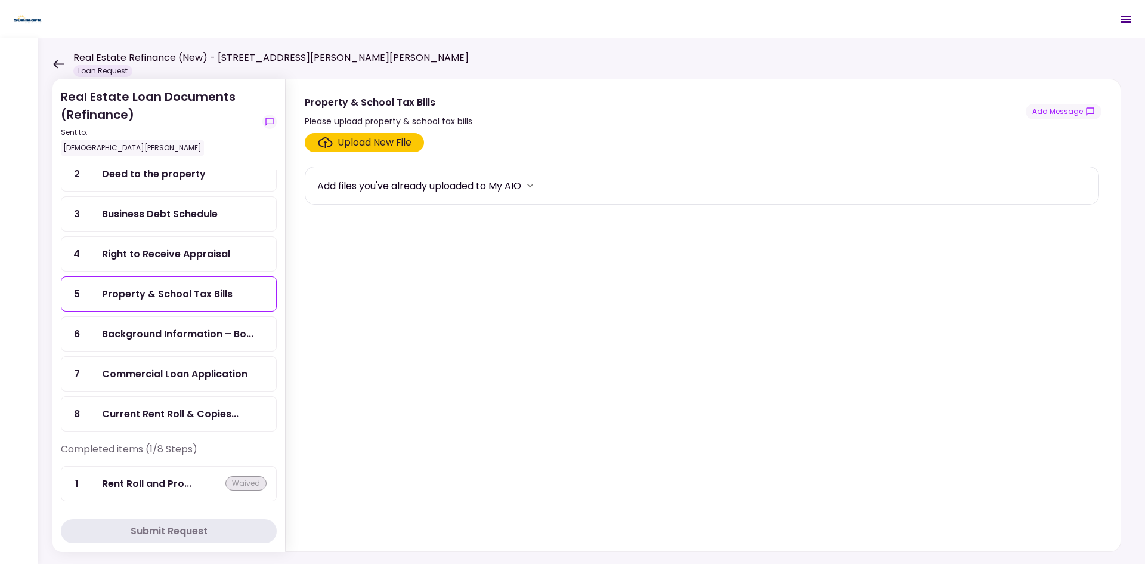
click at [416, 143] on label "Upload New File" at bounding box center [364, 142] width 119 height 19
click at [0, 0] on input "Upload New File" at bounding box center [0, 0] width 0 height 0
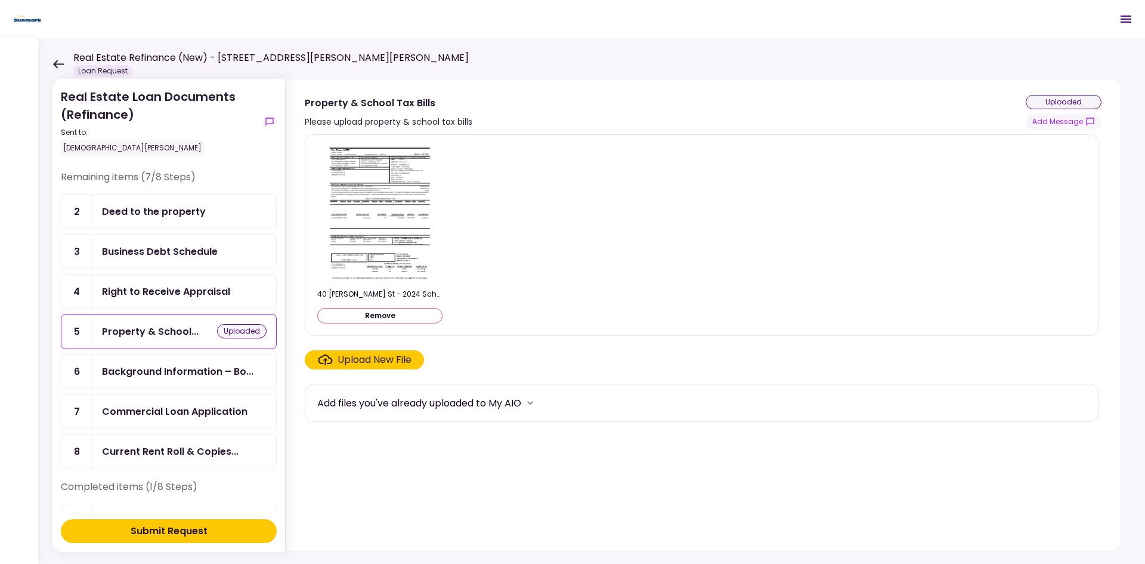
click at [401, 369] on section "40 McIntyre St - 2024 School Tax Bill (1).pdf Remove Upload New File Add files …" at bounding box center [703, 340] width 797 height 412
click at [397, 361] on div "Upload New File" at bounding box center [375, 360] width 74 height 14
click at [0, 0] on input "Upload New File" at bounding box center [0, 0] width 0 height 0
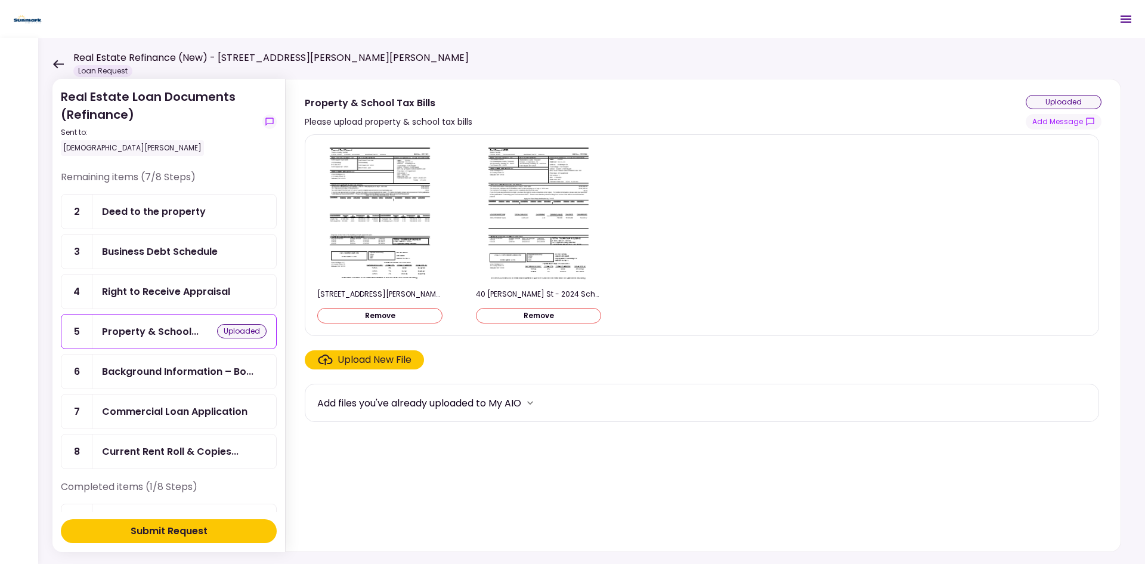
drag, startPoint x: 651, startPoint y: 420, endPoint x: 632, endPoint y: 435, distance: 25.1
click at [652, 421] on div "Add files you've already uploaded to My AIO" at bounding box center [702, 403] width 795 height 38
click at [181, 435] on div "Submit Request" at bounding box center [169, 531] width 77 height 14
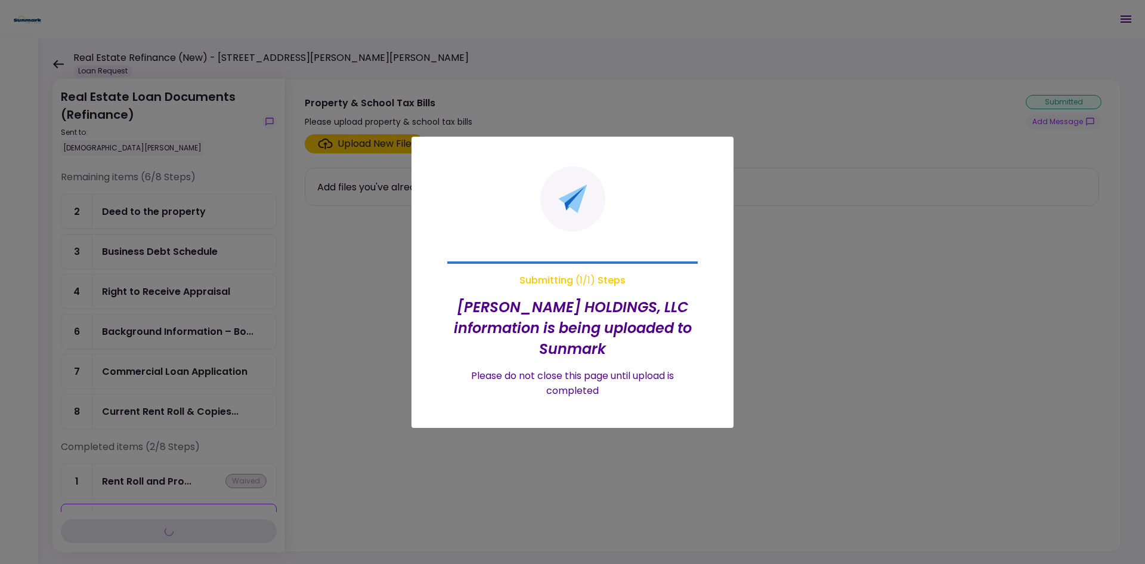
click at [469, 435] on div at bounding box center [572, 282] width 1145 height 564
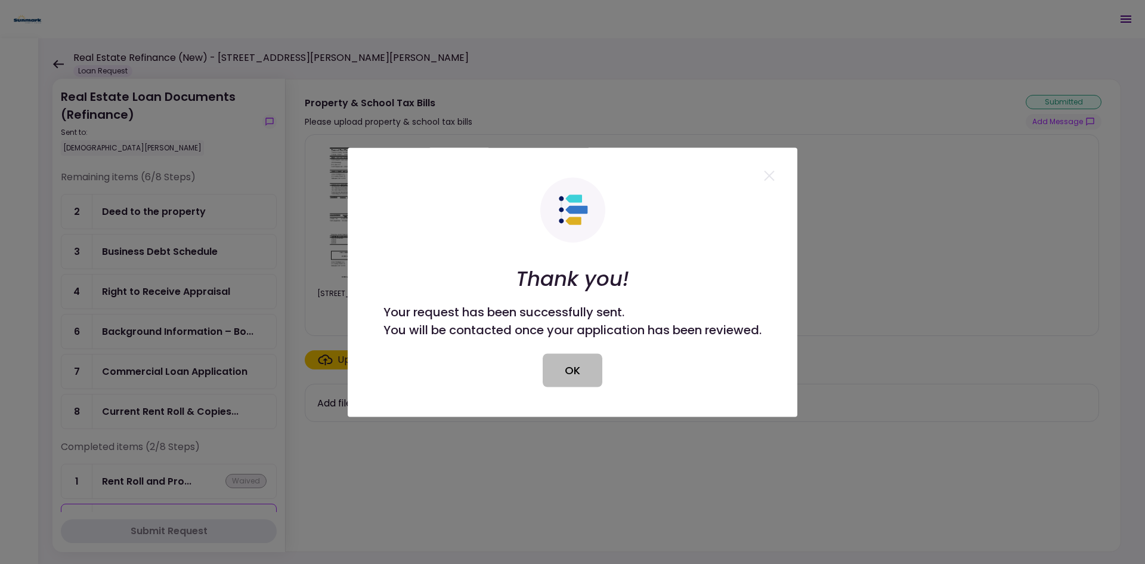
click at [578, 367] on button "OK" at bounding box center [573, 369] width 60 height 33
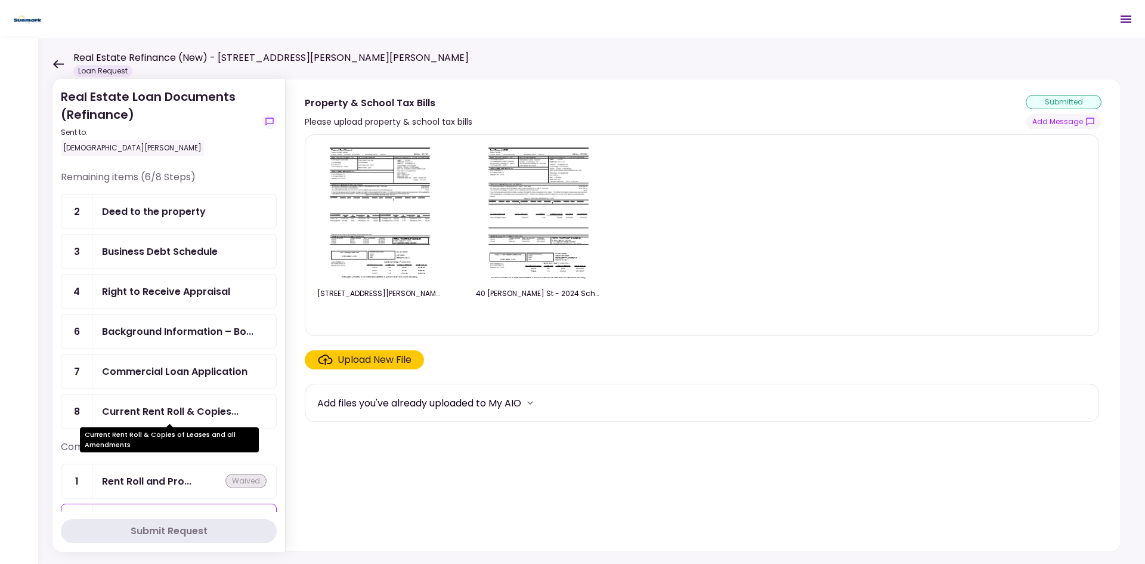
click at [184, 410] on div "Current Rent Roll & Copies..." at bounding box center [170, 411] width 137 height 15
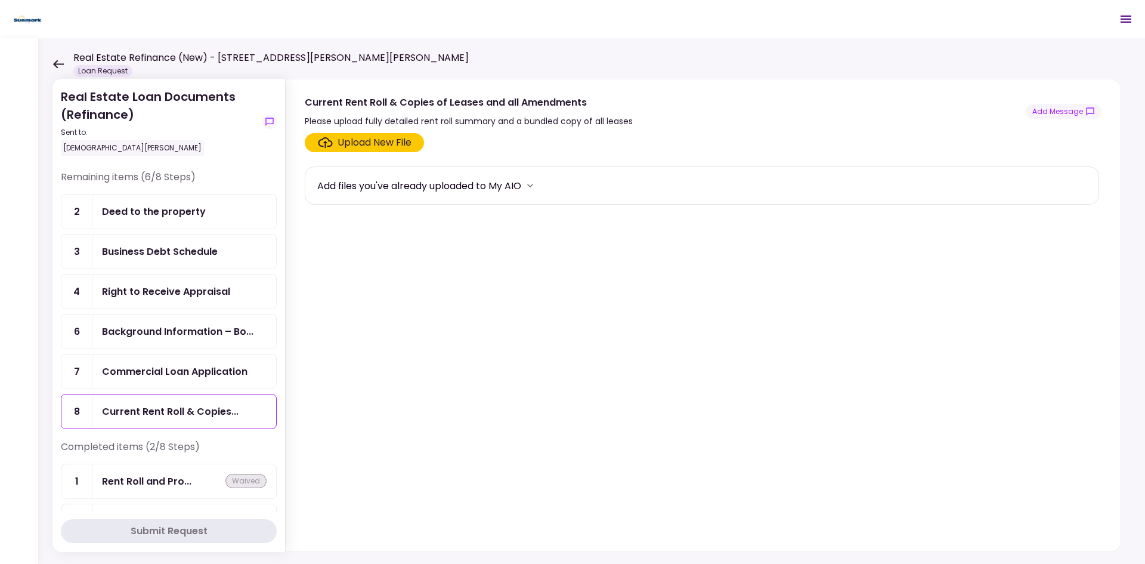
click at [340, 144] on div "Upload New File" at bounding box center [375, 142] width 74 height 14
click at [399, 148] on div "Upload New File" at bounding box center [375, 142] width 74 height 14
click at [0, 0] on input "Upload New File" at bounding box center [0, 0] width 0 height 0
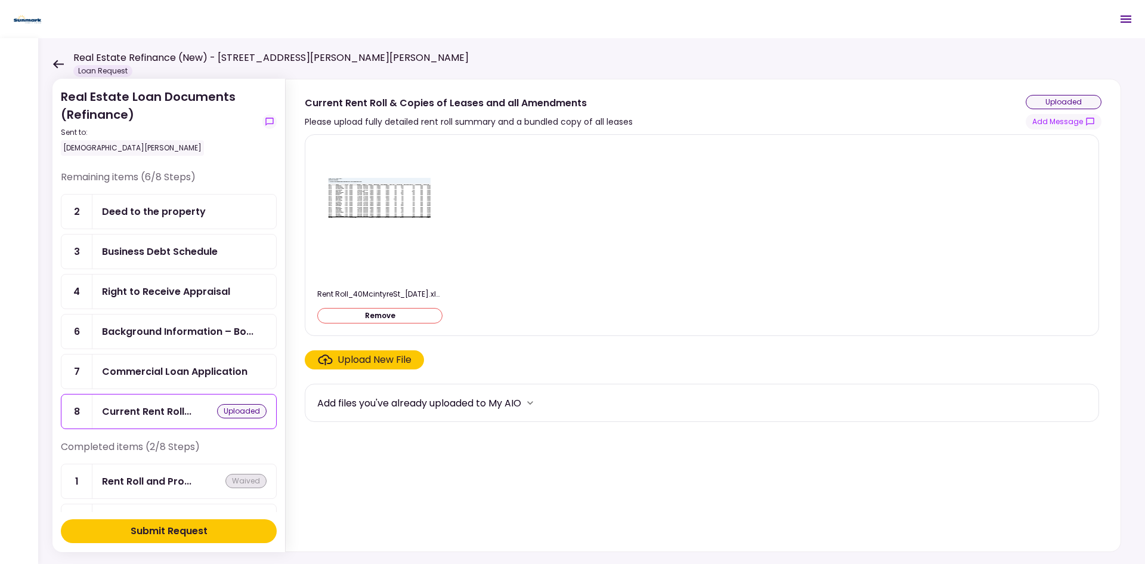
click at [365, 357] on div "Upload New File" at bounding box center [375, 360] width 74 height 14
click at [0, 0] on input "Upload New File" at bounding box center [0, 0] width 0 height 0
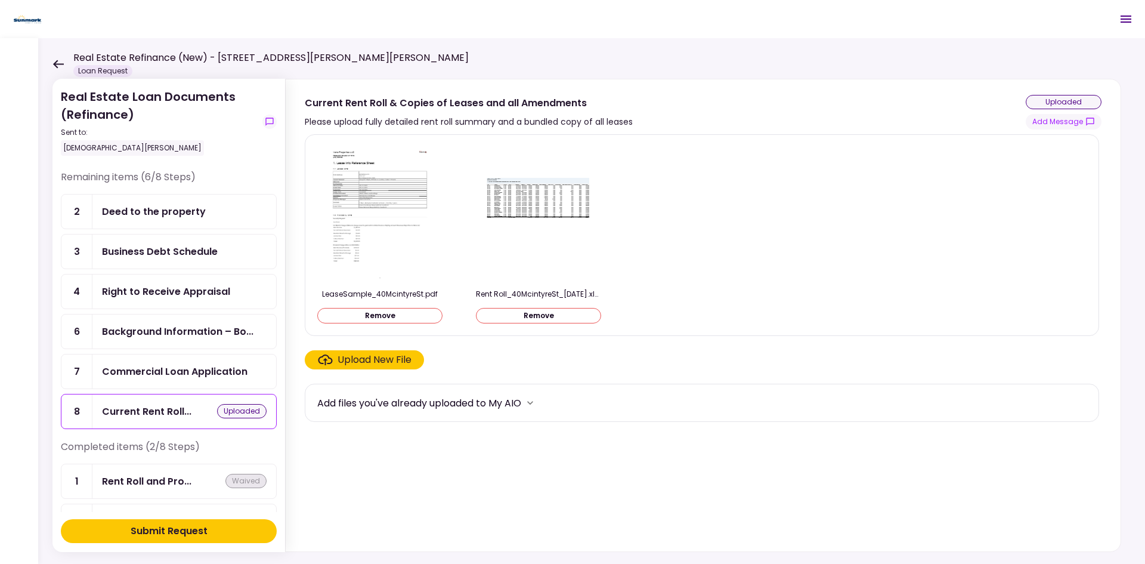
click at [178, 435] on div "Submit Request" at bounding box center [169, 531] width 77 height 14
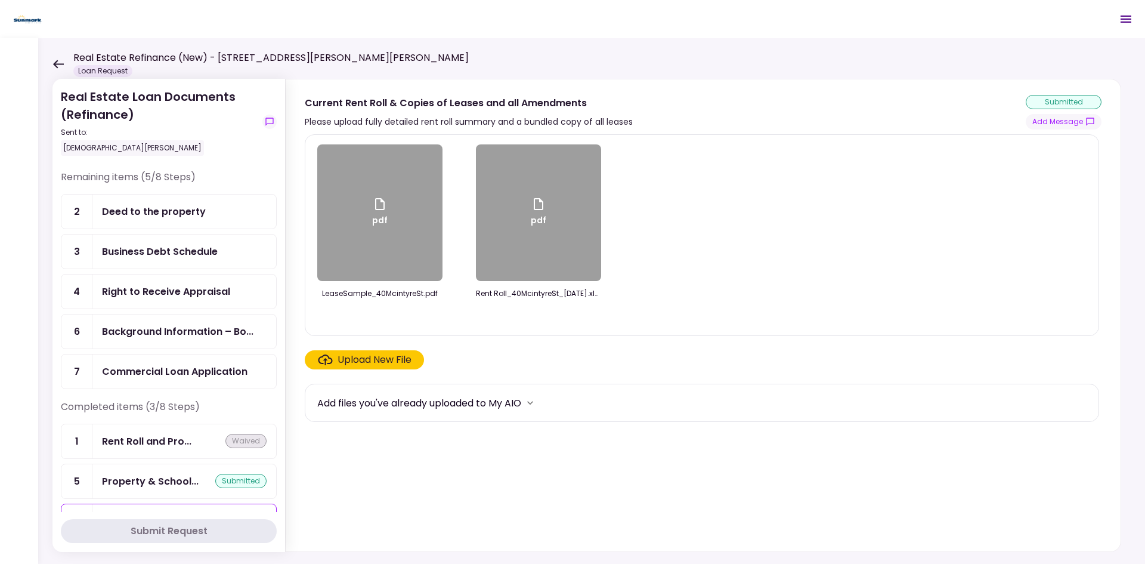
click at [161, 218] on div "Deed to the property" at bounding box center [154, 211] width 104 height 15
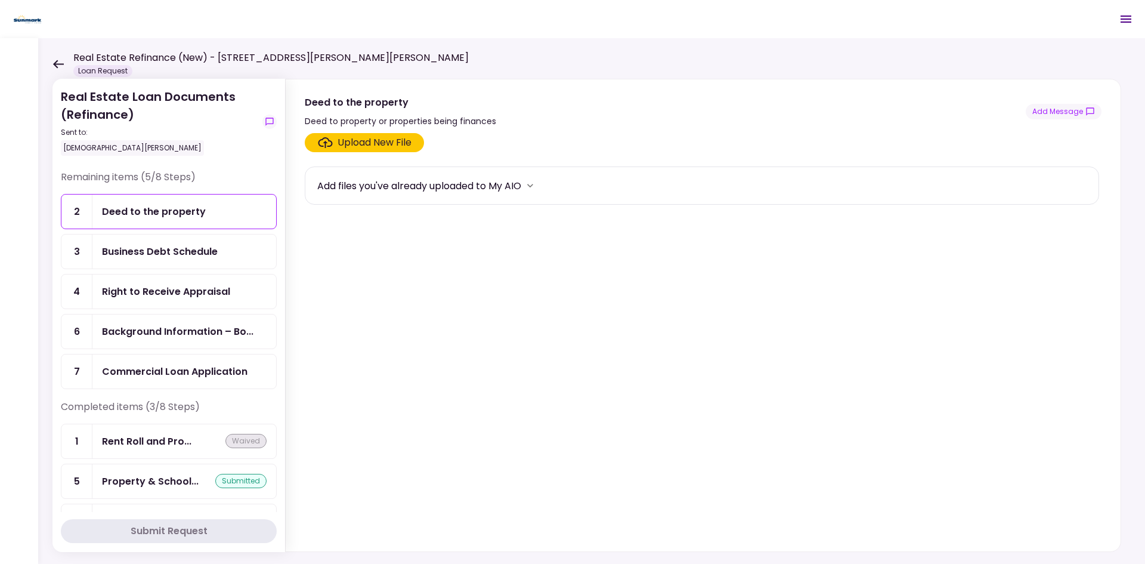
click at [367, 149] on div "Upload New File" at bounding box center [375, 142] width 74 height 14
click at [0, 0] on input "Upload New File" at bounding box center [0, 0] width 0 height 0
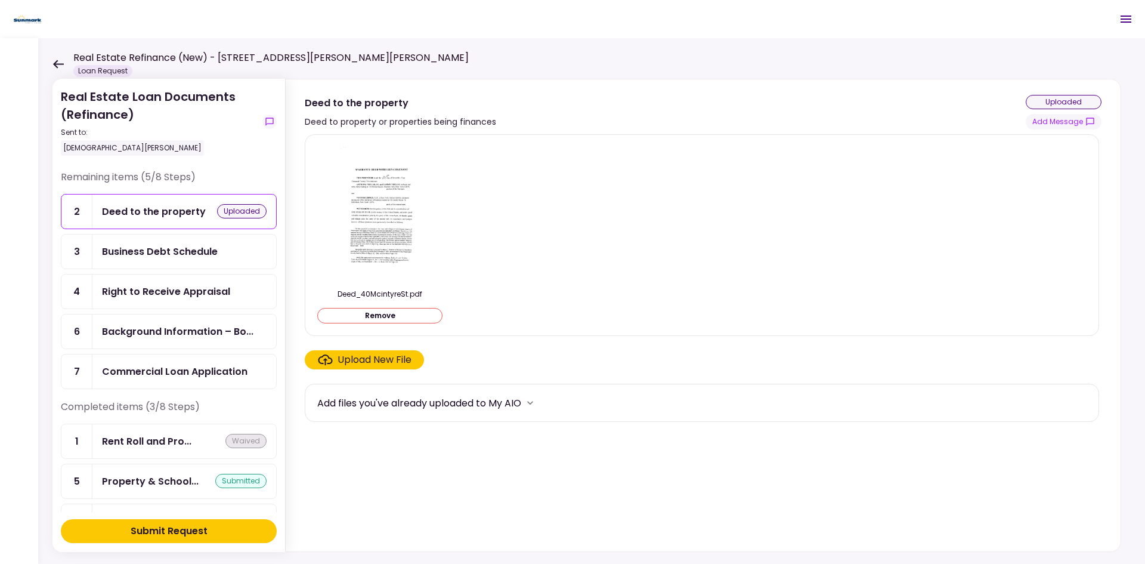
click at [211, 435] on button "Submit Request" at bounding box center [169, 531] width 216 height 24
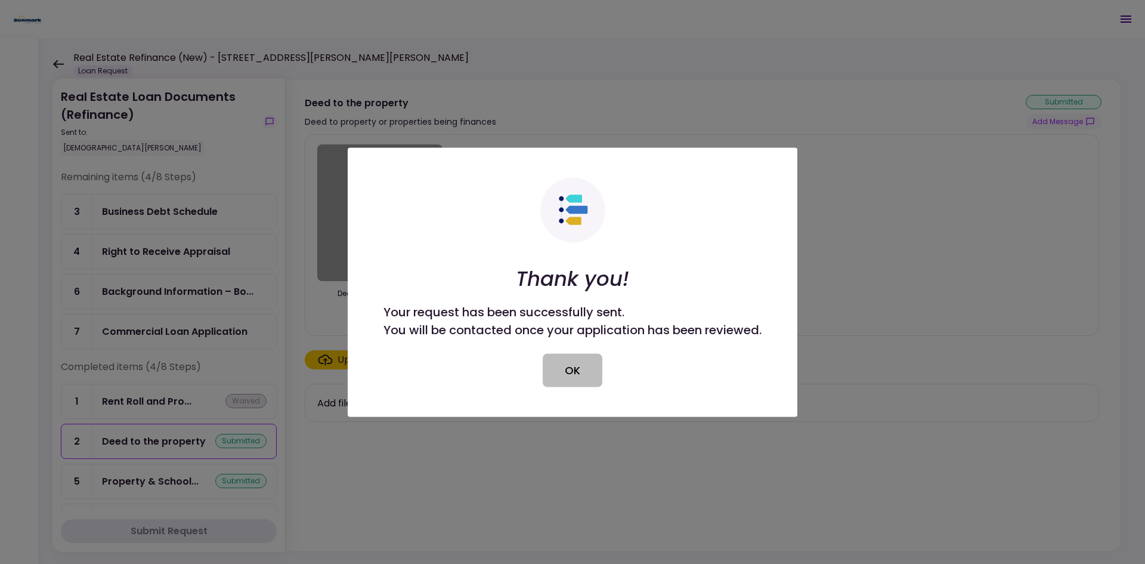
click at [585, 373] on button "OK" at bounding box center [573, 369] width 60 height 33
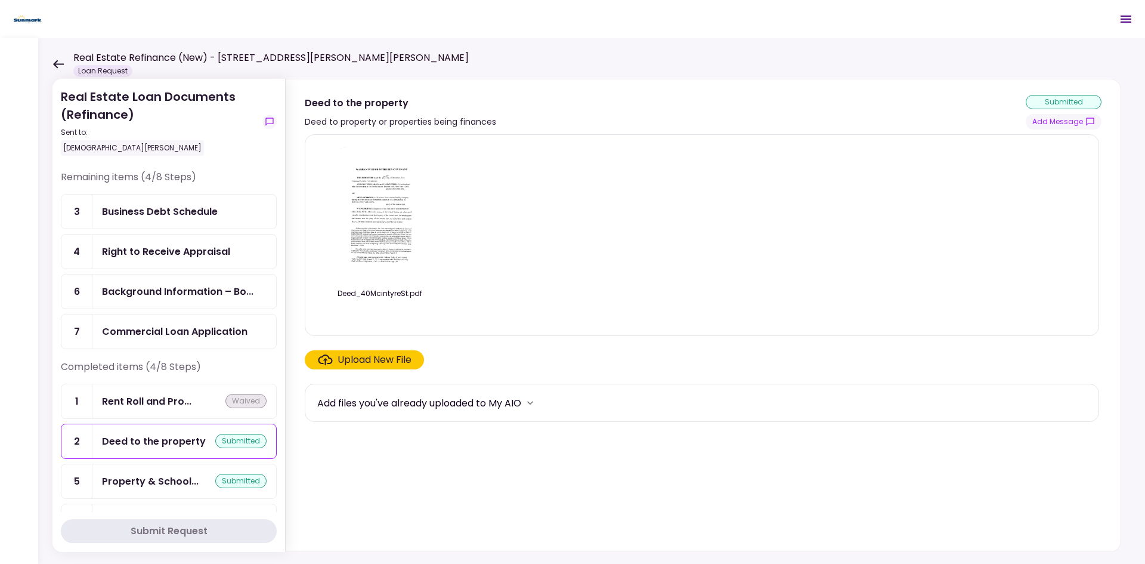
click at [57, 66] on icon at bounding box center [57, 64] width 11 height 9
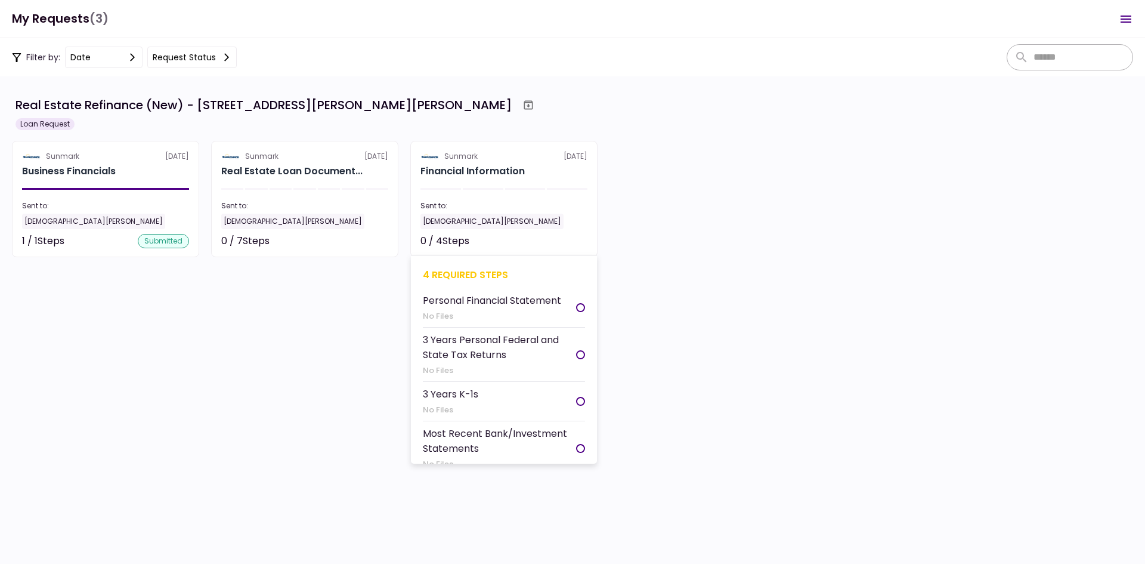
click at [462, 177] on h2 "Financial Information" at bounding box center [473, 171] width 104 height 14
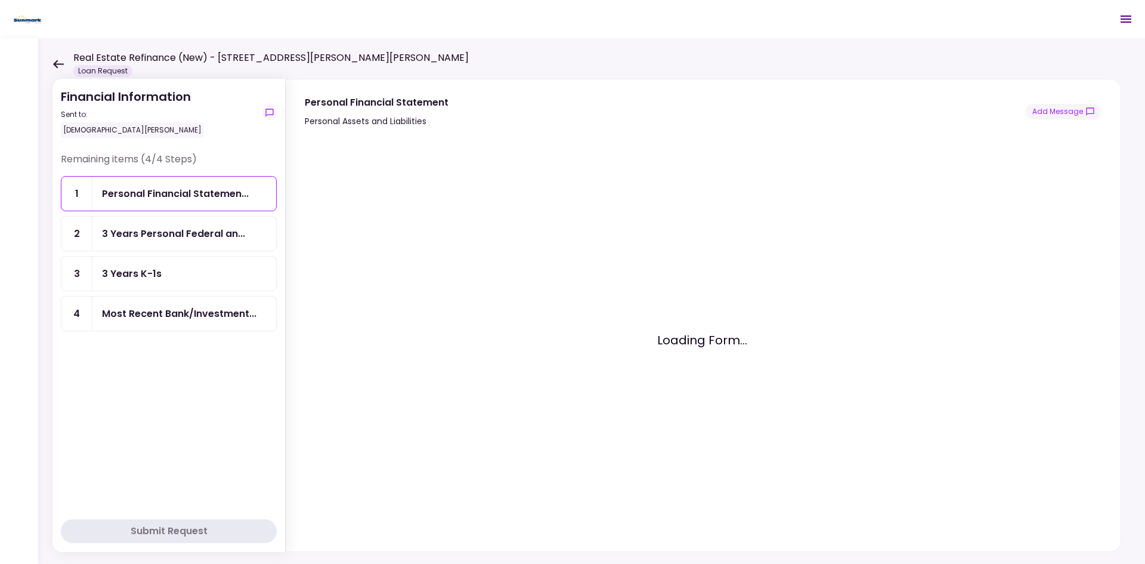
click at [196, 228] on div "3 Years Personal Federal an..." at bounding box center [173, 233] width 143 height 15
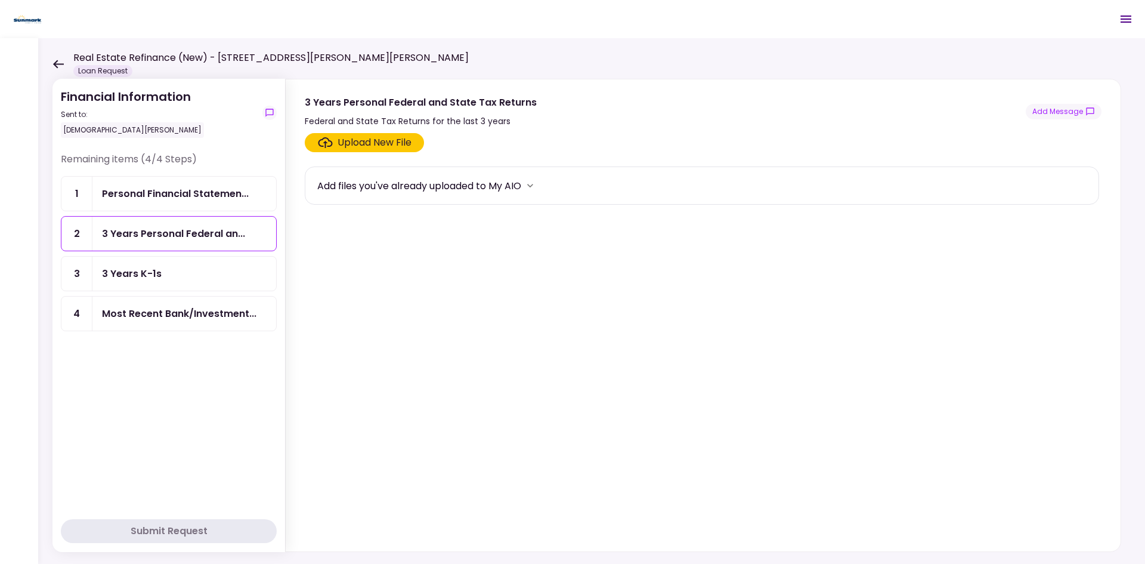
click at [411, 149] on div "Upload New File" at bounding box center [375, 142] width 74 height 14
click at [0, 0] on input "Upload New File" at bounding box center [0, 0] width 0 height 0
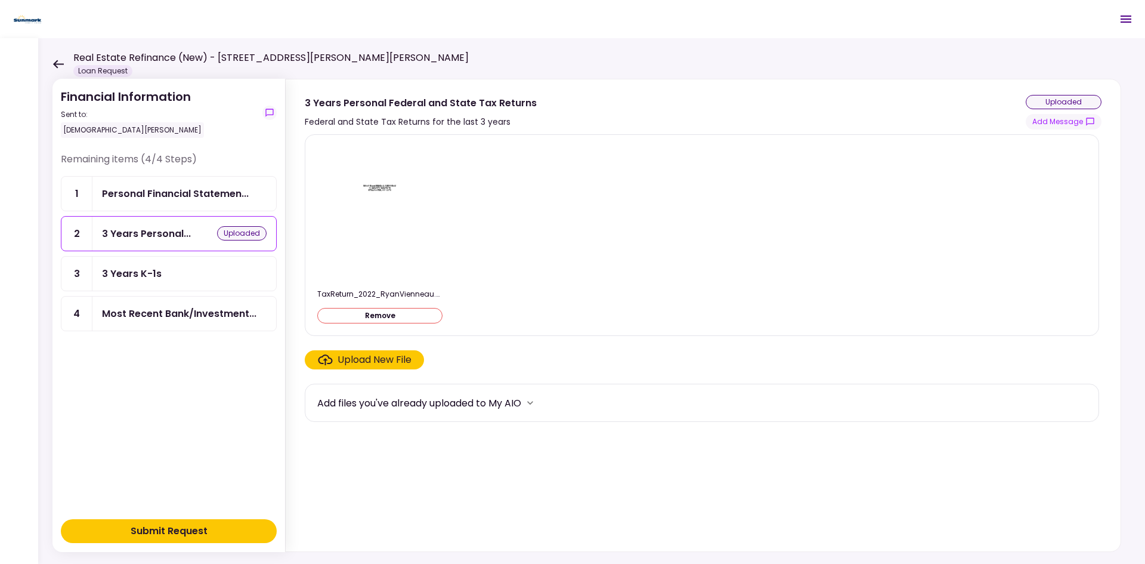
click at [373, 360] on div "Upload New File" at bounding box center [375, 360] width 74 height 14
click at [0, 0] on input "Upload New File" at bounding box center [0, 0] width 0 height 0
click at [396, 366] on div "Upload New File" at bounding box center [375, 360] width 74 height 14
click at [0, 0] on input "Upload New File" at bounding box center [0, 0] width 0 height 0
click at [770, 435] on section "TaxReturn_2024_RyanVienneau.pdf Remove TaxReturn_2023_RyanVienneau.pdf Remove T…" at bounding box center [703, 340] width 797 height 412
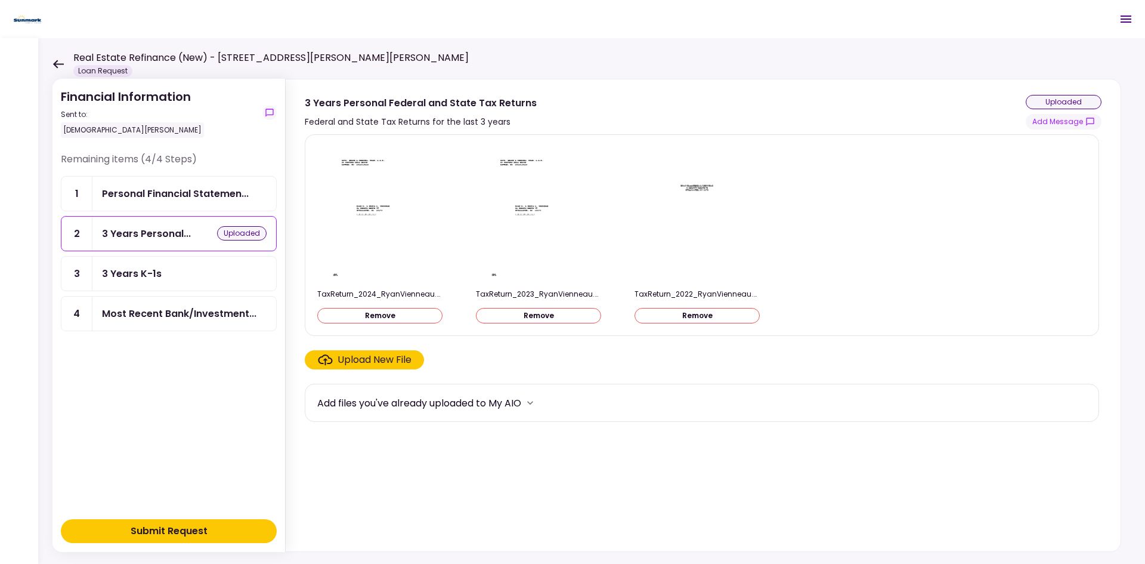
click at [175, 435] on div "Submit Request" at bounding box center [169, 531] width 77 height 14
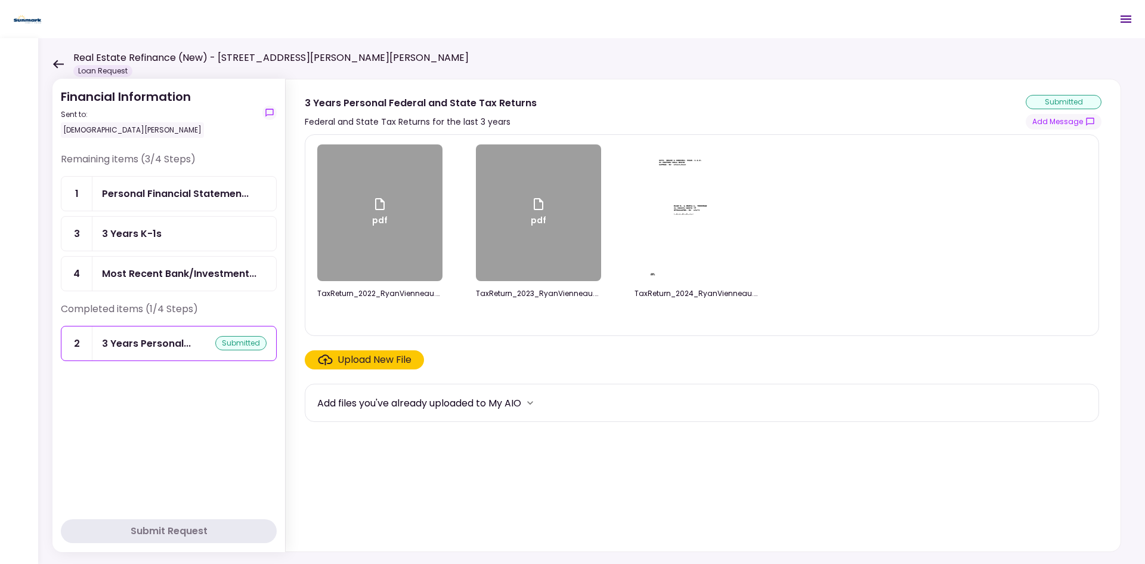
click at [184, 246] on div "3 Years K-1s" at bounding box center [184, 234] width 184 height 34
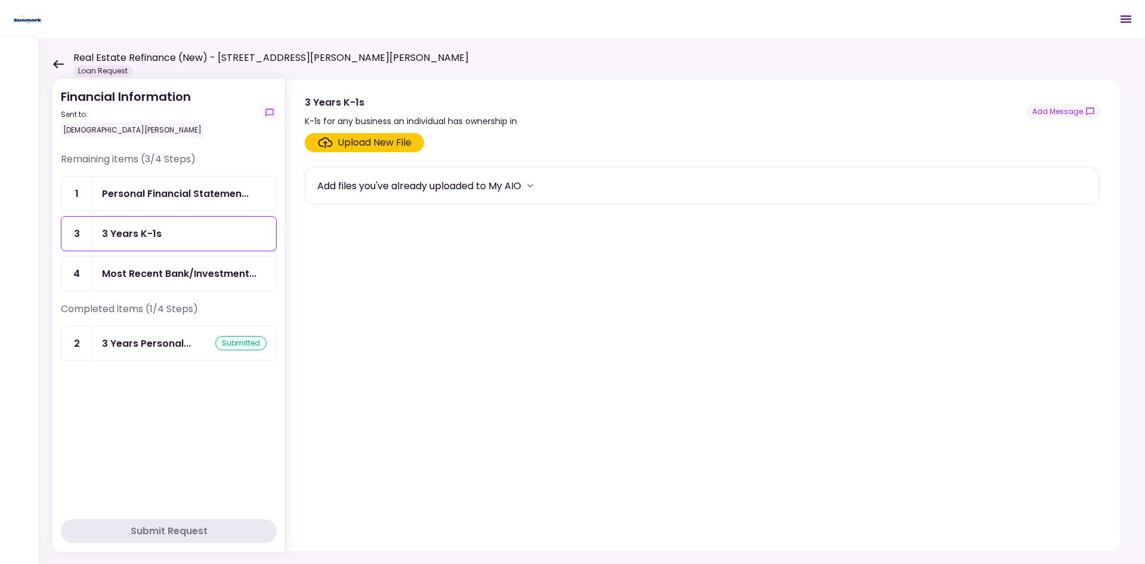
click at [382, 147] on div "Upload New File" at bounding box center [375, 142] width 74 height 14
click at [0, 0] on input "Upload New File" at bounding box center [0, 0] width 0 height 0
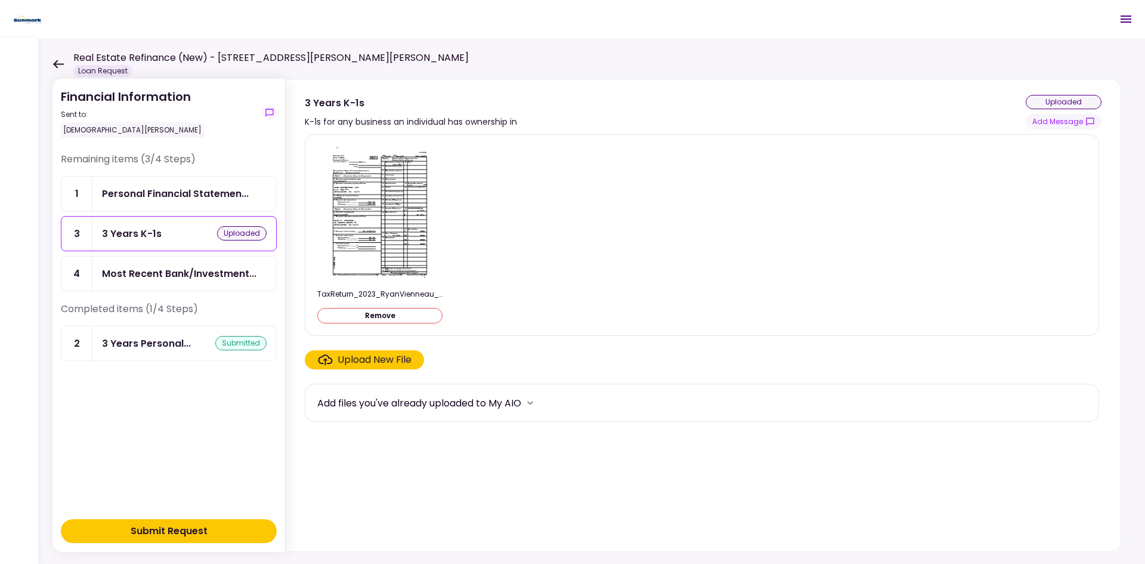
click at [393, 354] on div "Upload New File" at bounding box center [375, 360] width 74 height 14
click at [0, 0] on input "Upload New File" at bounding box center [0, 0] width 0 height 0
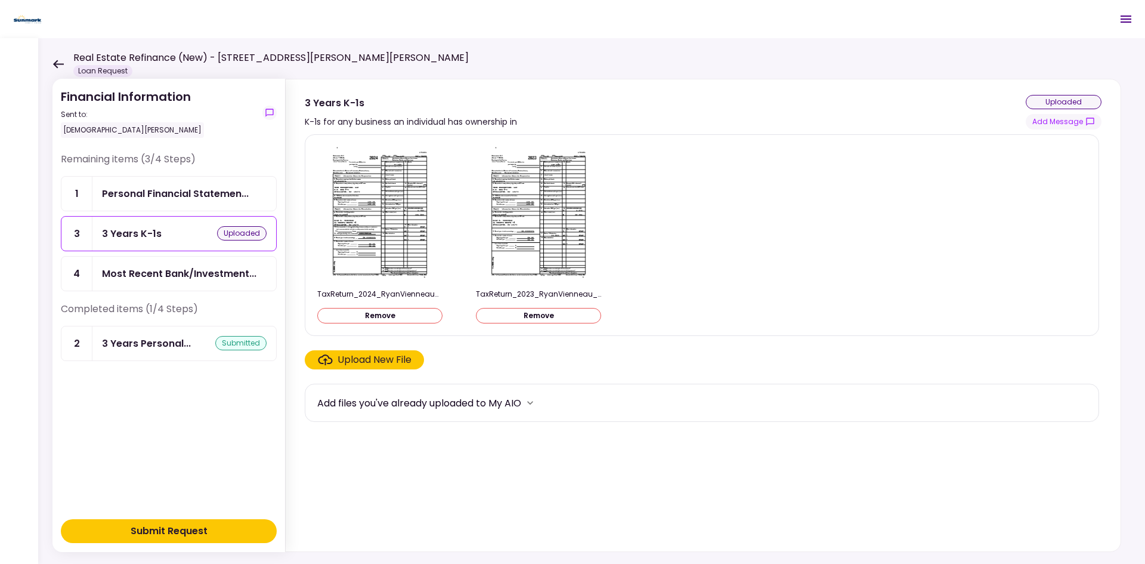
click at [164, 435] on div "Submit Request" at bounding box center [169, 531] width 77 height 14
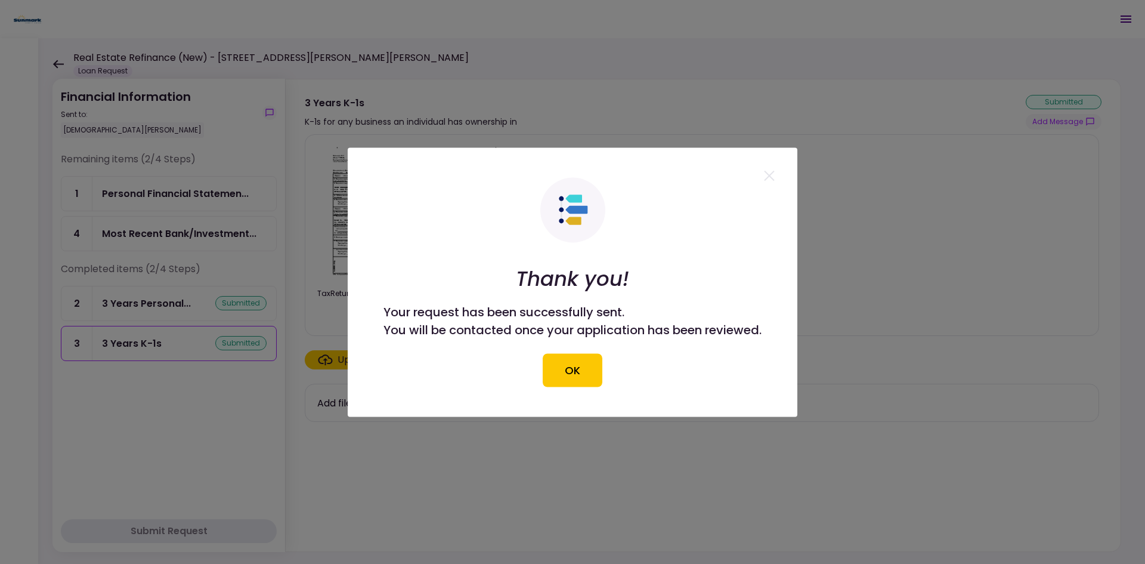
click at [574, 358] on button "OK" at bounding box center [573, 369] width 60 height 33
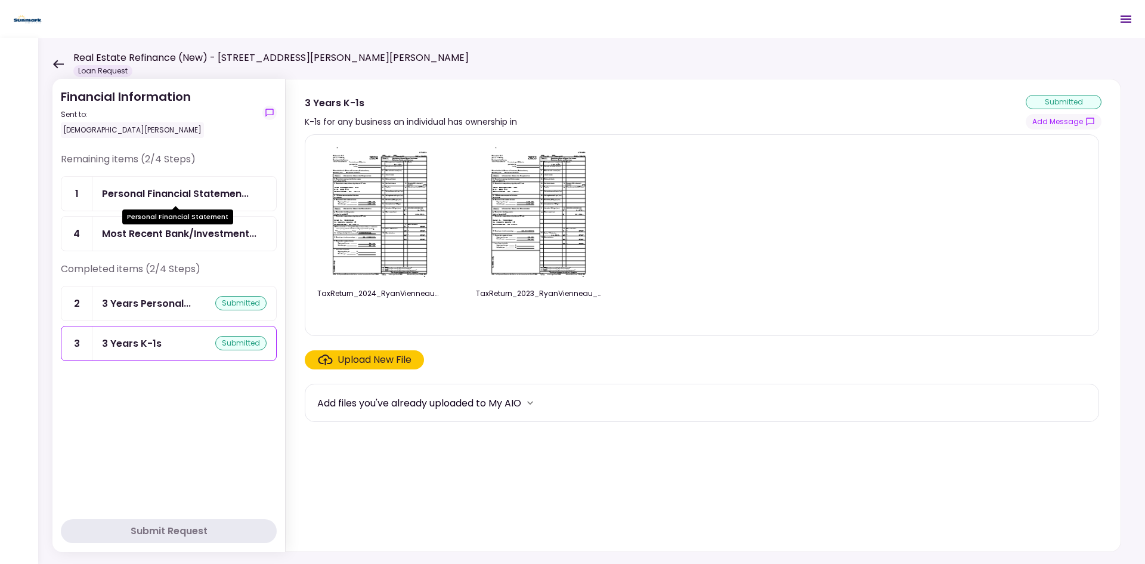
click at [168, 200] on div "Personal Financial Statemen..." at bounding box center [175, 193] width 147 height 15
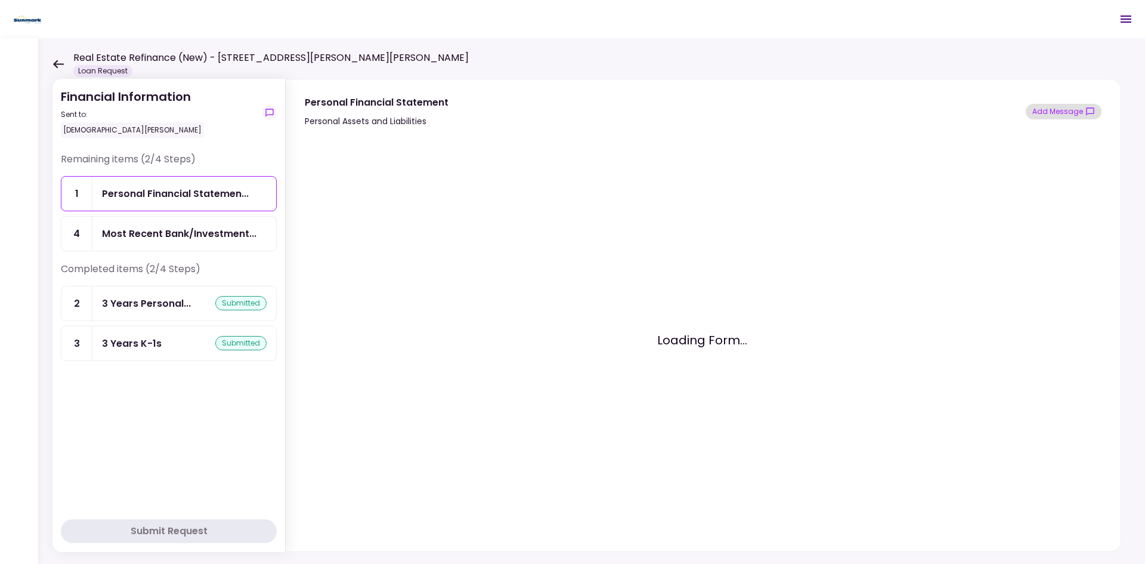
click at [916, 109] on button "Add Message" at bounding box center [1064, 112] width 76 height 16
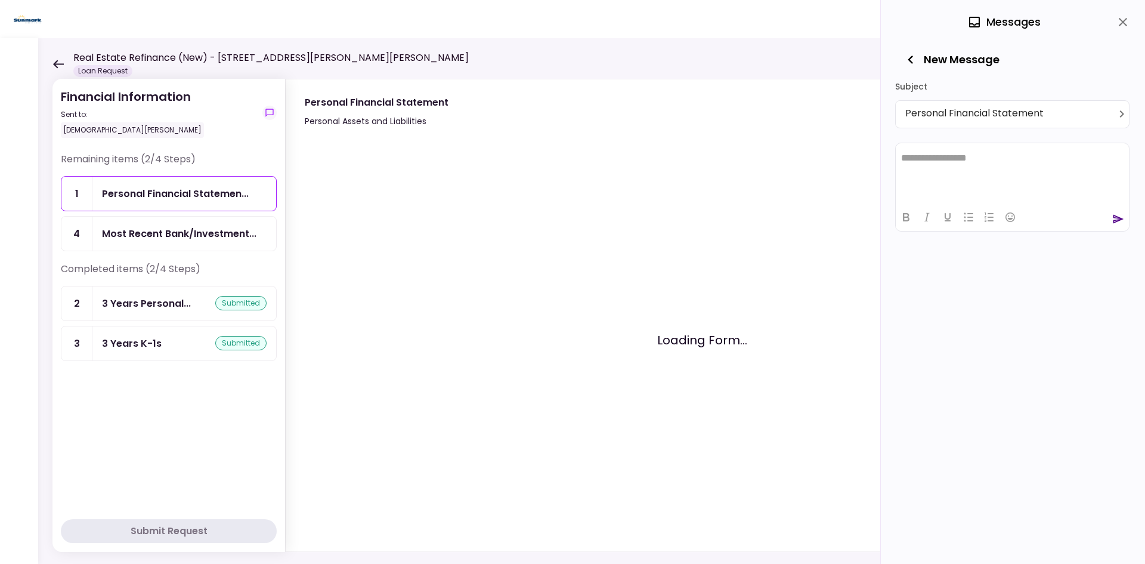
drag, startPoint x: 972, startPoint y: 151, endPoint x: 976, endPoint y: 180, distance: 29.5
click at [916, 151] on html "**********" at bounding box center [1012, 158] width 233 height 30
click at [916, 216] on icon "send" at bounding box center [1119, 218] width 11 height 9
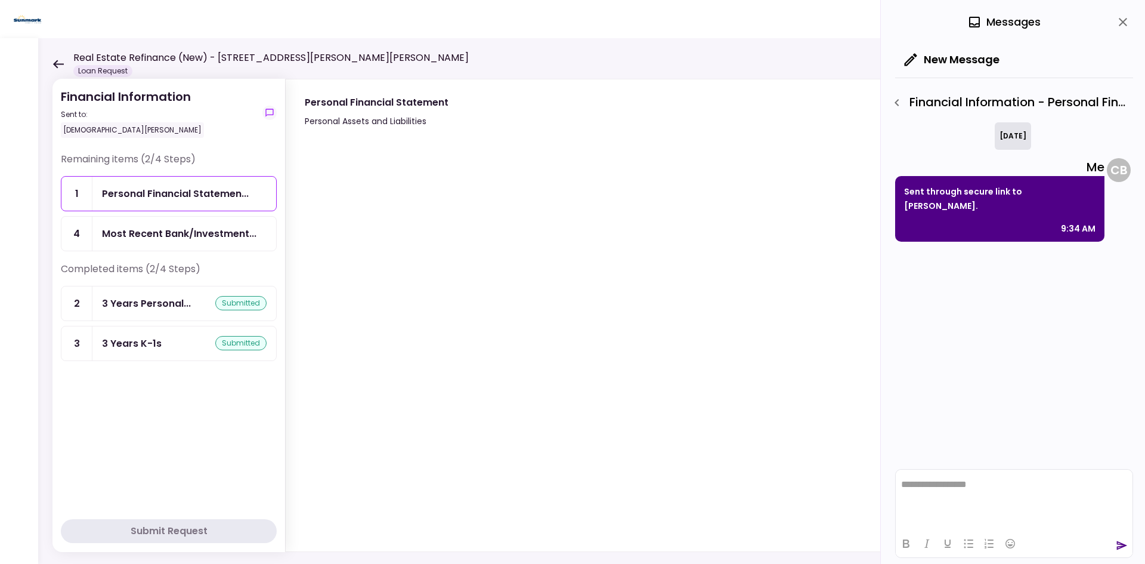
click at [64, 69] on div "Real Estate Refinance (New) - [STREET_ADDRESS][PERSON_NAME][PERSON_NAME] Loan R…" at bounding box center [260, 64] width 416 height 26
click at [53, 60] on icon at bounding box center [57, 64] width 11 height 9
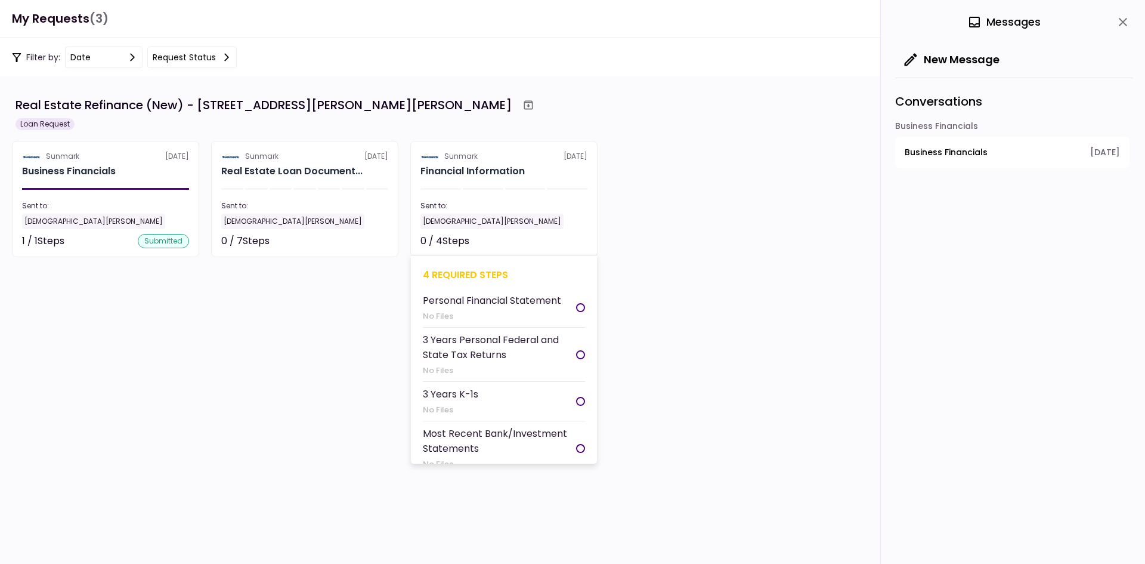
click at [508, 198] on section "Sunmark [DATE] Financial Information Sent to: [DEMOGRAPHIC_DATA][PERSON_NAME] 0…" at bounding box center [503, 199] width 187 height 116
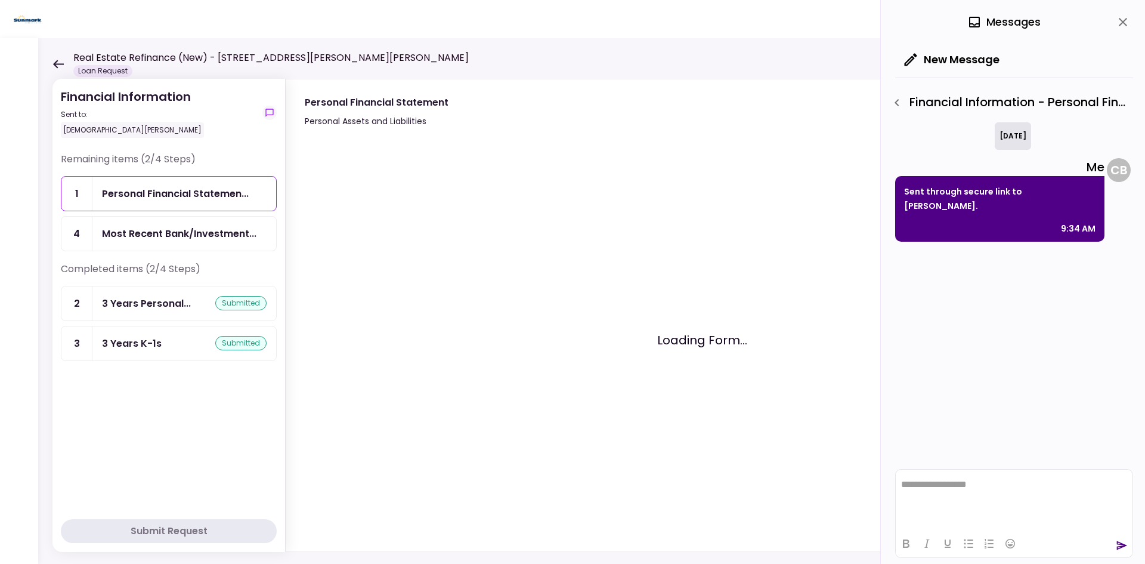
click at [63, 64] on icon at bounding box center [58, 64] width 11 height 8
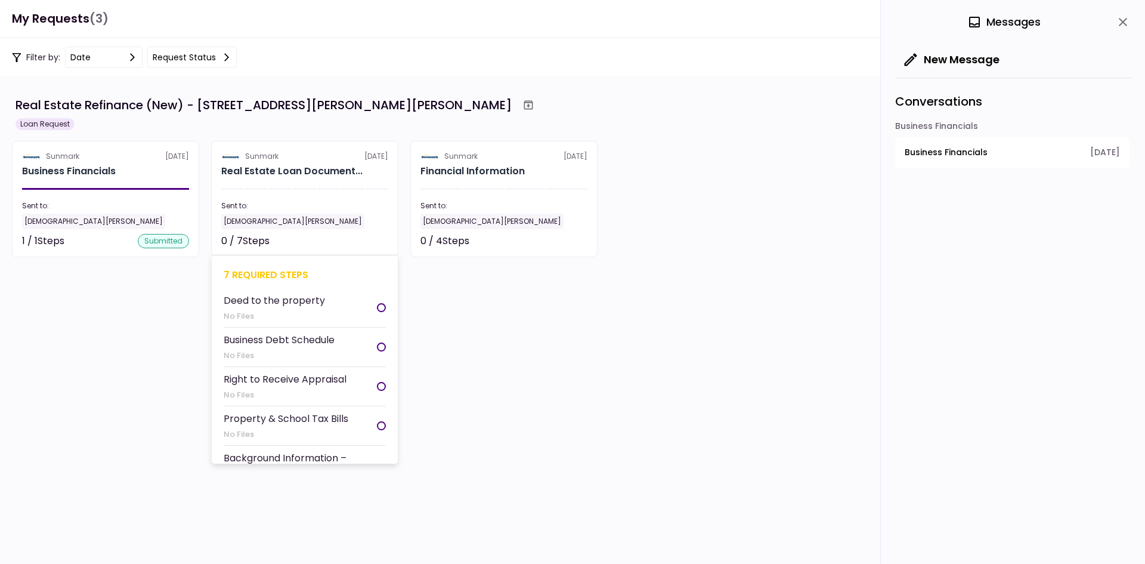
click at [367, 183] on section "Sunmark 7 Oct Real Estate Loan Document... Sent to: Christian Beber 0 / 7 Steps…" at bounding box center [304, 199] width 187 height 116
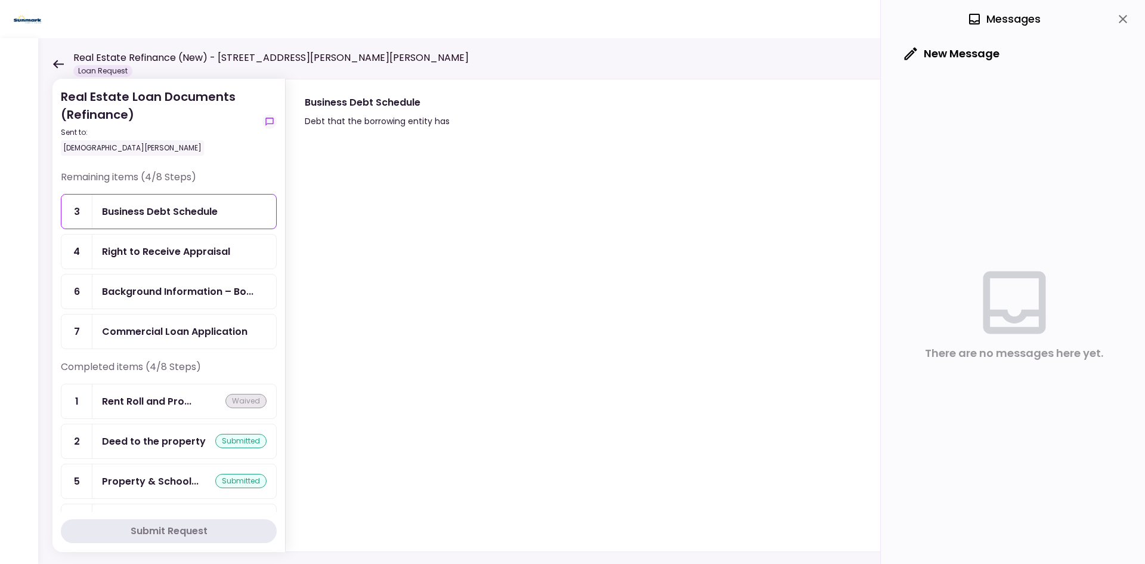
click at [903, 54] on icon "button" at bounding box center [911, 53] width 17 height 17
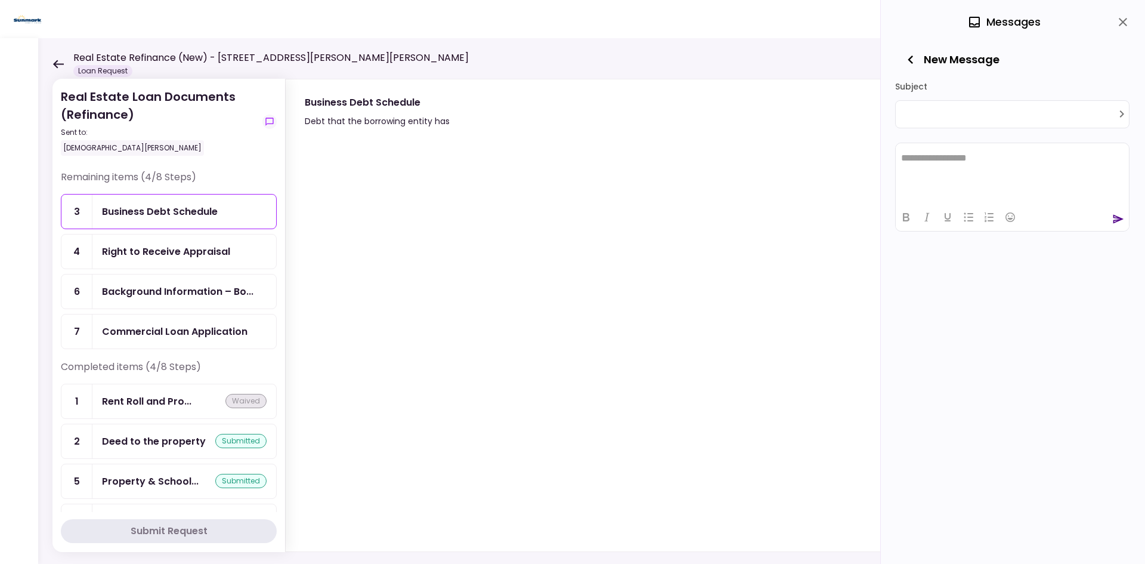
click at [916, 118] on body "**********" at bounding box center [572, 282] width 1145 height 564
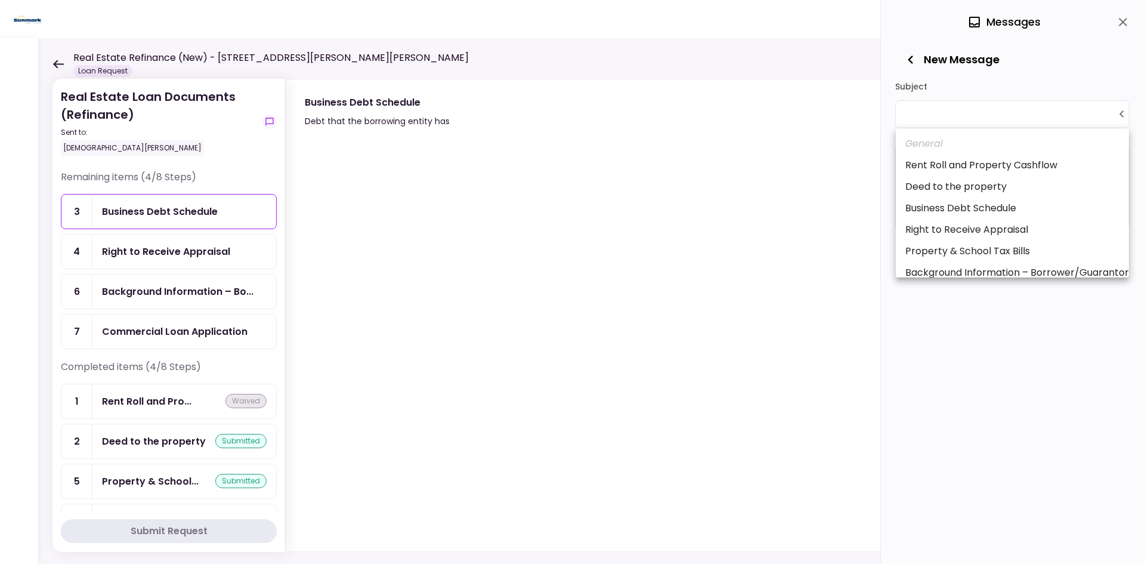
click at [916, 70] on div at bounding box center [572, 282] width 1145 height 564
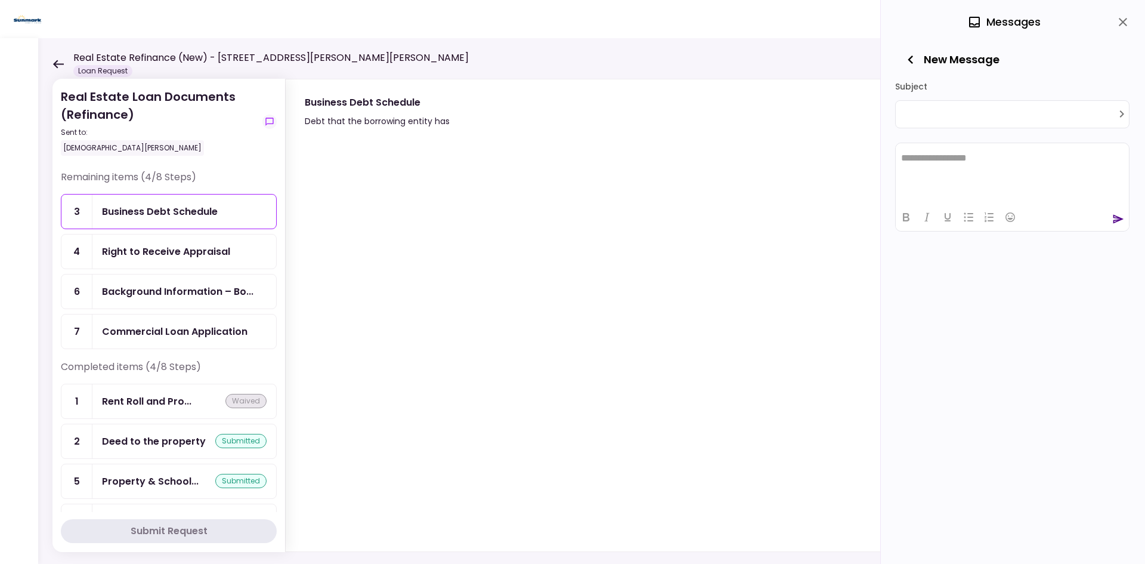
click at [916, 172] on html "**********" at bounding box center [1012, 158] width 233 height 30
click at [916, 112] on body "**********" at bounding box center [572, 282] width 1145 height 564
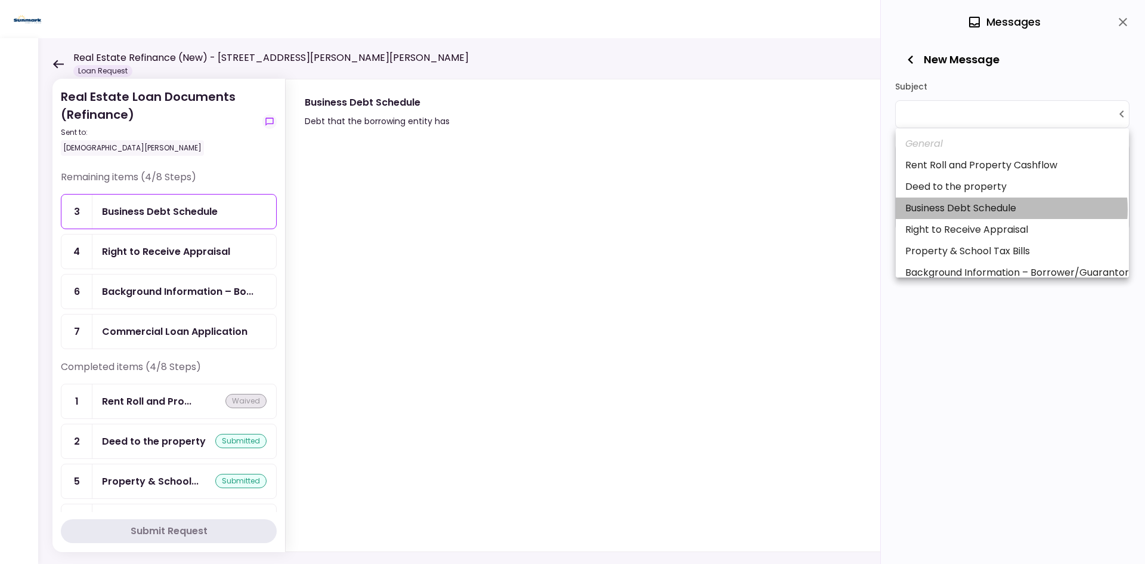
click at [916, 209] on li "Business Debt Schedule" at bounding box center [1012, 207] width 233 height 21
type input "**********"
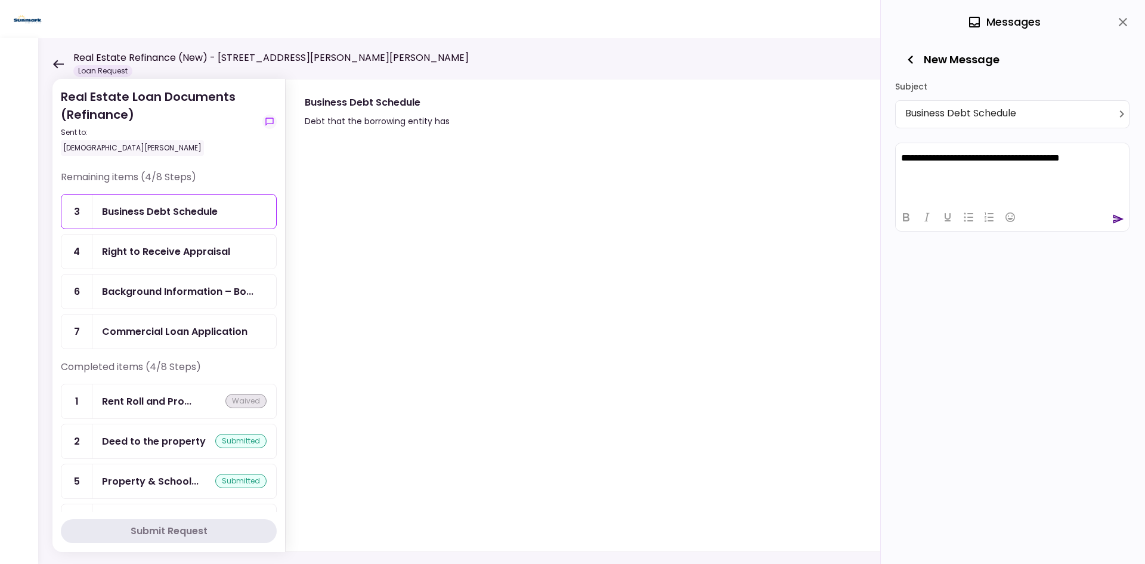
click at [916, 219] on icon "send" at bounding box center [1119, 218] width 11 height 9
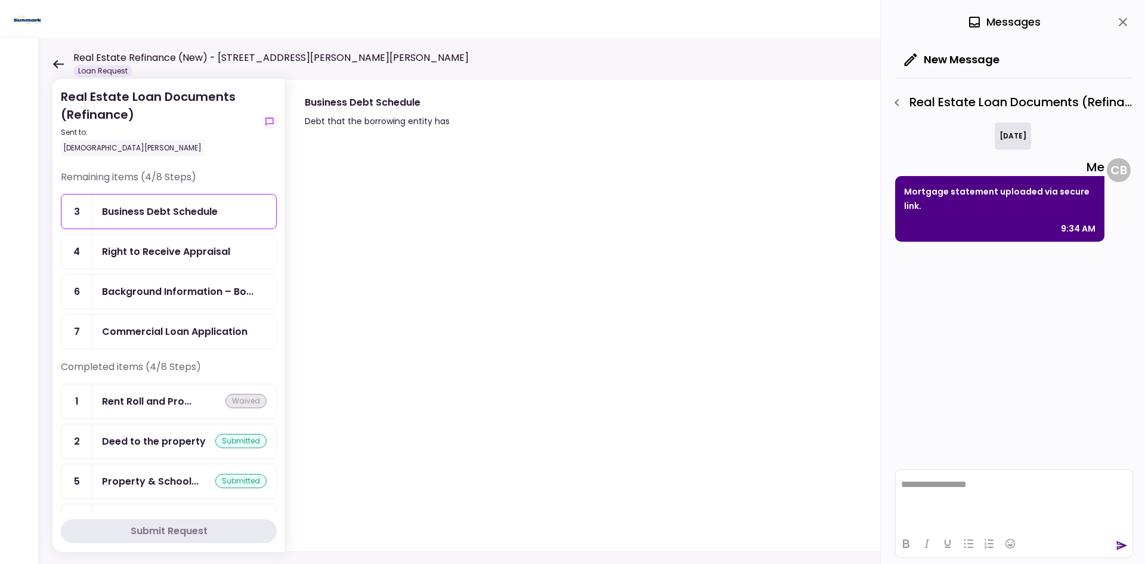
click at [916, 26] on icon "close" at bounding box center [1123, 22] width 14 height 14
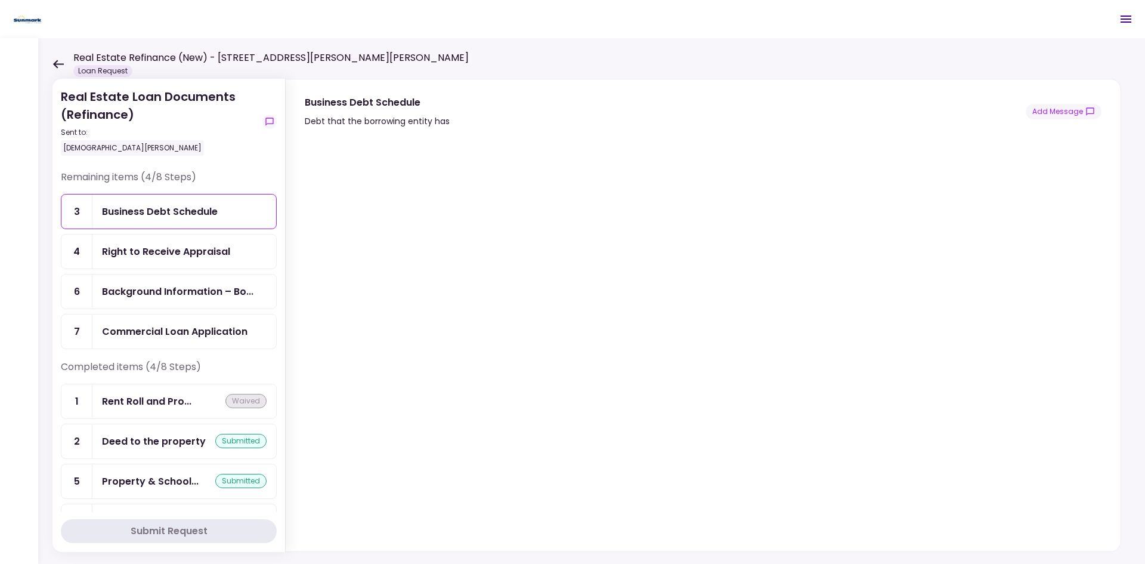
click at [185, 259] on div "Right to Receive Appraisal" at bounding box center [184, 251] width 184 height 34
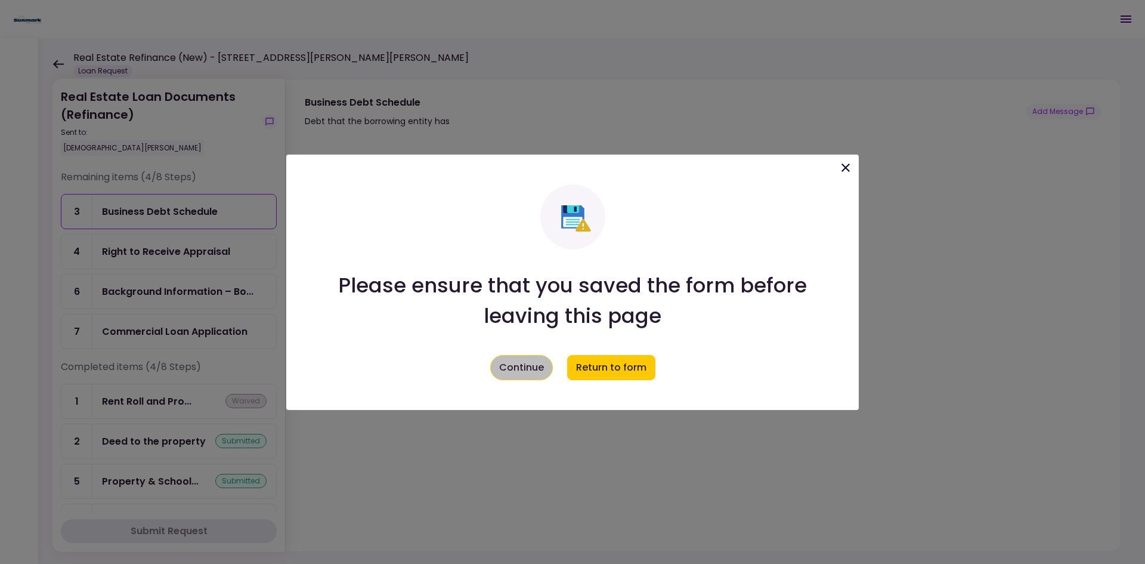
click at [496, 367] on button "Continue" at bounding box center [521, 367] width 63 height 25
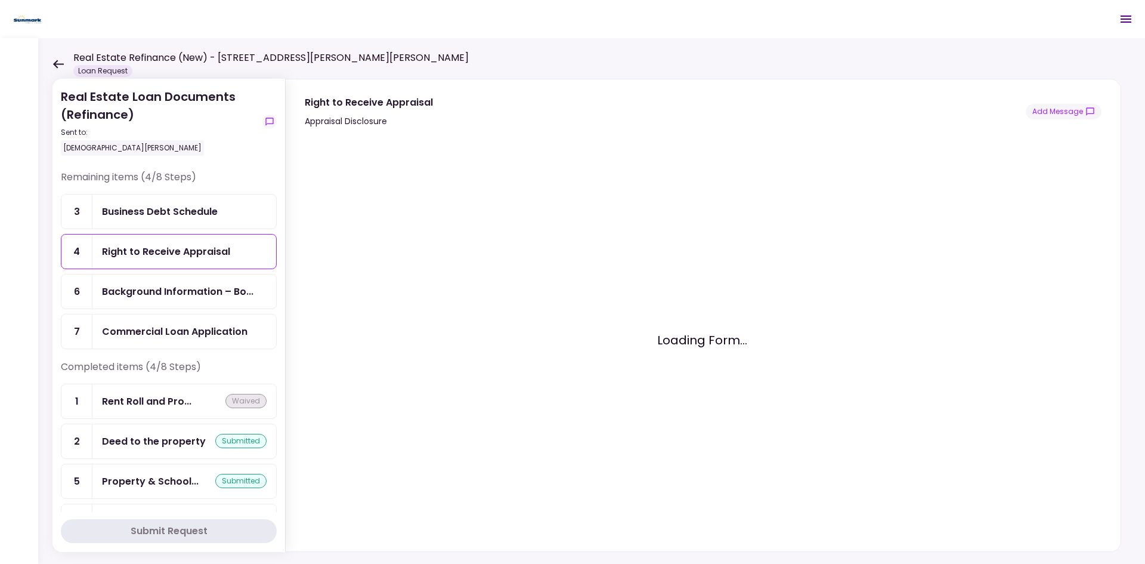
click at [186, 310] on ul "3 Business Debt Schedule 4 Right to Receive Appraisal 6 Background Information …" at bounding box center [169, 271] width 216 height 155
click at [180, 298] on div "Background Information – Bo..." at bounding box center [178, 291] width 152 height 15
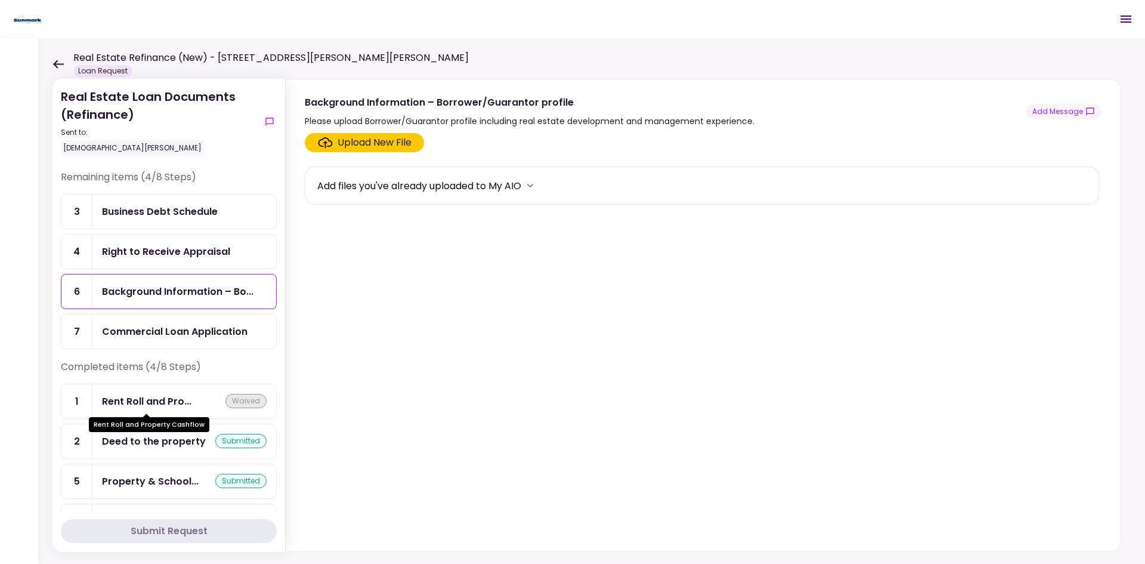
click at [181, 401] on div "Rent Roll and Pro..." at bounding box center [146, 401] width 89 height 15
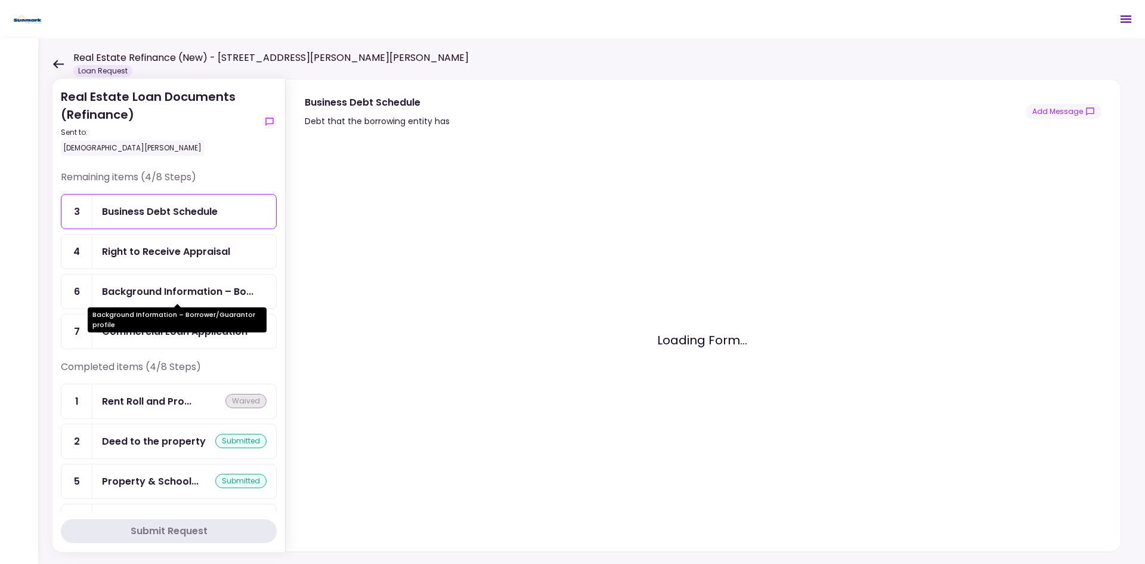
click at [179, 286] on div "Background Information – Bo..." at bounding box center [178, 291] width 152 height 15
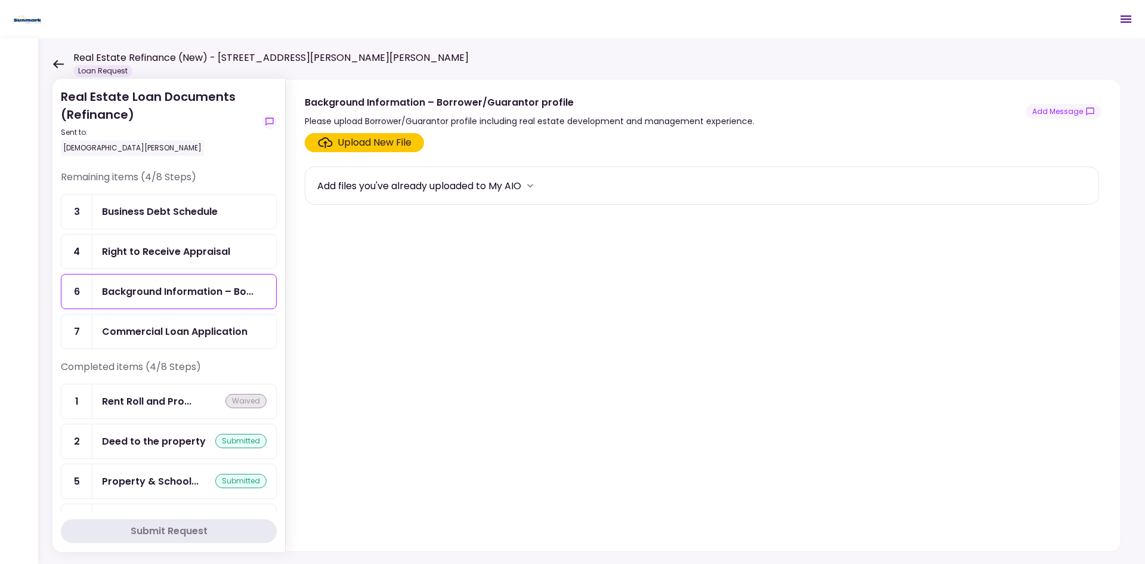
click at [699, 307] on section "Upload New File Add files you've already uploaded to My AIO" at bounding box center [703, 339] width 797 height 413
drag, startPoint x: 583, startPoint y: 396, endPoint x: 642, endPoint y: 352, distance: 73.4
click at [584, 397] on section "Upload New File Add files you've already uploaded to My AIO" at bounding box center [703, 339] width 797 height 413
drag, startPoint x: 685, startPoint y: 402, endPoint x: 676, endPoint y: 397, distance: 10.7
click at [685, 403] on section "Upload New File Add files you've already uploaded to My AIO" at bounding box center [703, 339] width 797 height 413
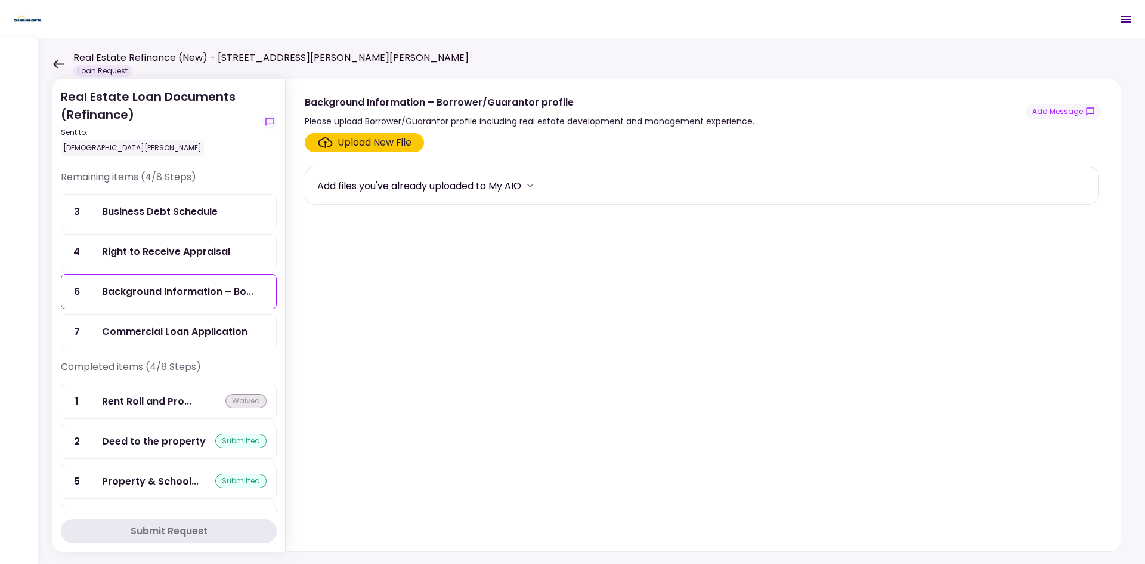
click at [302, 237] on div "Upload New File Add files you've already uploaded to My AIO" at bounding box center [703, 339] width 835 height 423
click at [666, 328] on section "Upload New File Add files you've already uploaded to My AIO" at bounding box center [703, 339] width 797 height 413
click at [368, 148] on div "Upload New File" at bounding box center [375, 142] width 74 height 14
click at [0, 0] on input "Upload New File" at bounding box center [0, 0] width 0 height 0
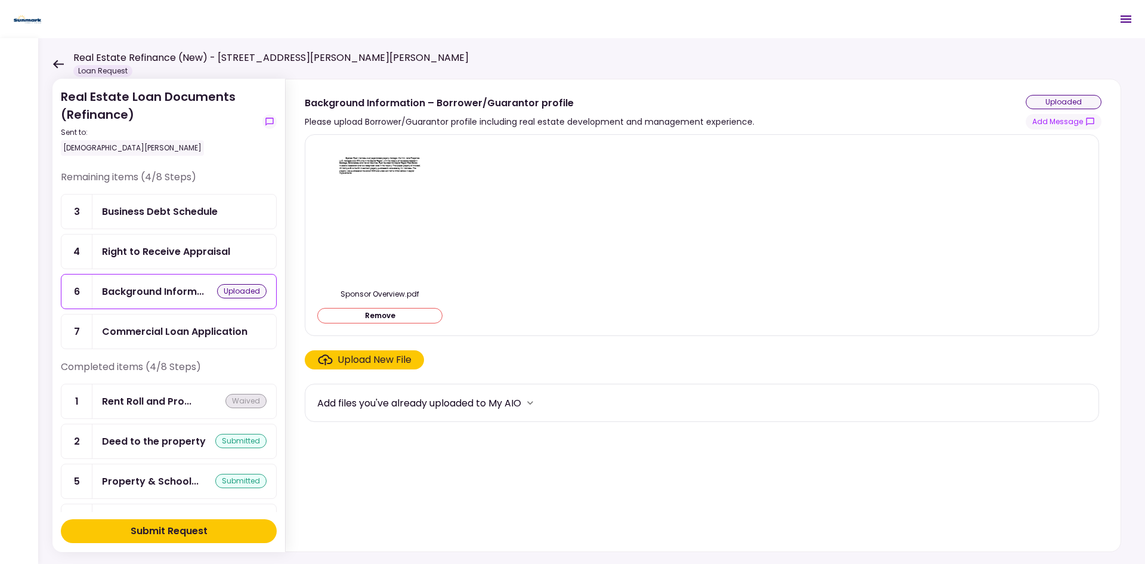
click at [595, 435] on section "Sponsor Overview.pdf Remove Upload New File Add files you've already uploaded t…" at bounding box center [703, 340] width 797 height 412
click at [187, 435] on div "Submit Request" at bounding box center [169, 531] width 77 height 14
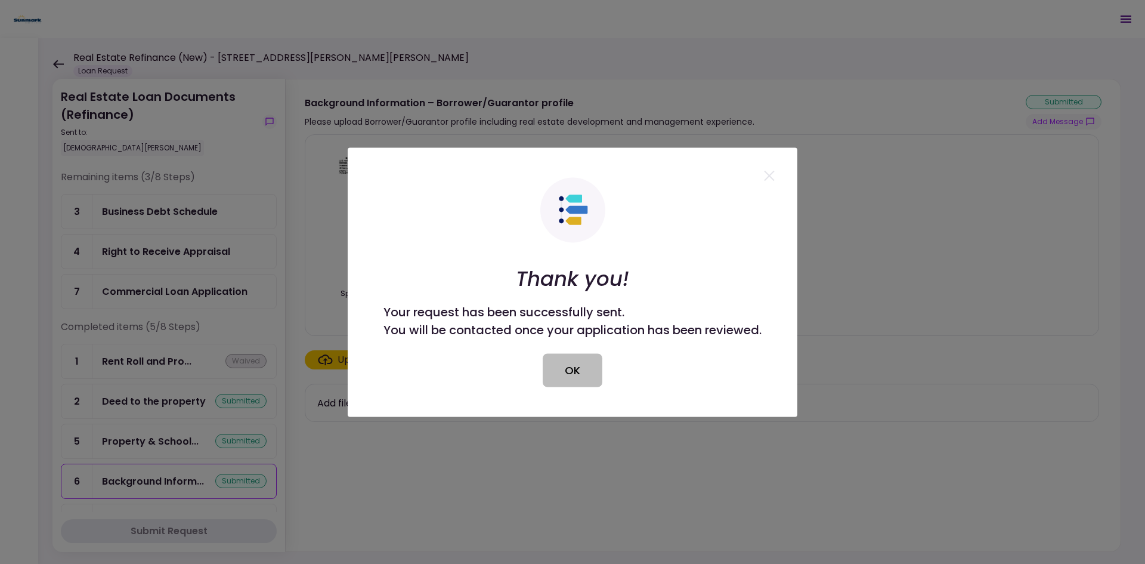
click at [558, 370] on button "OK" at bounding box center [573, 369] width 60 height 33
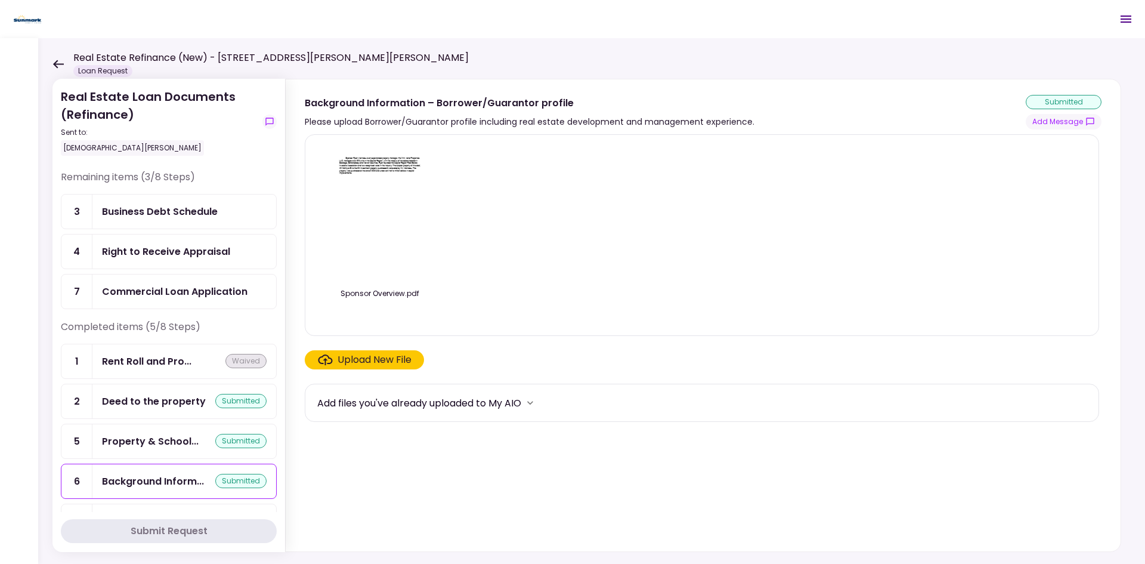
click at [58, 61] on icon at bounding box center [57, 64] width 11 height 9
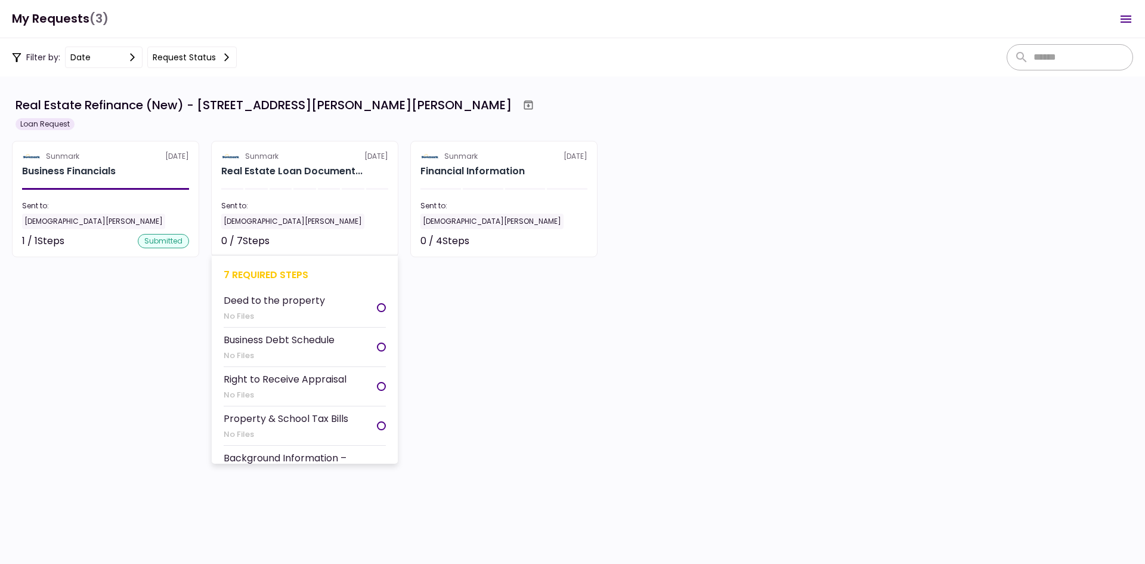
drag, startPoint x: 354, startPoint y: 375, endPoint x: 318, endPoint y: 200, distance: 179.1
click at [354, 372] on section "Real Estate Refinance (New) - 40 McIntyre St, Fort Edward, NY Loan Request Sunm…" at bounding box center [572, 319] width 1145 height 487
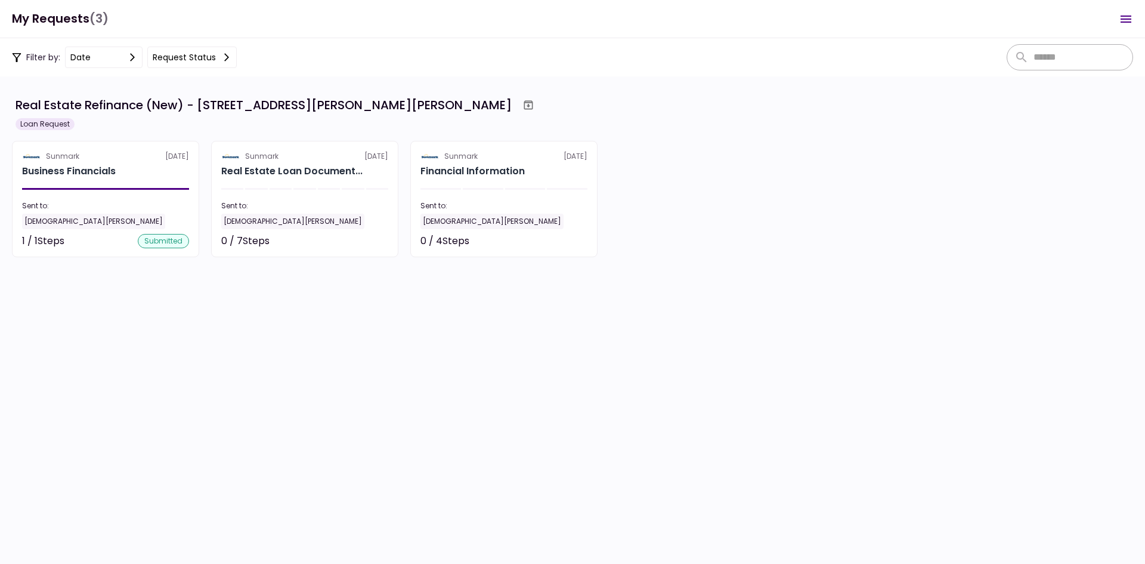
click at [304, 168] on div "Real Estate Loan Document..." at bounding box center [291, 171] width 141 height 14
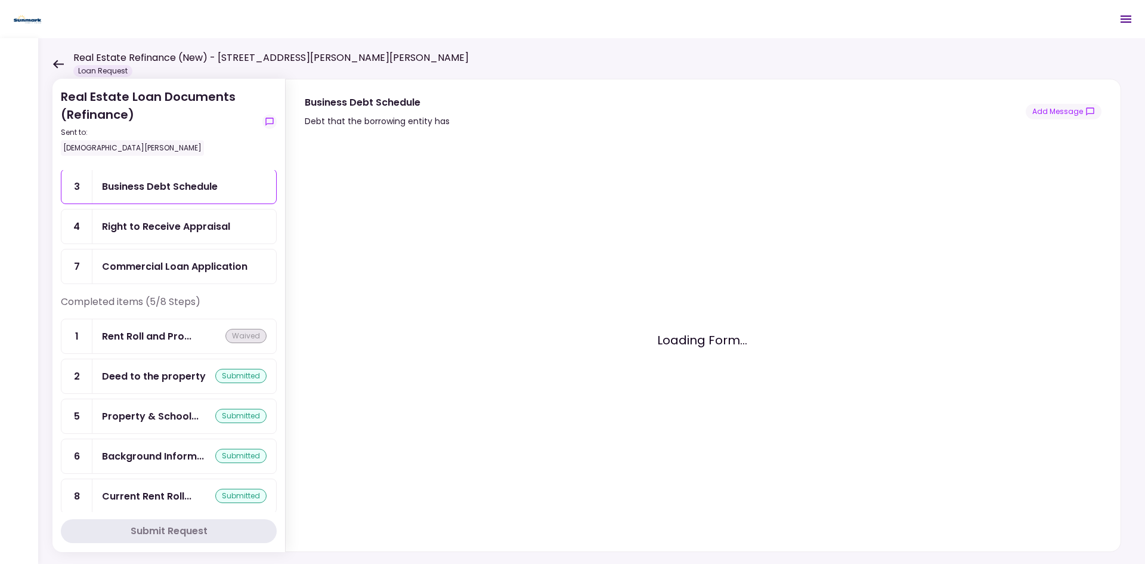
scroll to position [38, 0]
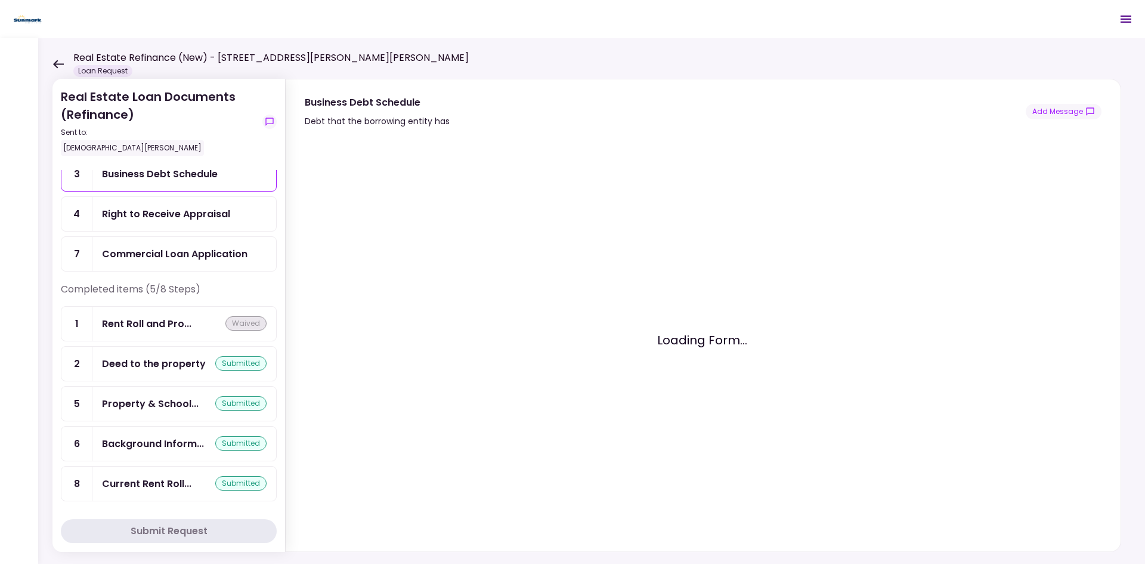
drag, startPoint x: 52, startPoint y: 59, endPoint x: 70, endPoint y: 69, distance: 20.3
click at [53, 58] on div "Real Estate Refinance (New) - [STREET_ADDRESS][PERSON_NAME][PERSON_NAME] Loan R…" at bounding box center [260, 64] width 416 height 26
click at [61, 67] on icon at bounding box center [57, 64] width 11 height 9
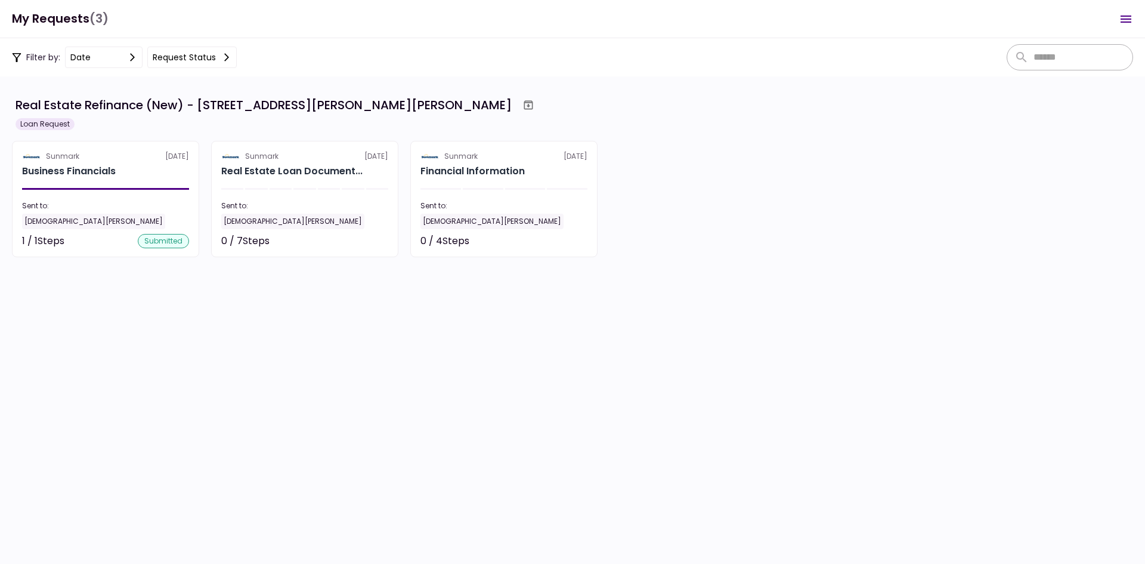
click at [489, 221] on div "[DEMOGRAPHIC_DATA][PERSON_NAME]" at bounding box center [504, 222] width 167 height 16
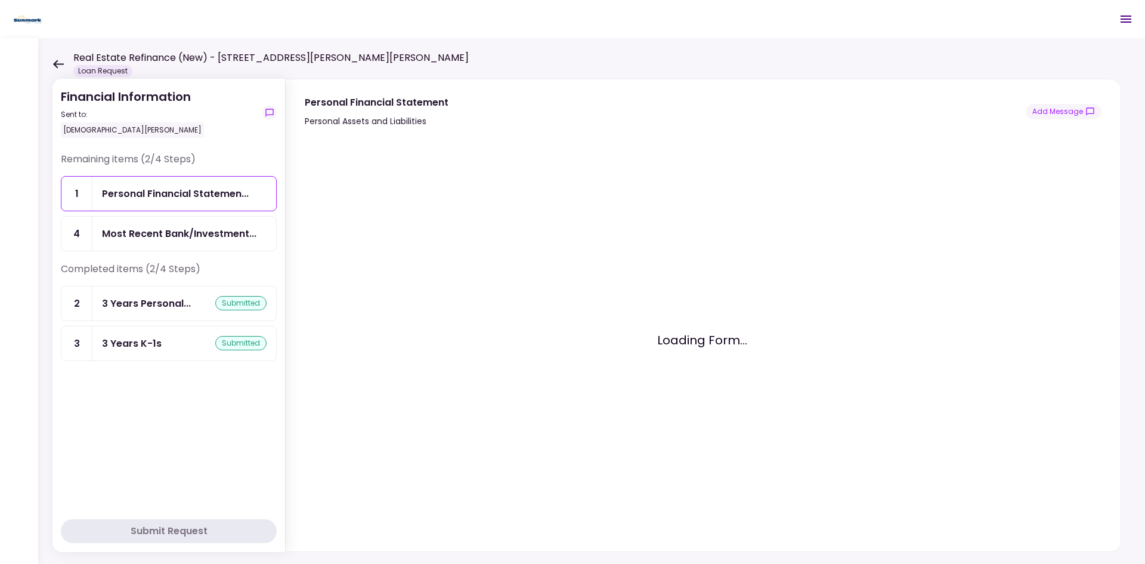
click at [562, 237] on div "Loading Form..." at bounding box center [702, 339] width 795 height 385
click at [57, 66] on icon at bounding box center [57, 64] width 11 height 9
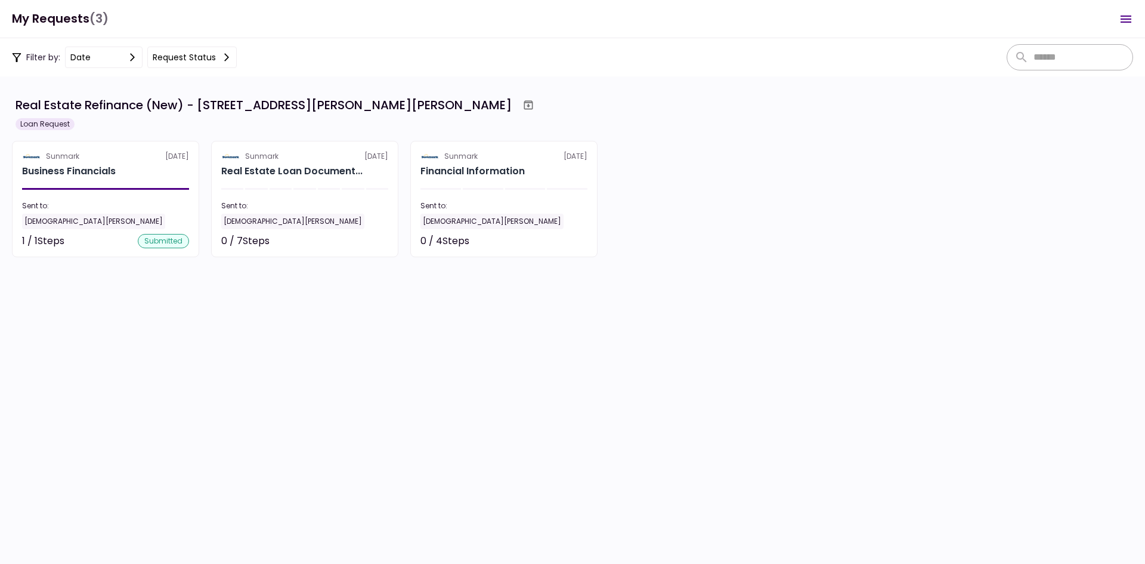
click at [675, 372] on section "Real Estate Refinance (New) - 40 McIntyre St, Fort Edward, NY Loan Request Sunm…" at bounding box center [572, 319] width 1145 height 487
click at [145, 171] on div "Business Financials" at bounding box center [105, 171] width 167 height 14
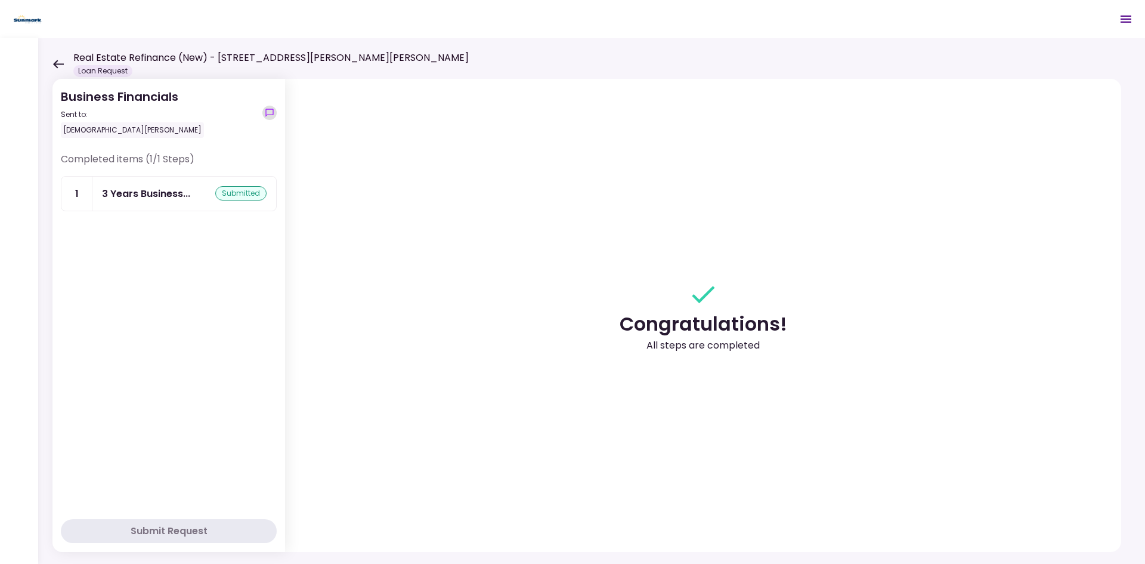
click at [269, 110] on icon "show-messages" at bounding box center [270, 113] width 10 height 10
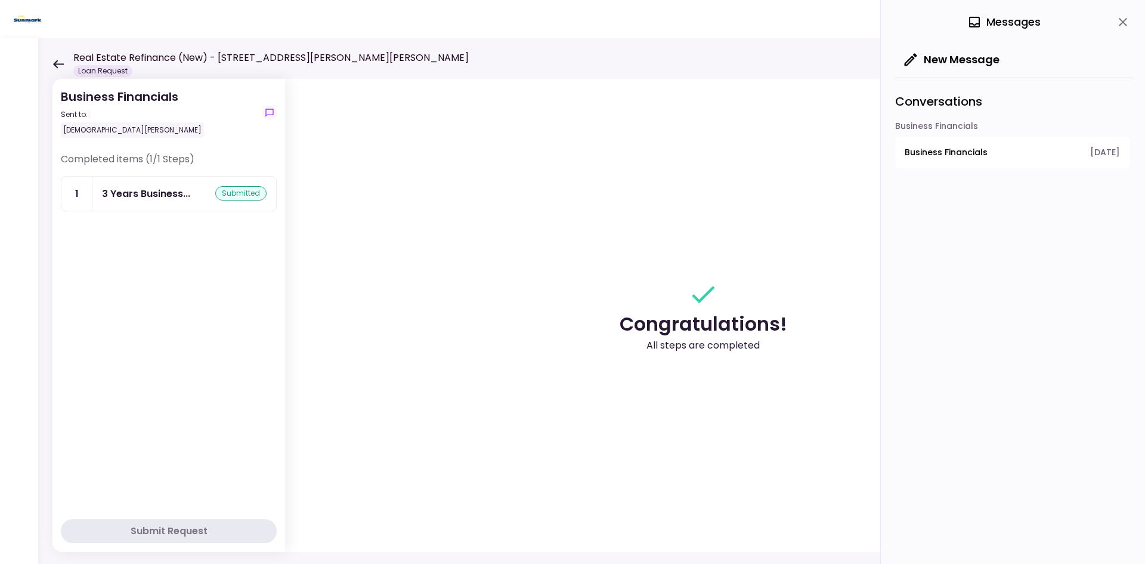
click at [916, 165] on button "Business Financials 8.10.2025" at bounding box center [1012, 153] width 234 height 32
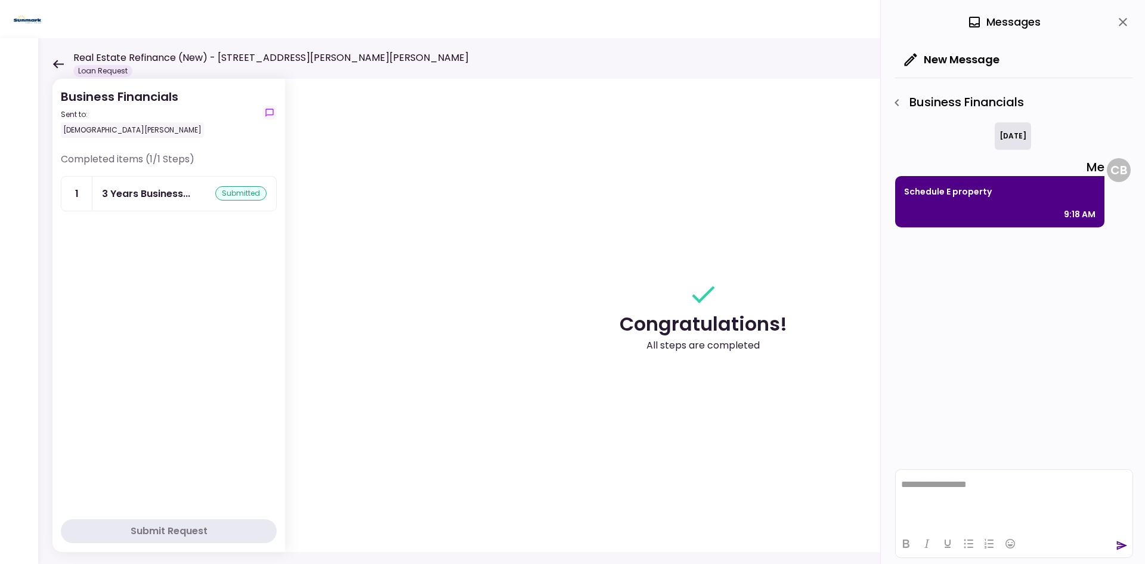
click at [916, 21] on icon "close" at bounding box center [1123, 22] width 14 height 14
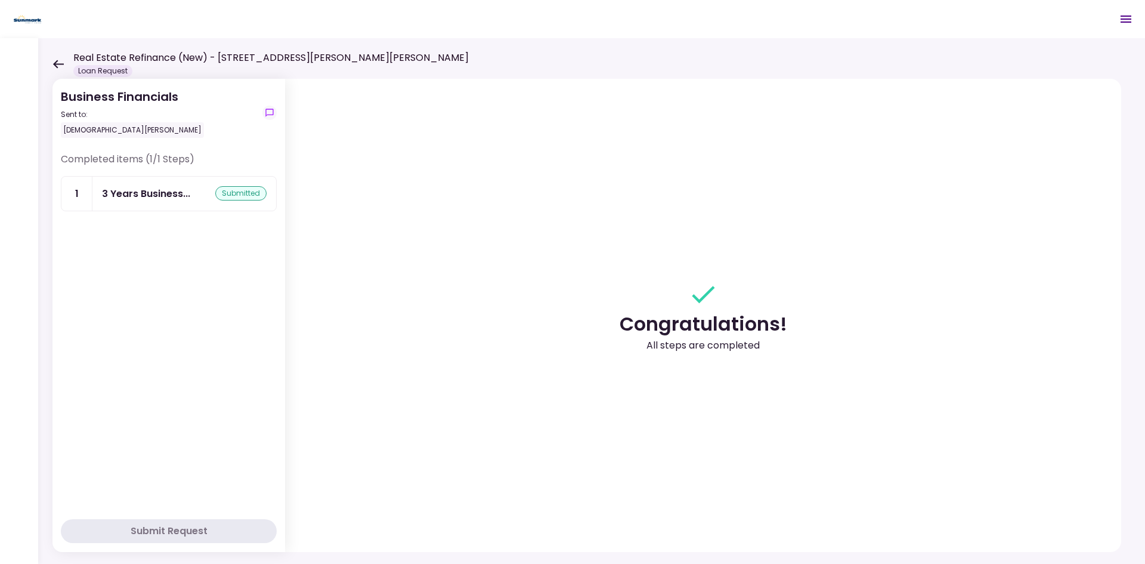
click at [56, 57] on div "Real Estate Refinance (New) - [STREET_ADDRESS][PERSON_NAME][PERSON_NAME] Loan R…" at bounding box center [260, 64] width 416 height 26
click at [59, 64] on icon at bounding box center [58, 64] width 11 height 8
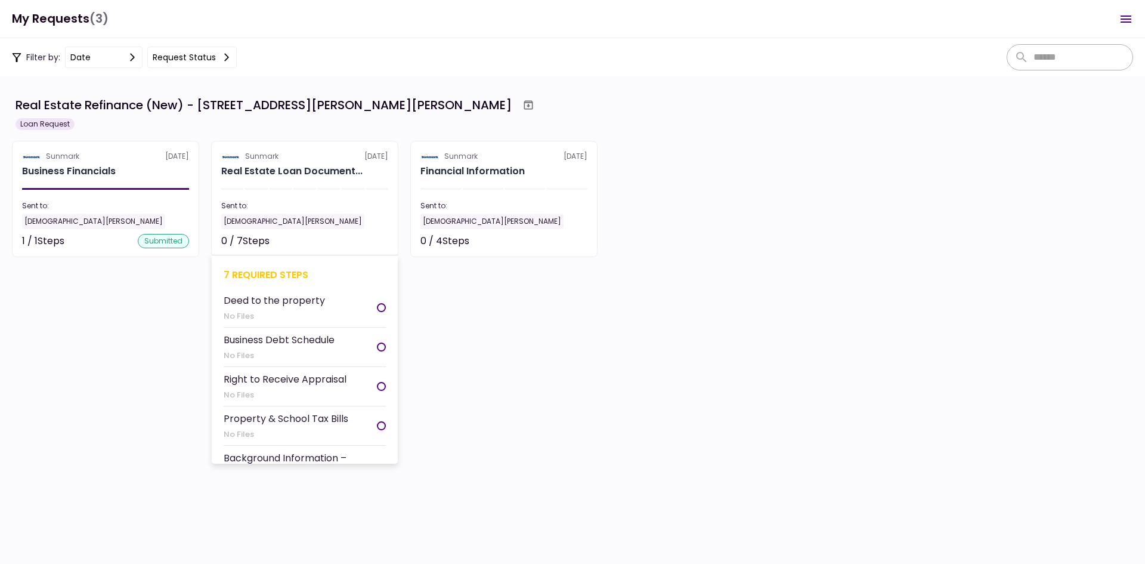
click at [353, 233] on section "Sunmark 7 Oct Real Estate Loan Document... Sent to: Christian Beber 0 / 7 Steps…" at bounding box center [304, 199] width 187 height 116
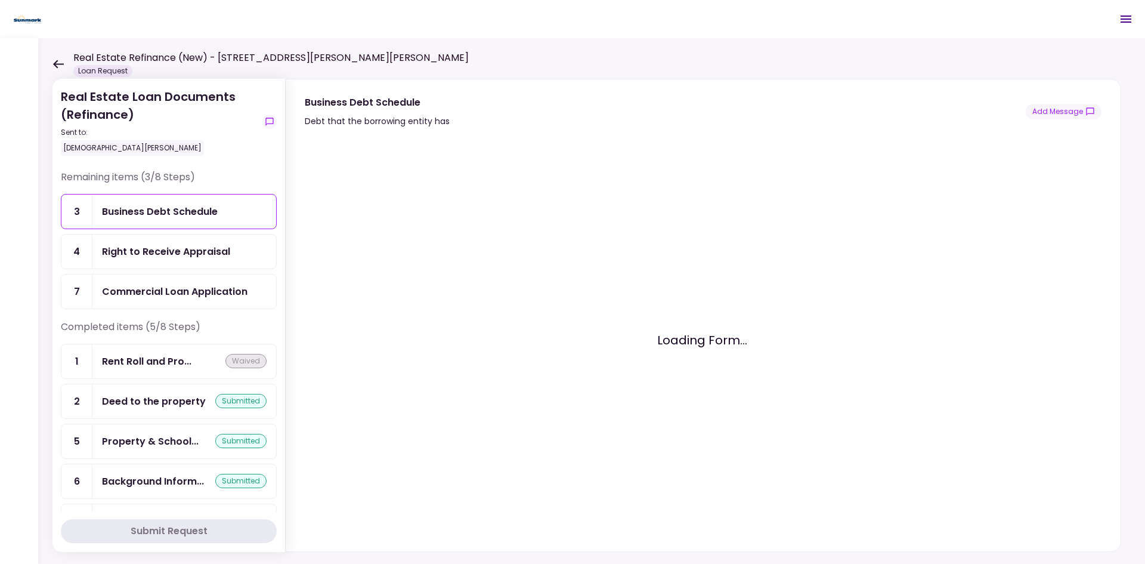
click at [220, 293] on div "Commercial Loan Application" at bounding box center [175, 291] width 146 height 15
click at [64, 67] on div "Real Estate Refinance (New) - [STREET_ADDRESS][PERSON_NAME][PERSON_NAME] Loan R…" at bounding box center [260, 64] width 416 height 26
click at [737, 128] on div at bounding box center [703, 339] width 835 height 423
